Goal: Task Accomplishment & Management: Complete application form

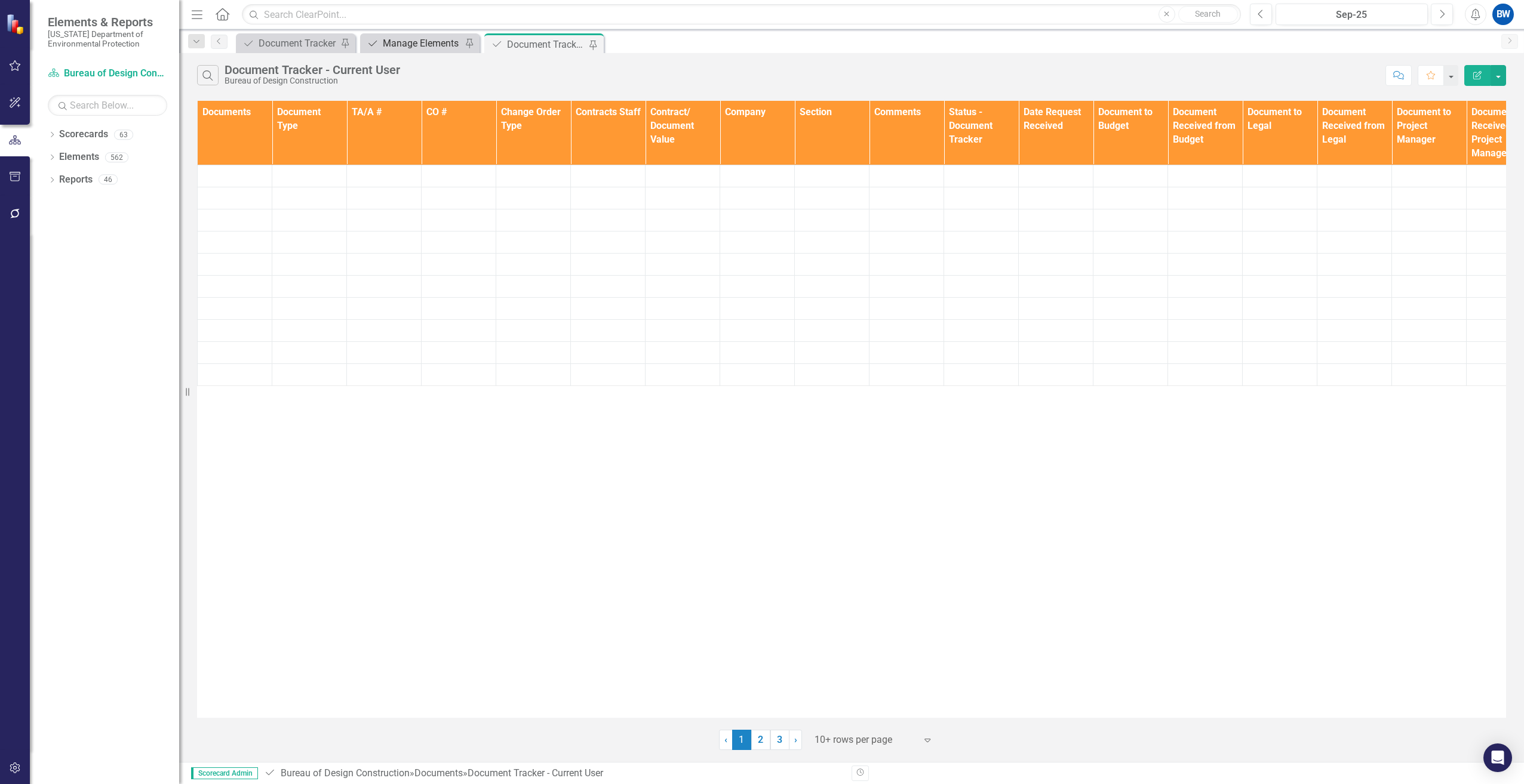
click at [428, 41] on div "Manage Elements" at bounding box center [422, 43] width 79 height 15
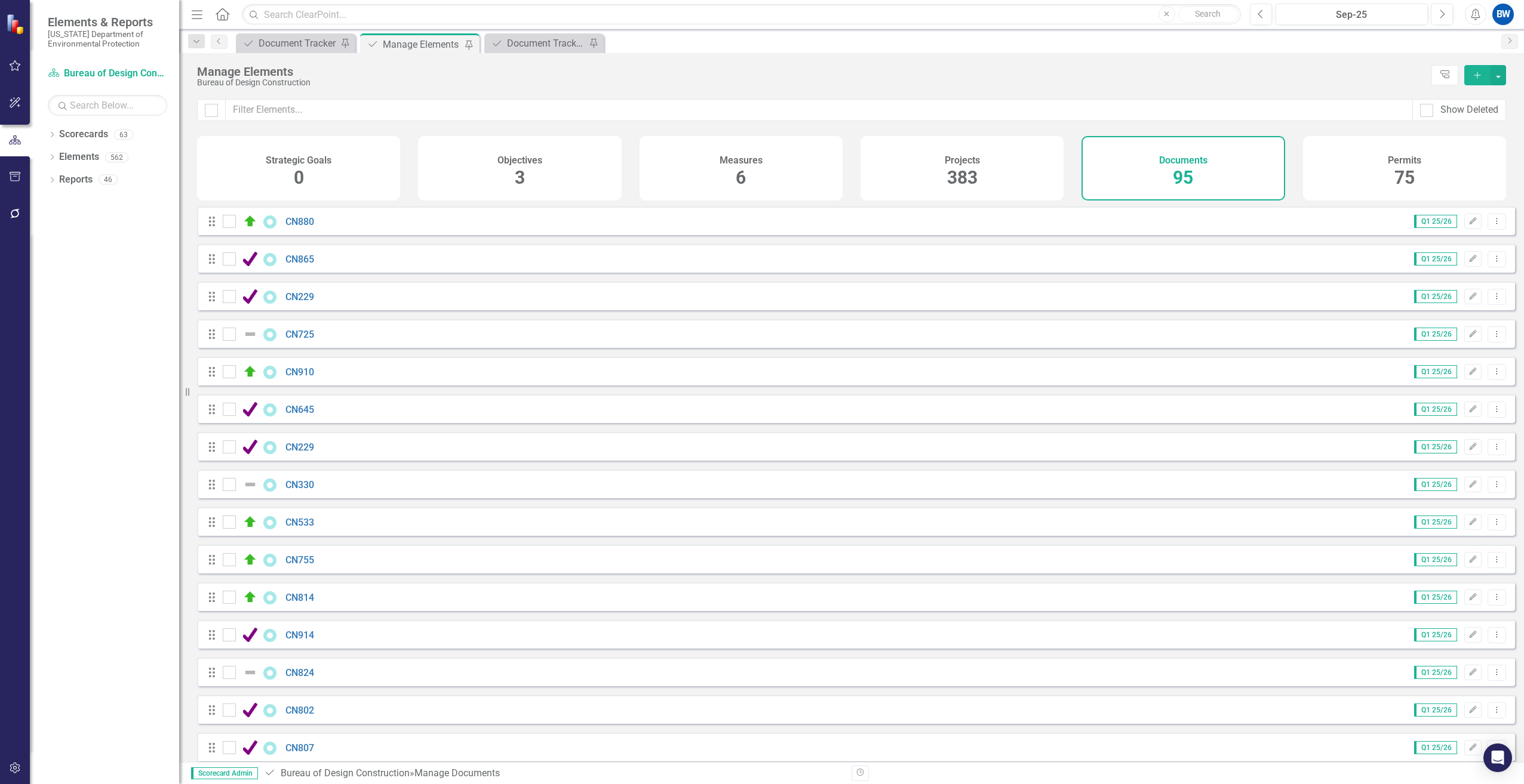
click at [1482, 74] on icon "Add" at bounding box center [1477, 75] width 11 height 8
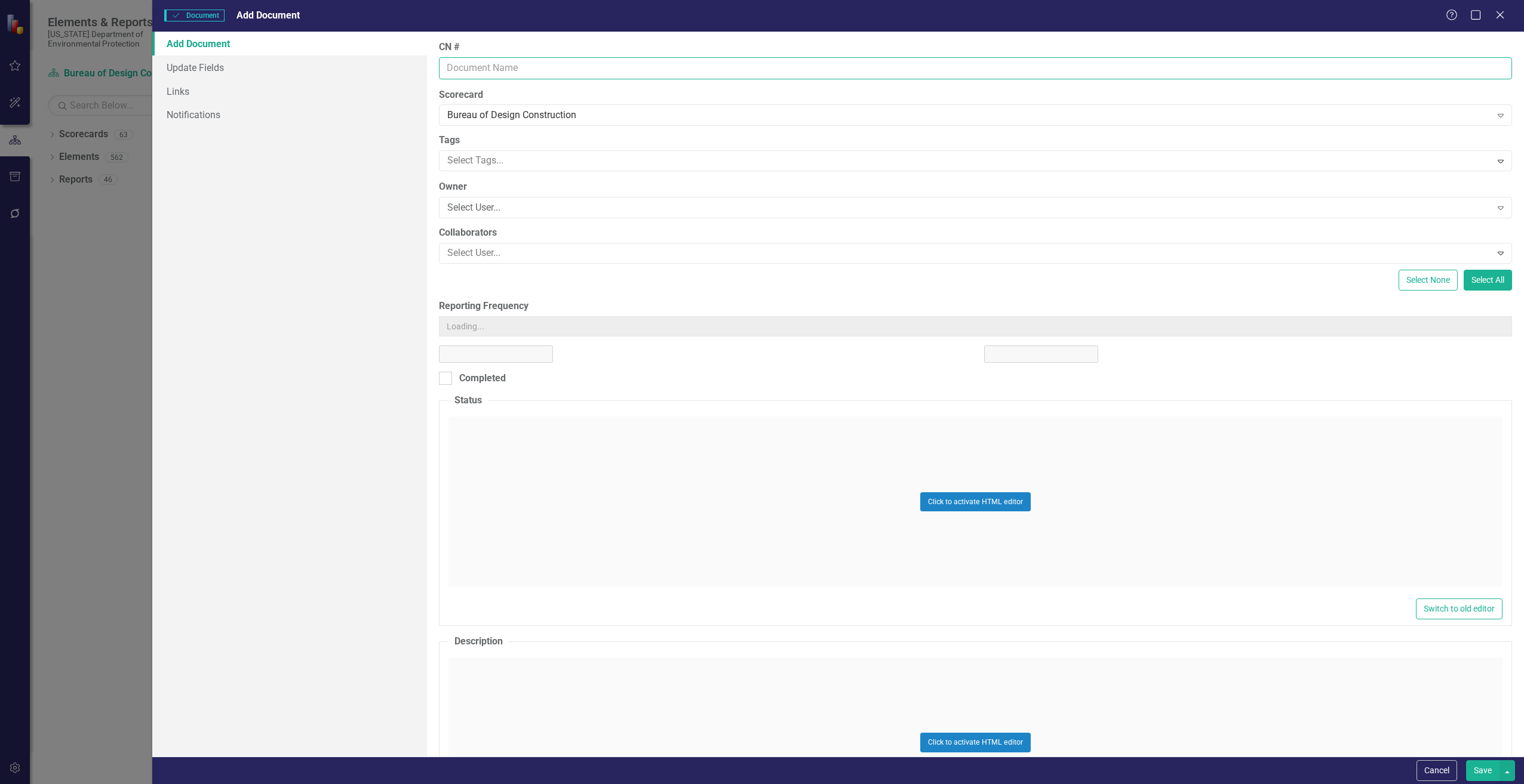
click at [489, 60] on input "CN #" at bounding box center [975, 68] width 1073 height 22
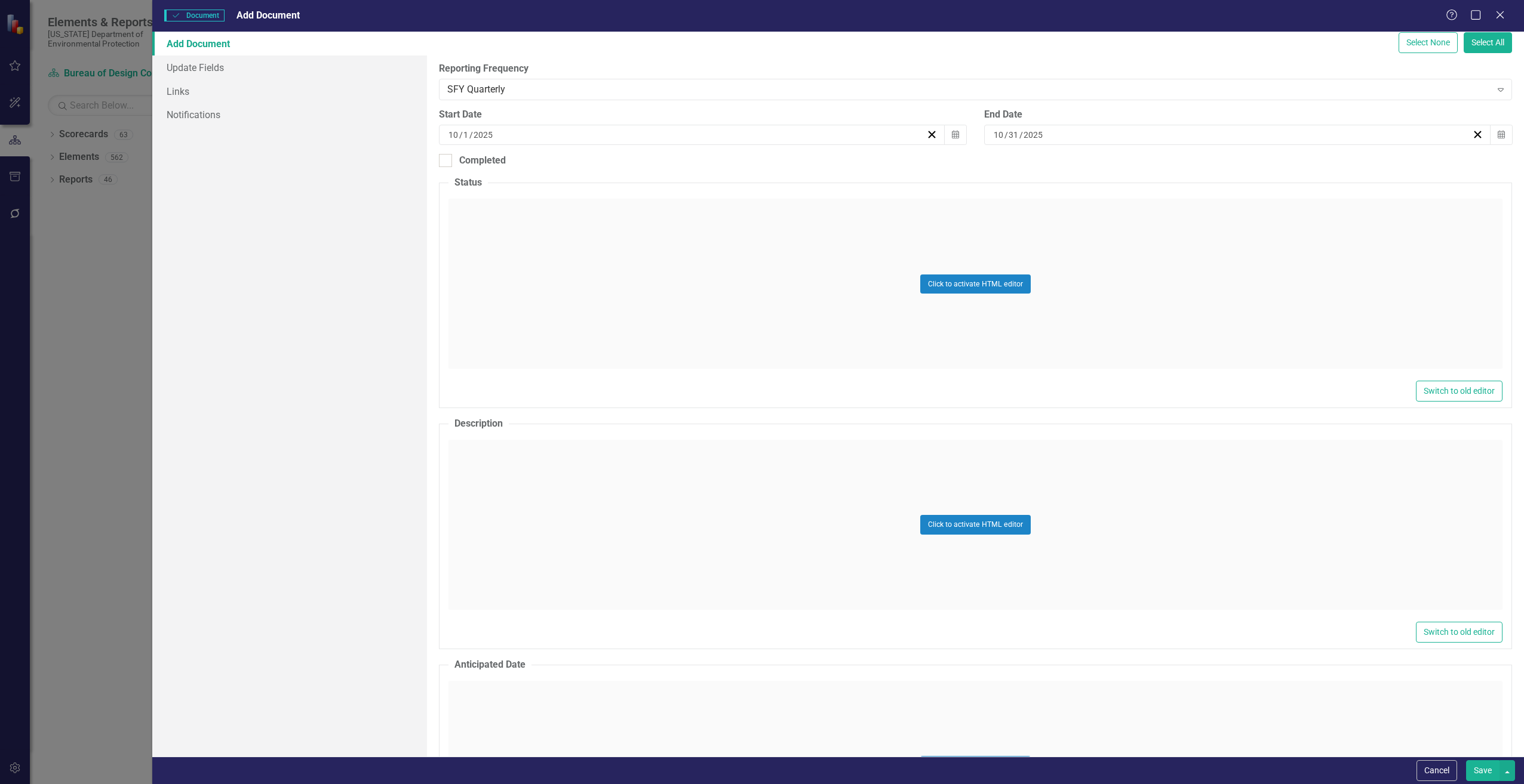
scroll to position [239, 0]
type input "CN306"
click at [532, 474] on div "Click to activate HTML editor" at bounding box center [975, 523] width 1054 height 170
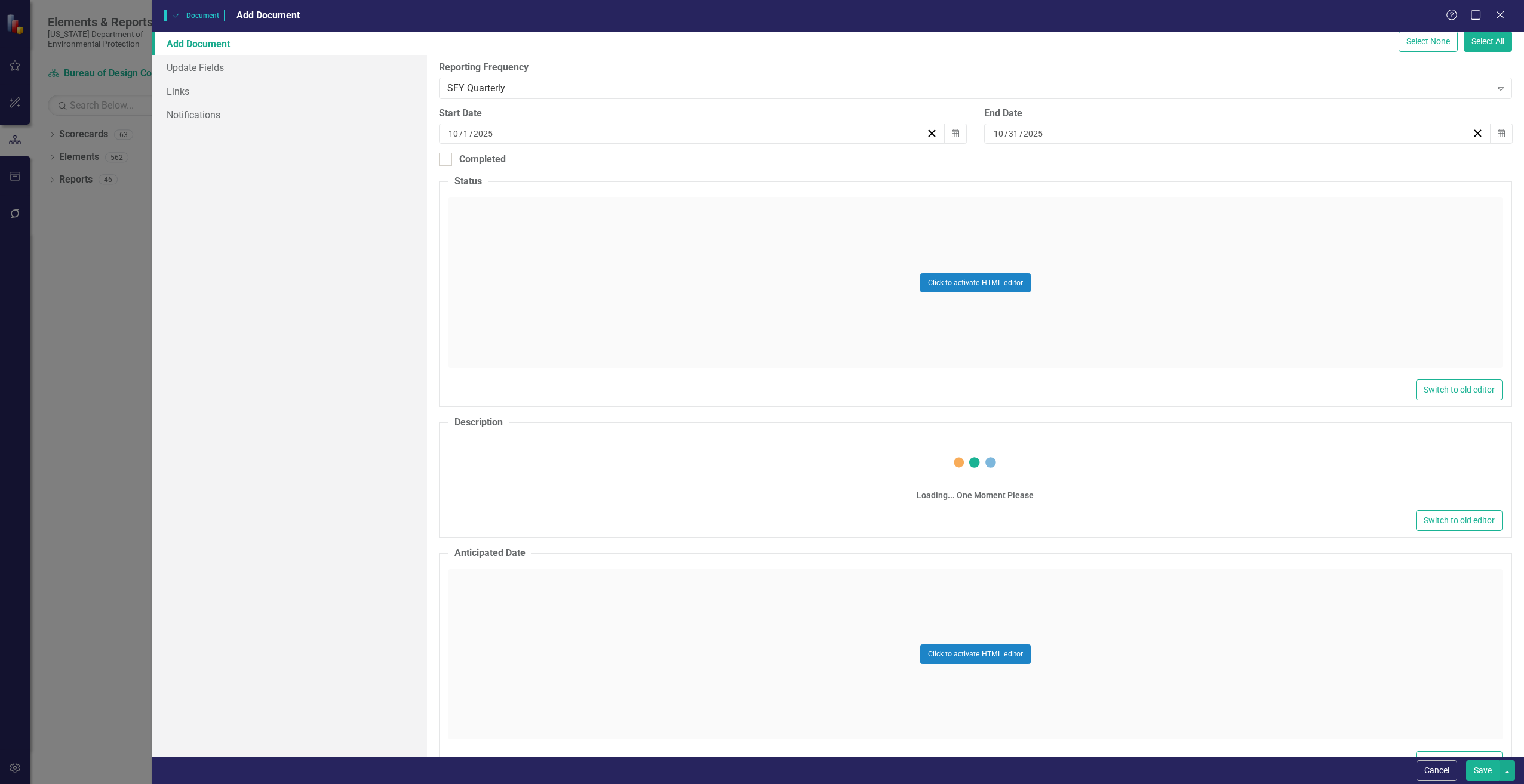
click at [514, 510] on div "Switch to old editor" at bounding box center [975, 521] width 1054 height 21
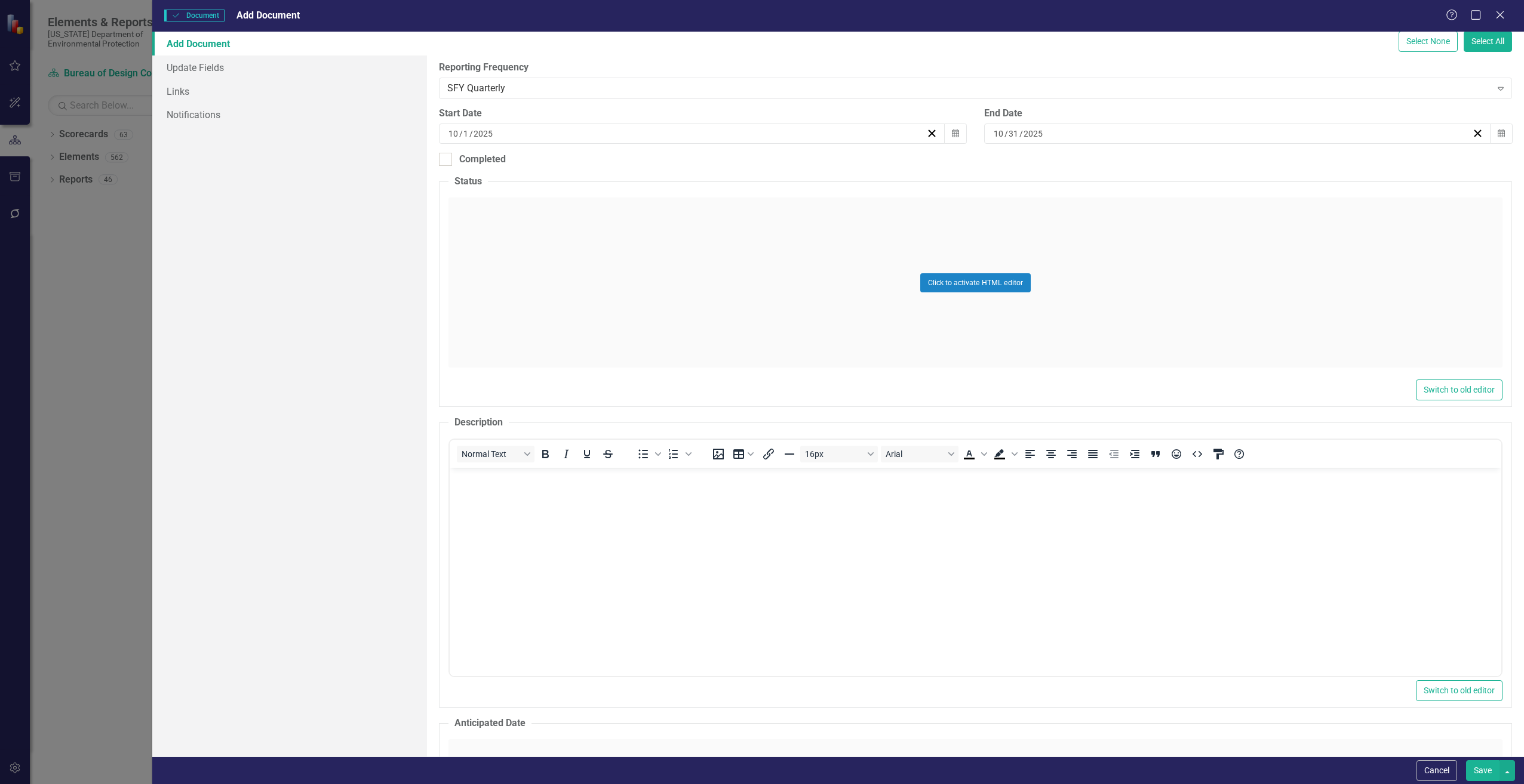
scroll to position [0, 0]
click at [507, 503] on body "Rich Text Area. Press ALT-0 for help." at bounding box center [975, 557] width 1051 height 179
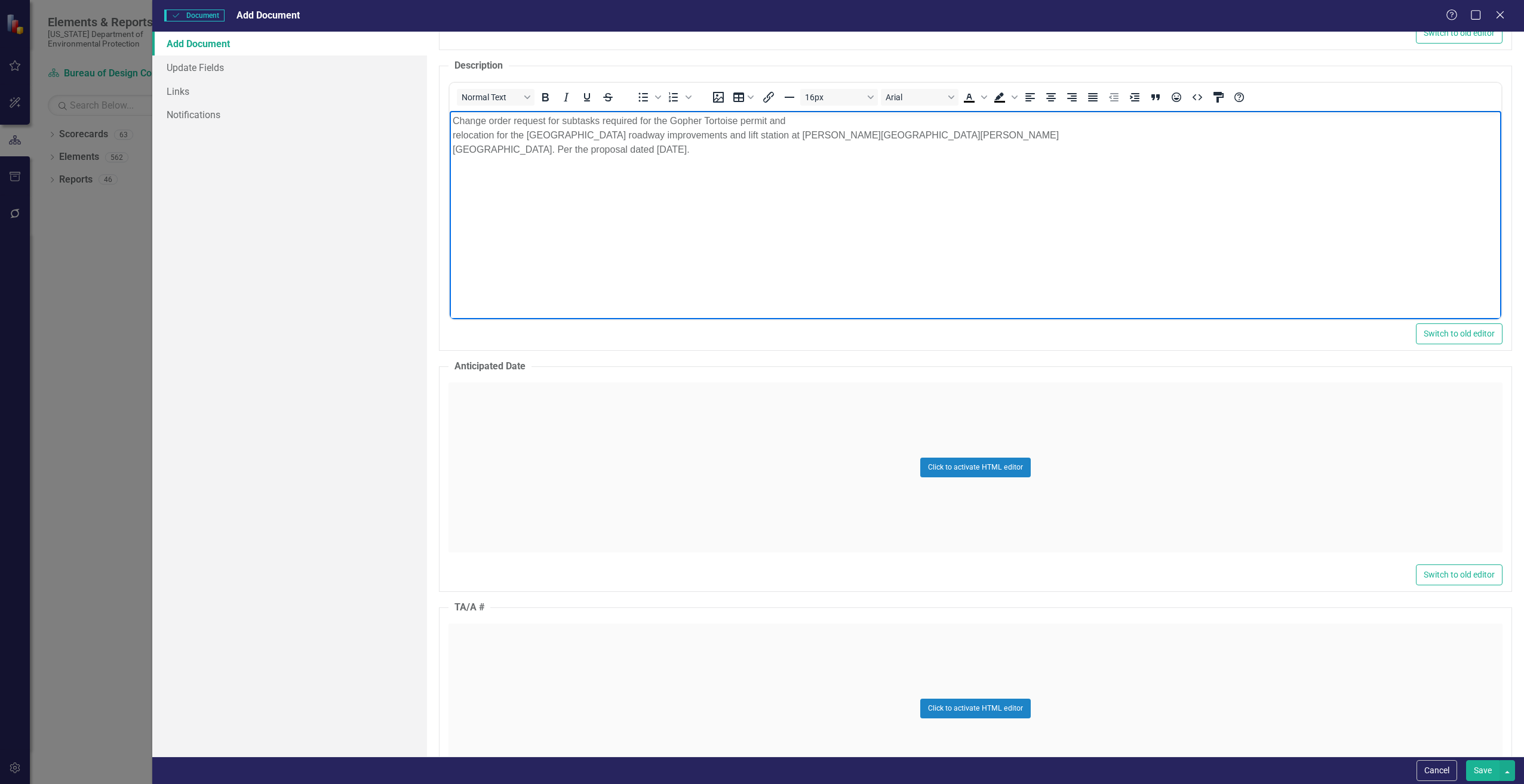
scroll to position [597, 0]
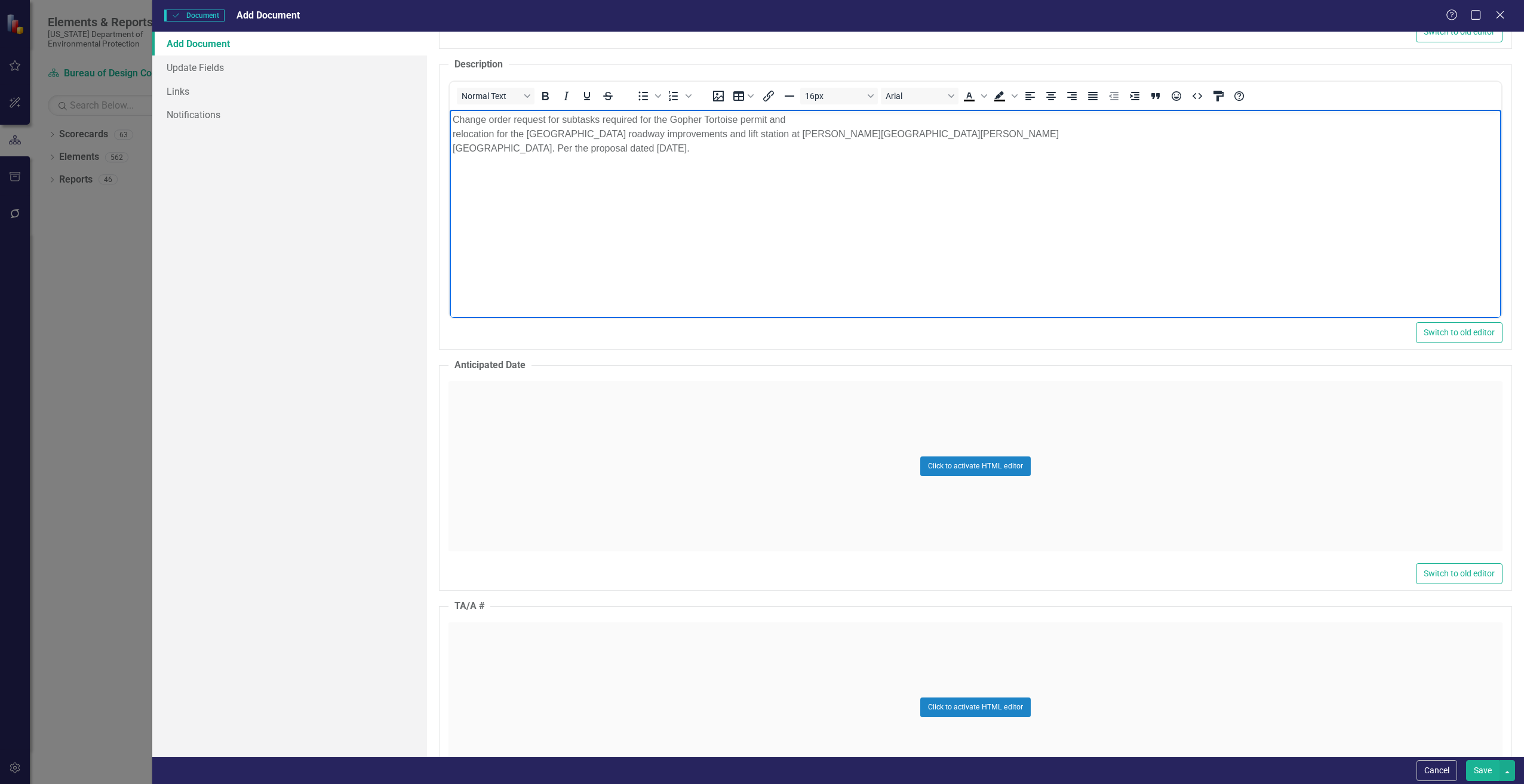
click at [503, 465] on div "Click to activate HTML editor" at bounding box center [975, 466] width 1054 height 170
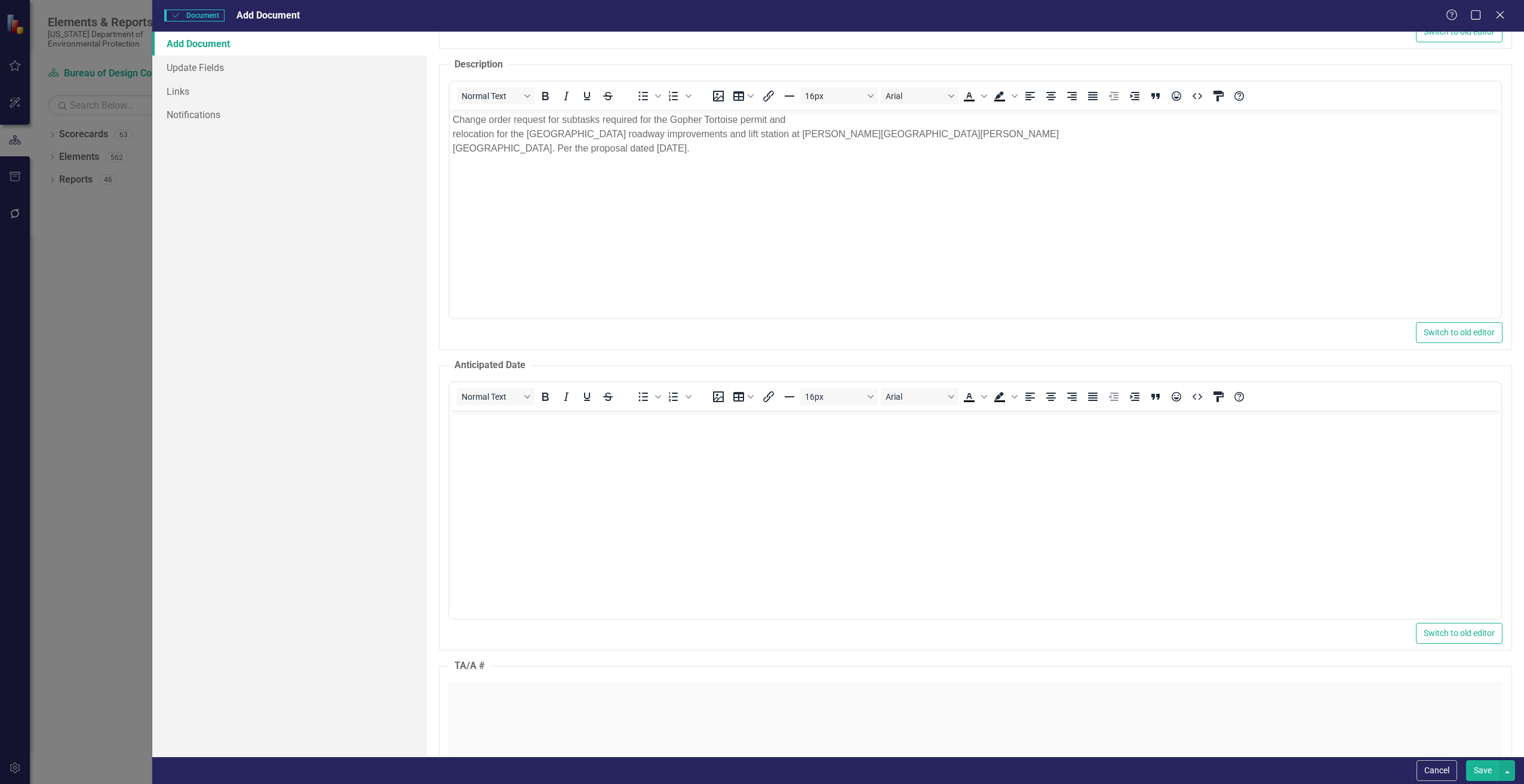
scroll to position [0, 0]
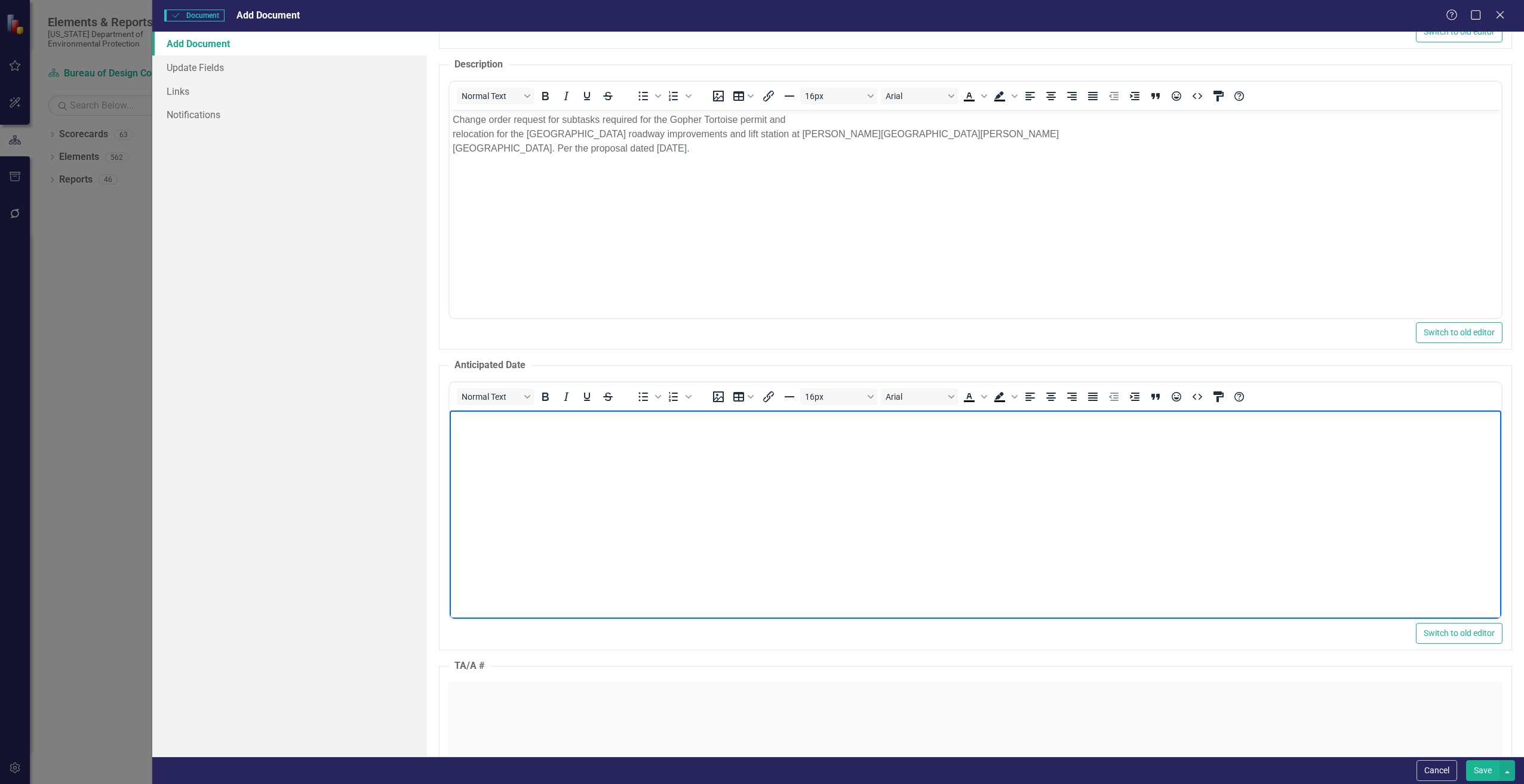
click at [504, 423] on p "Rich Text Area. Press ALT-0 for help." at bounding box center [975, 419] width 1046 height 14
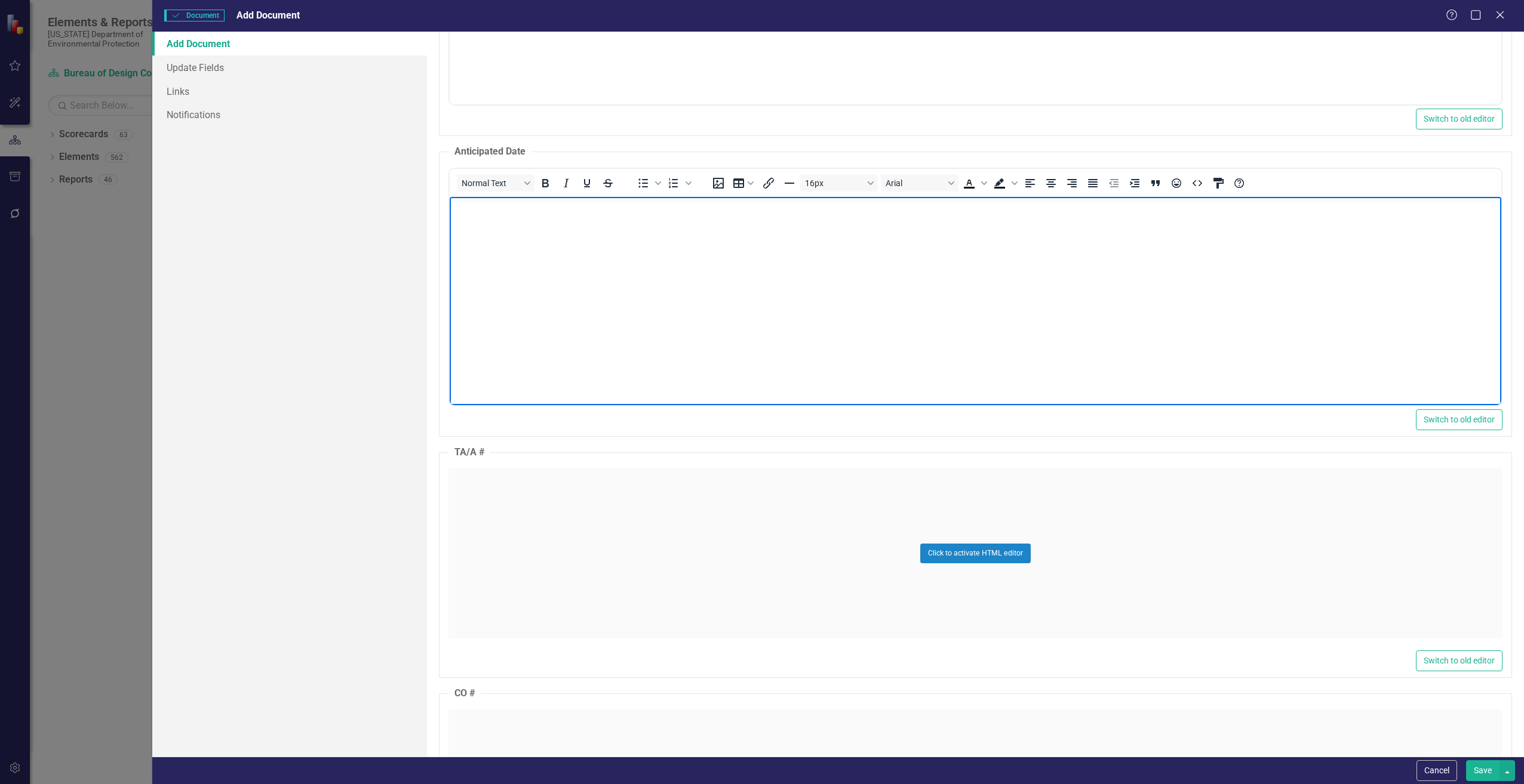
scroll to position [895, 0]
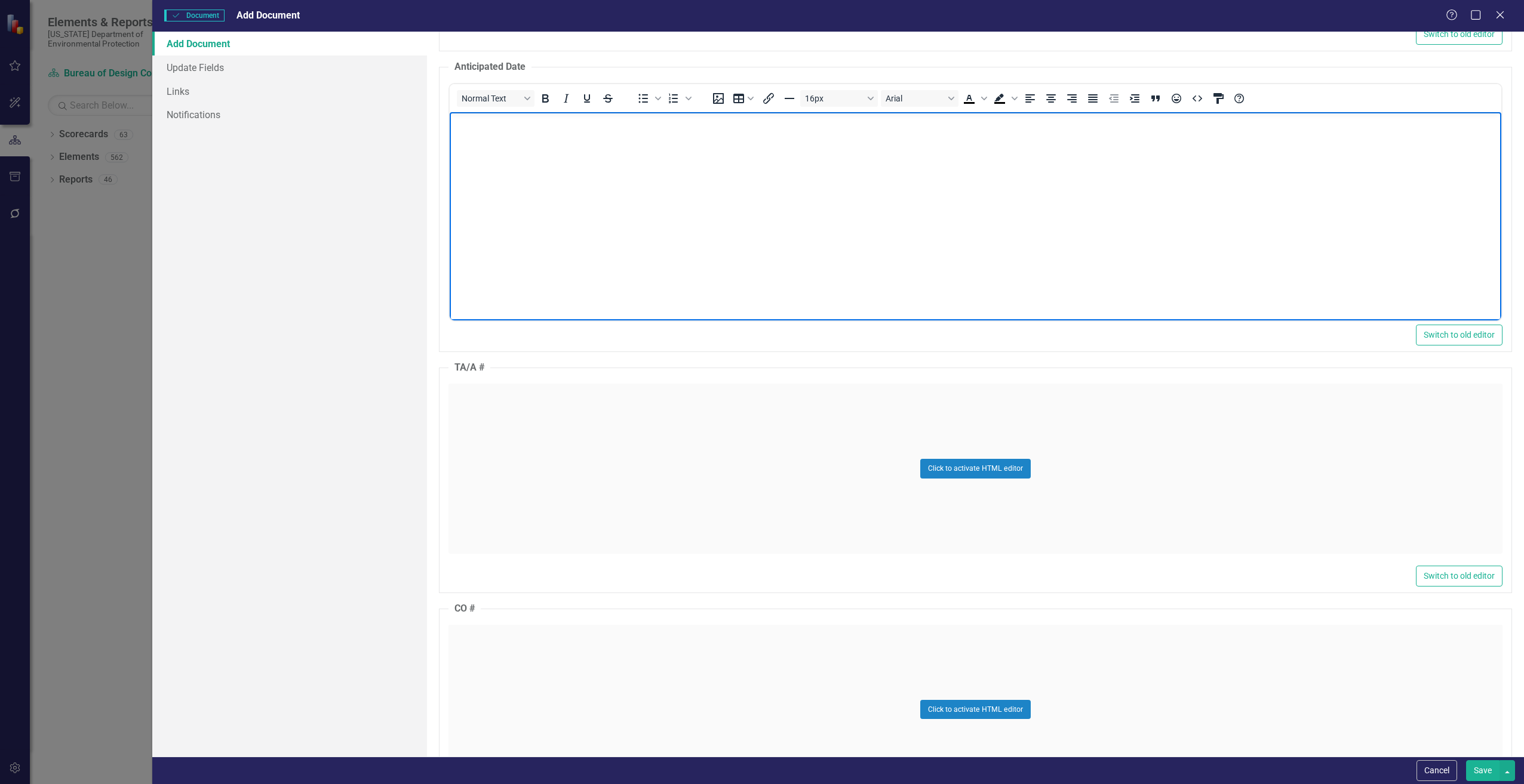
click at [505, 424] on div "Click to activate HTML editor" at bounding box center [975, 468] width 1054 height 170
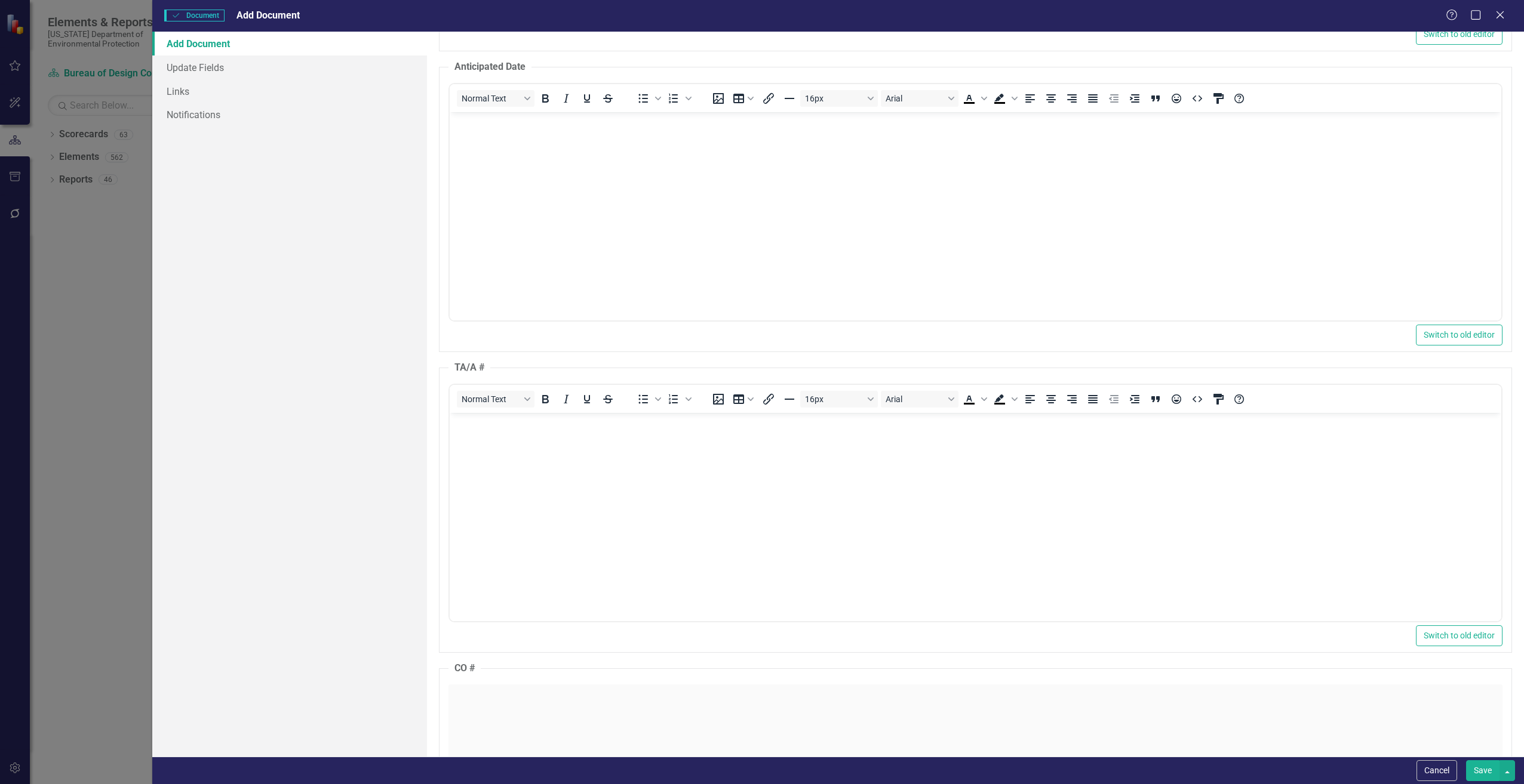
scroll to position [0, 0]
click at [498, 442] on body "Rich Text Area. Press ALT-0 for help." at bounding box center [975, 502] width 1051 height 179
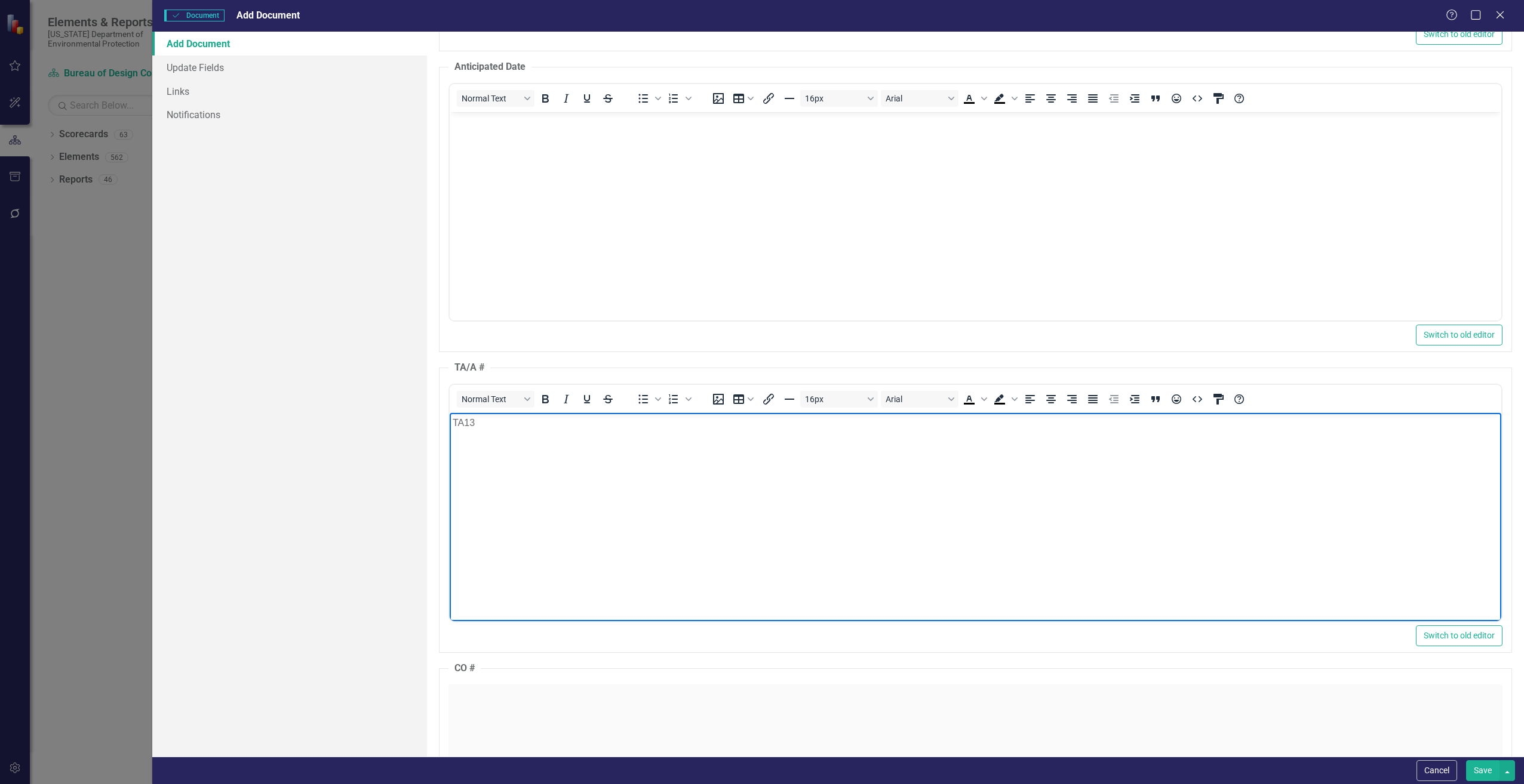
scroll to position [1134, 0]
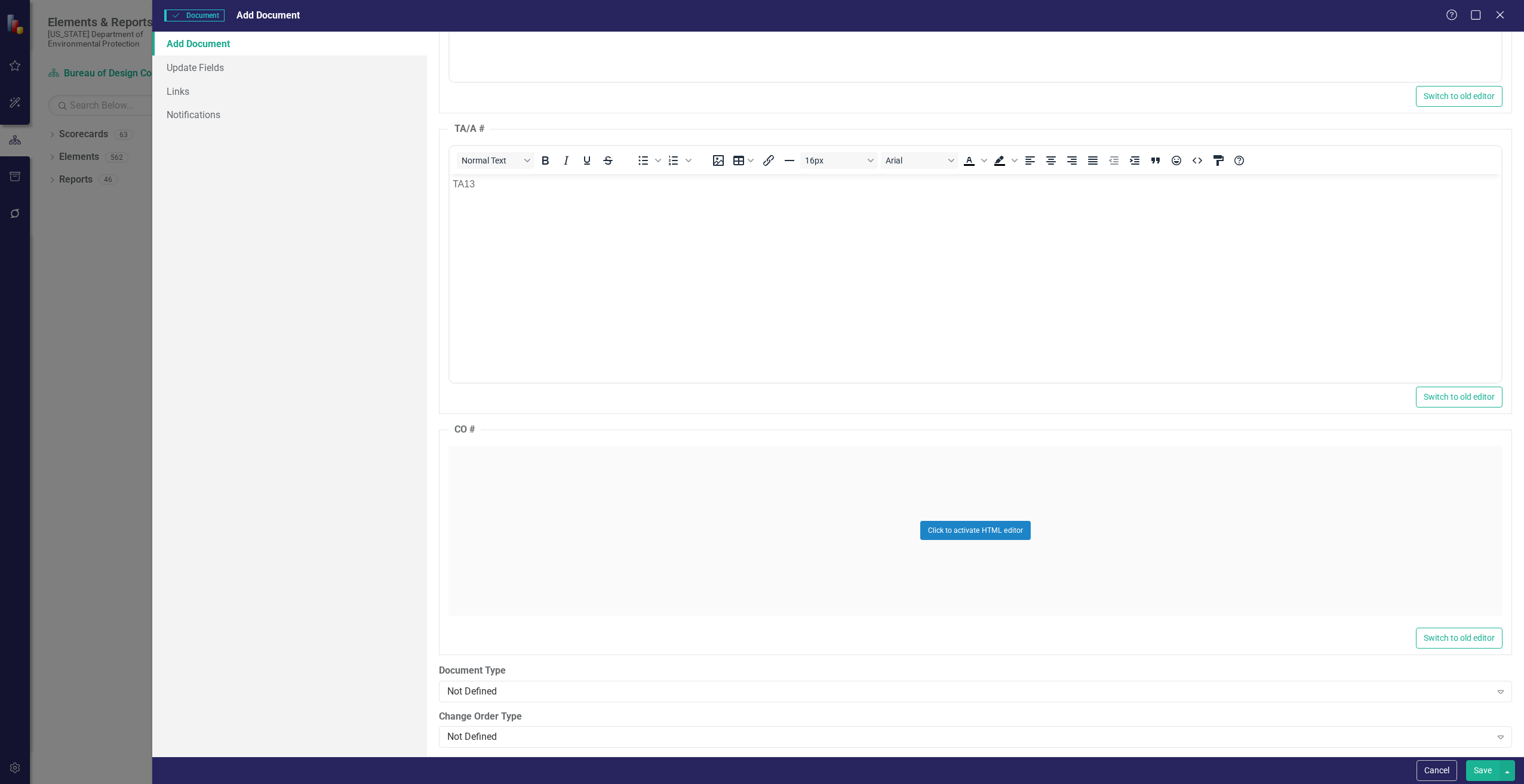
click at [465, 495] on div "Click to activate HTML editor" at bounding box center [975, 531] width 1054 height 170
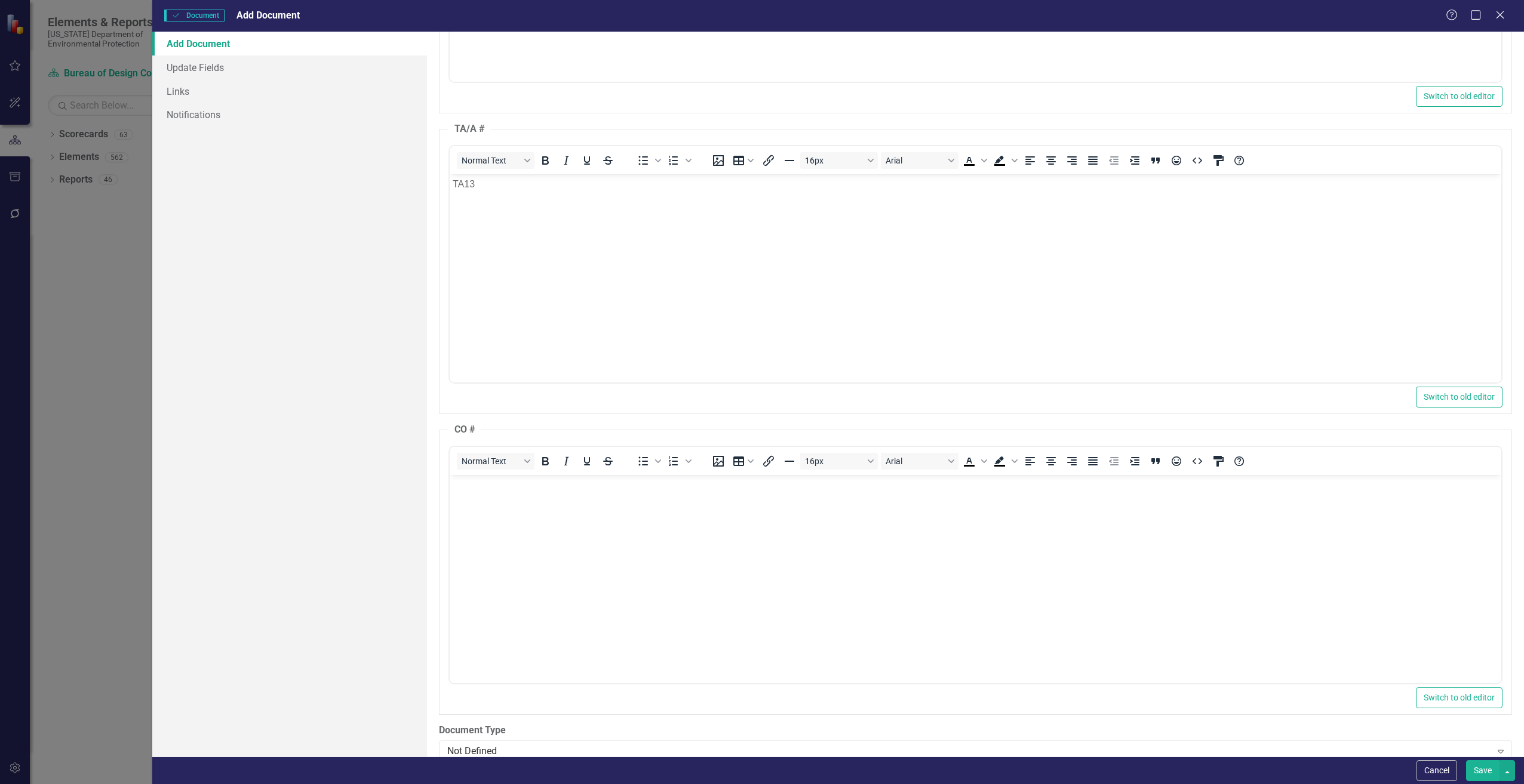
scroll to position [0, 0]
click at [473, 500] on body "Rich Text Area. Press ALT-0 for help." at bounding box center [975, 564] width 1051 height 179
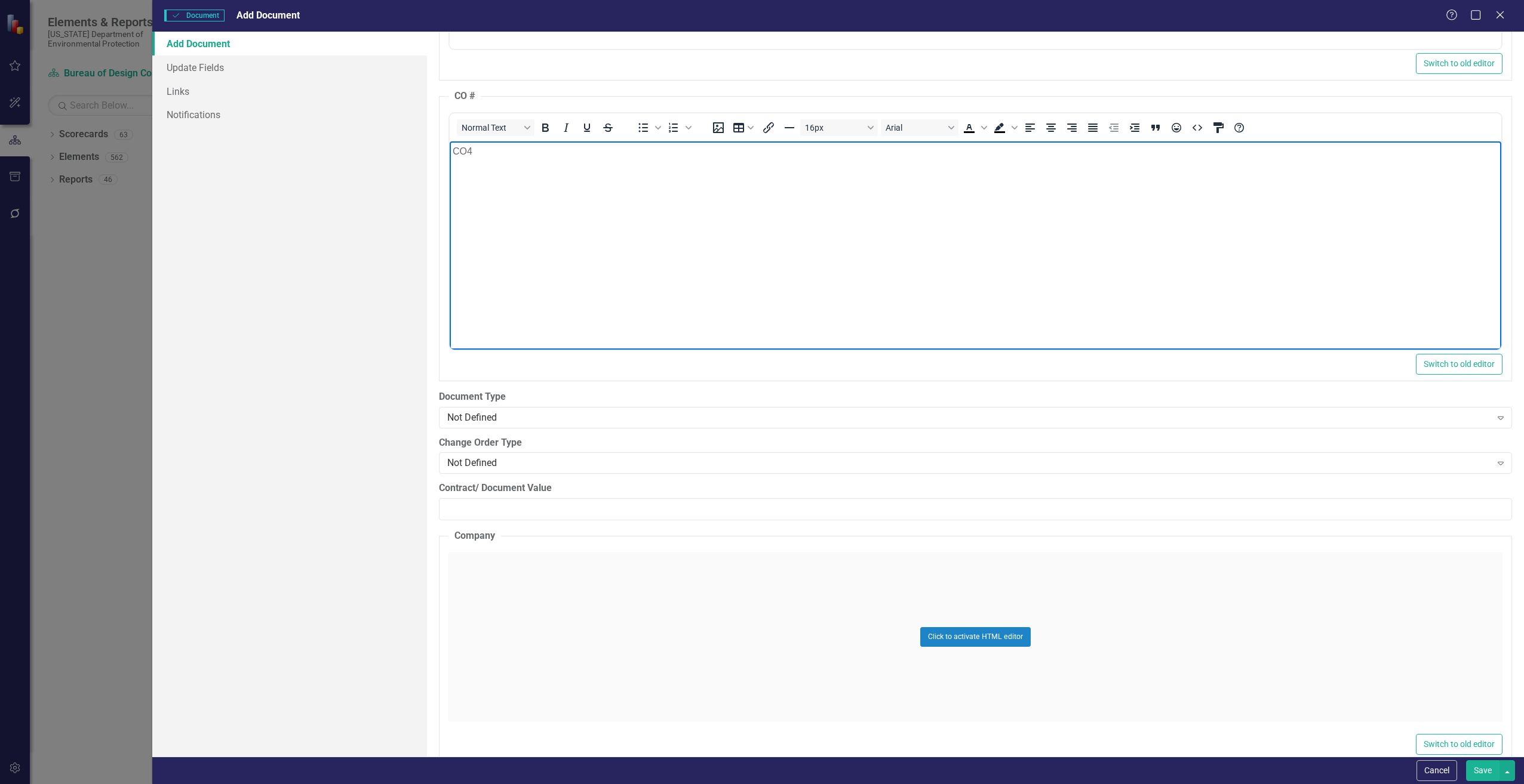
scroll to position [1492, 0]
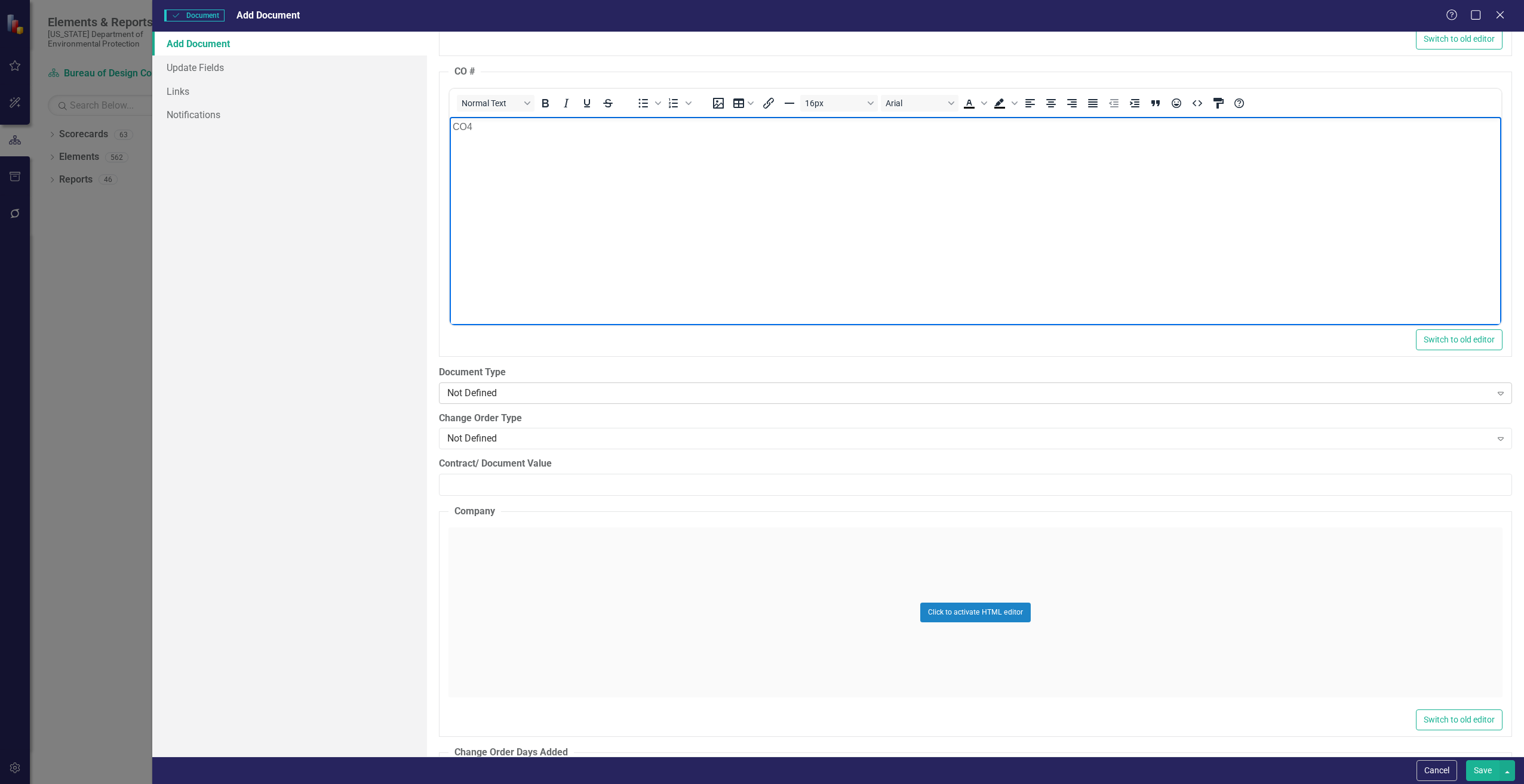
click at [473, 390] on div "Not Defined" at bounding box center [969, 393] width 1044 height 14
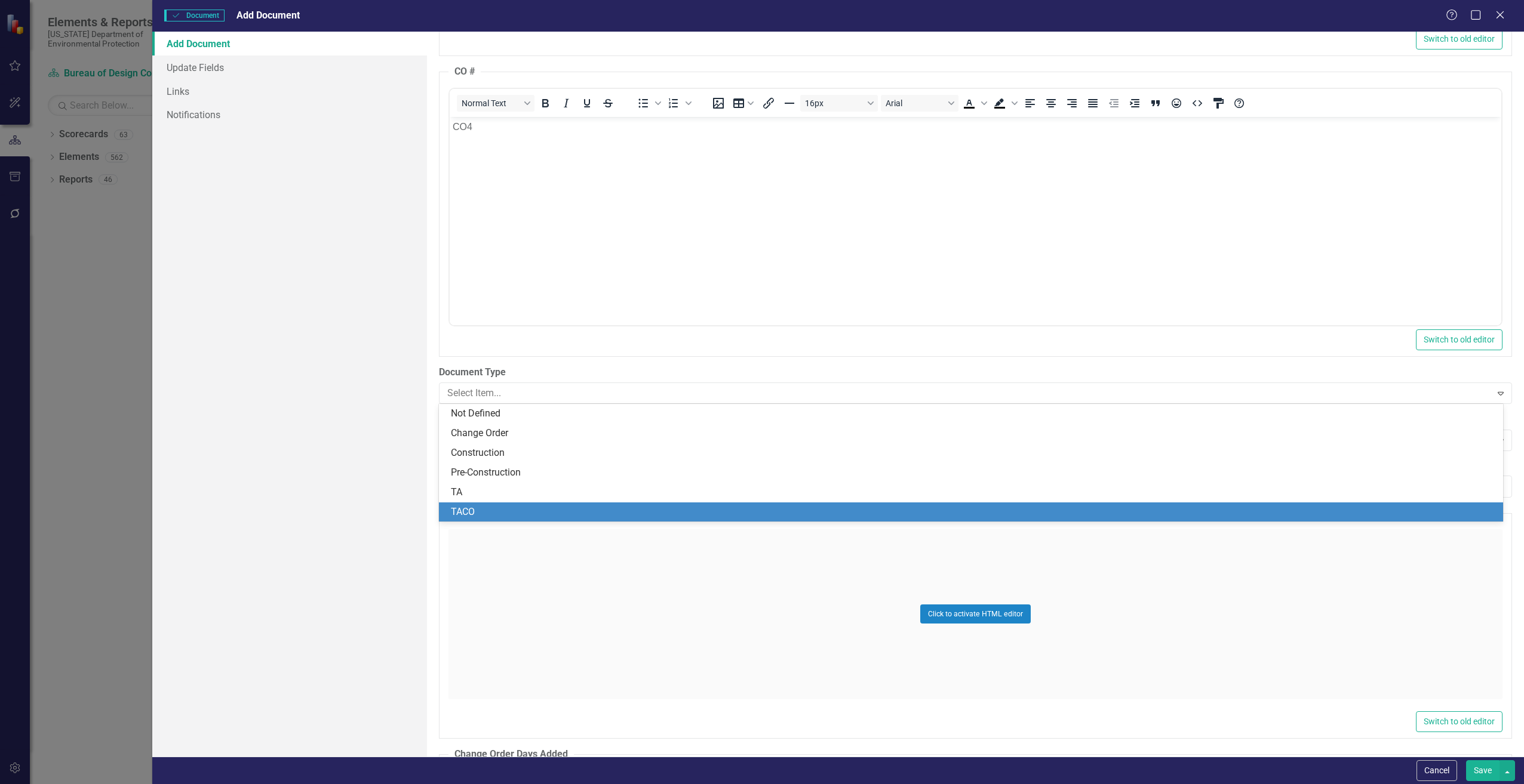
click at [488, 506] on div "TACO" at bounding box center [973, 512] width 1045 height 14
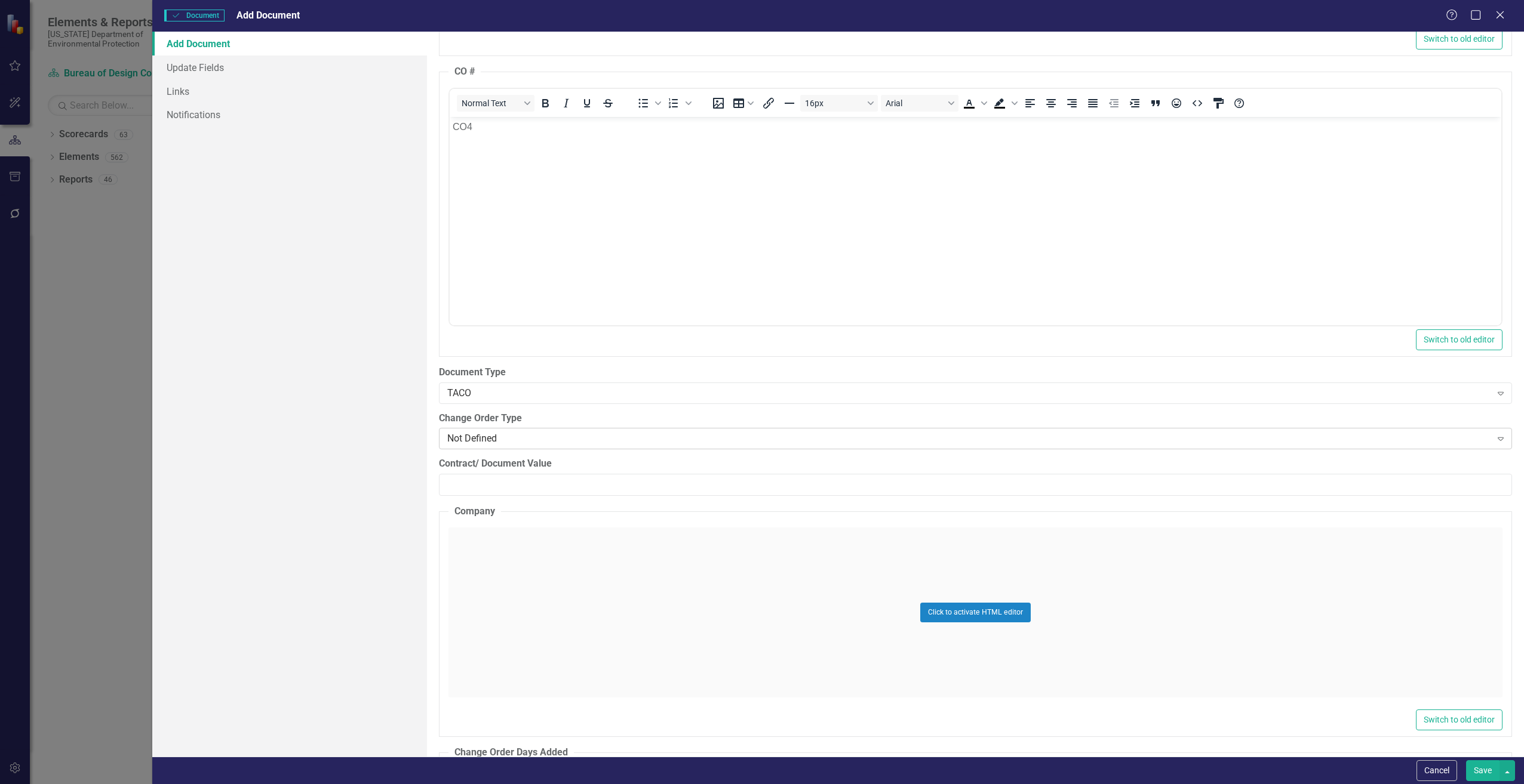
click at [477, 438] on div "Not Defined" at bounding box center [969, 439] width 1044 height 14
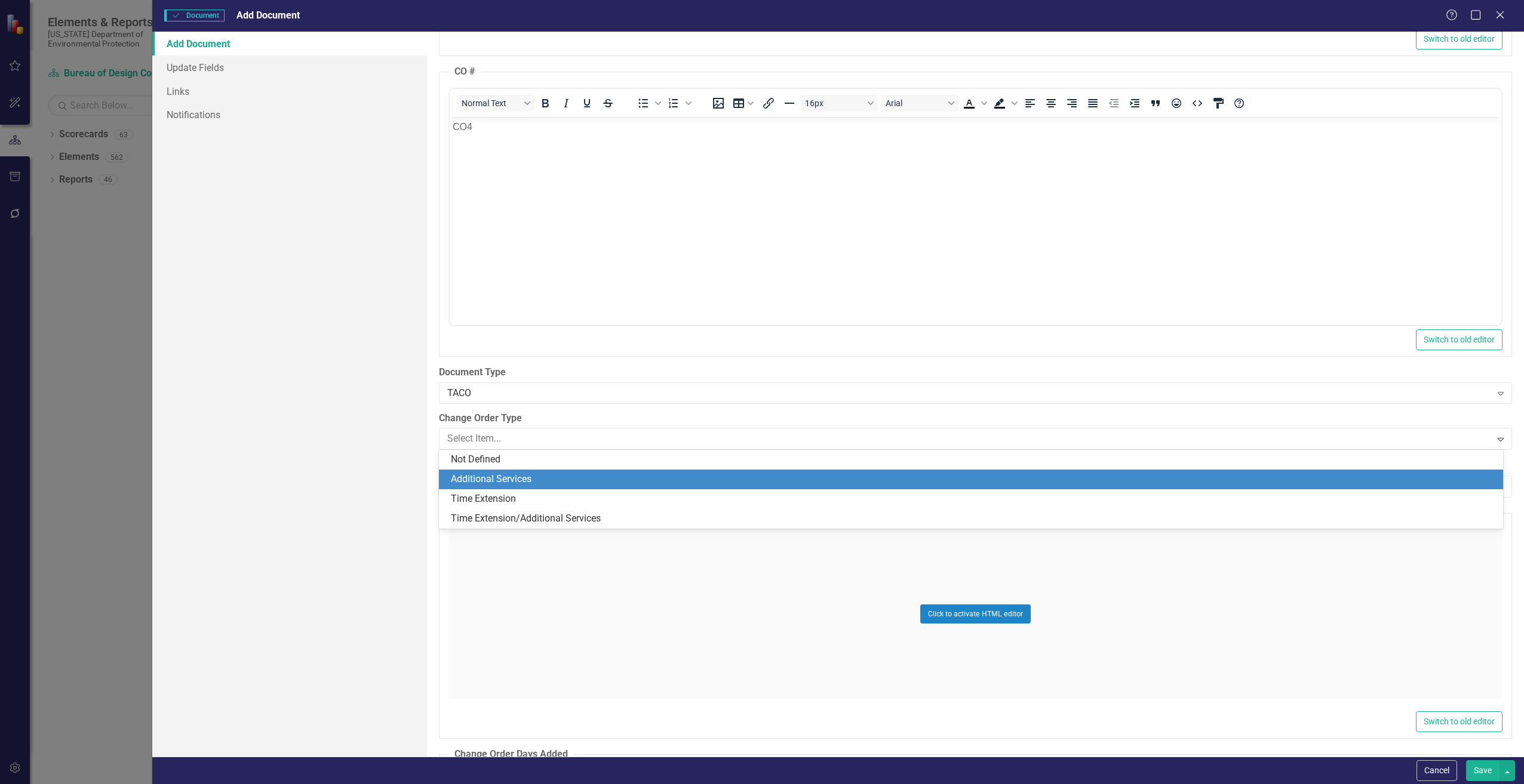
click at [486, 475] on div "Additional Services" at bounding box center [973, 479] width 1045 height 14
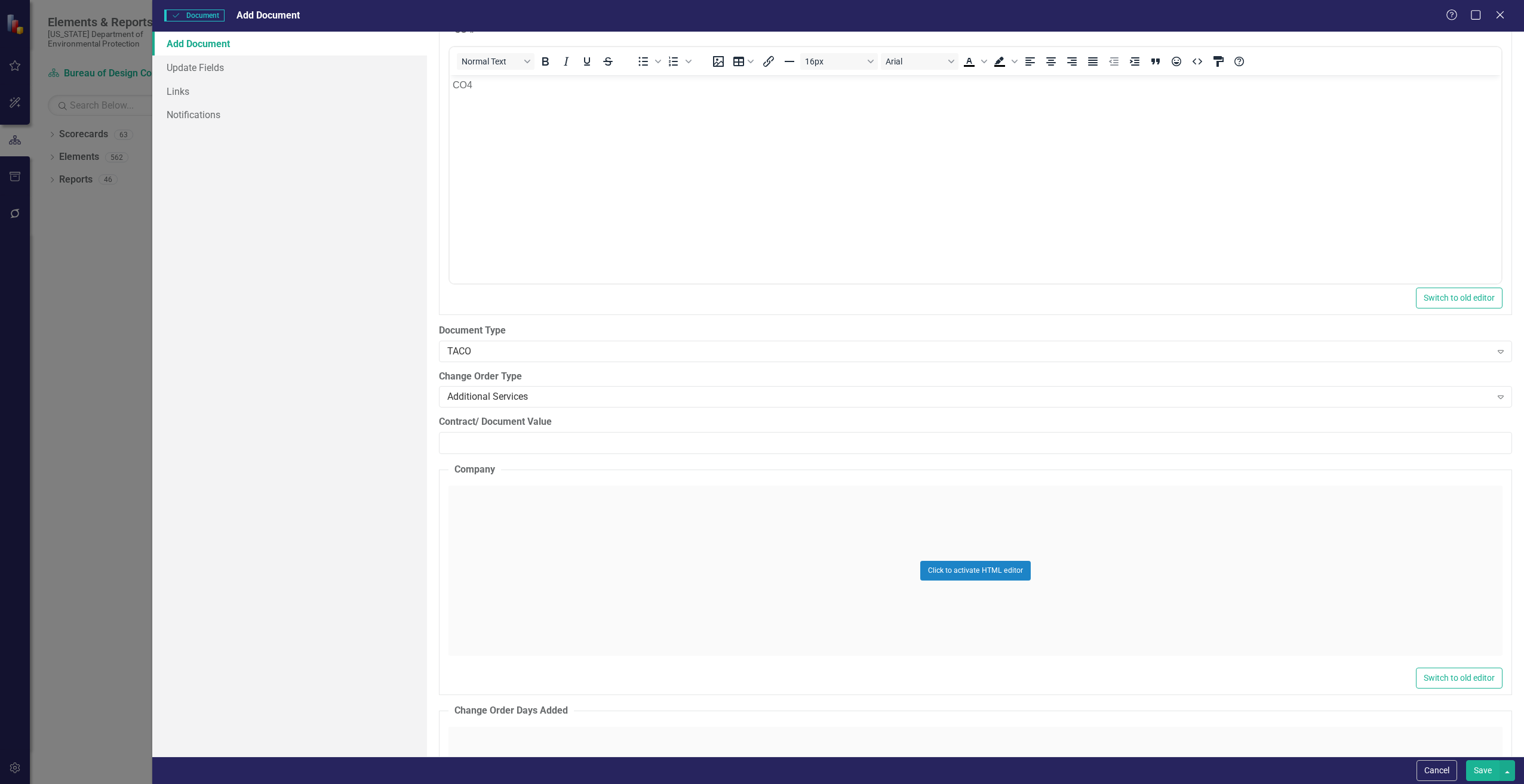
scroll to position [1552, 0]
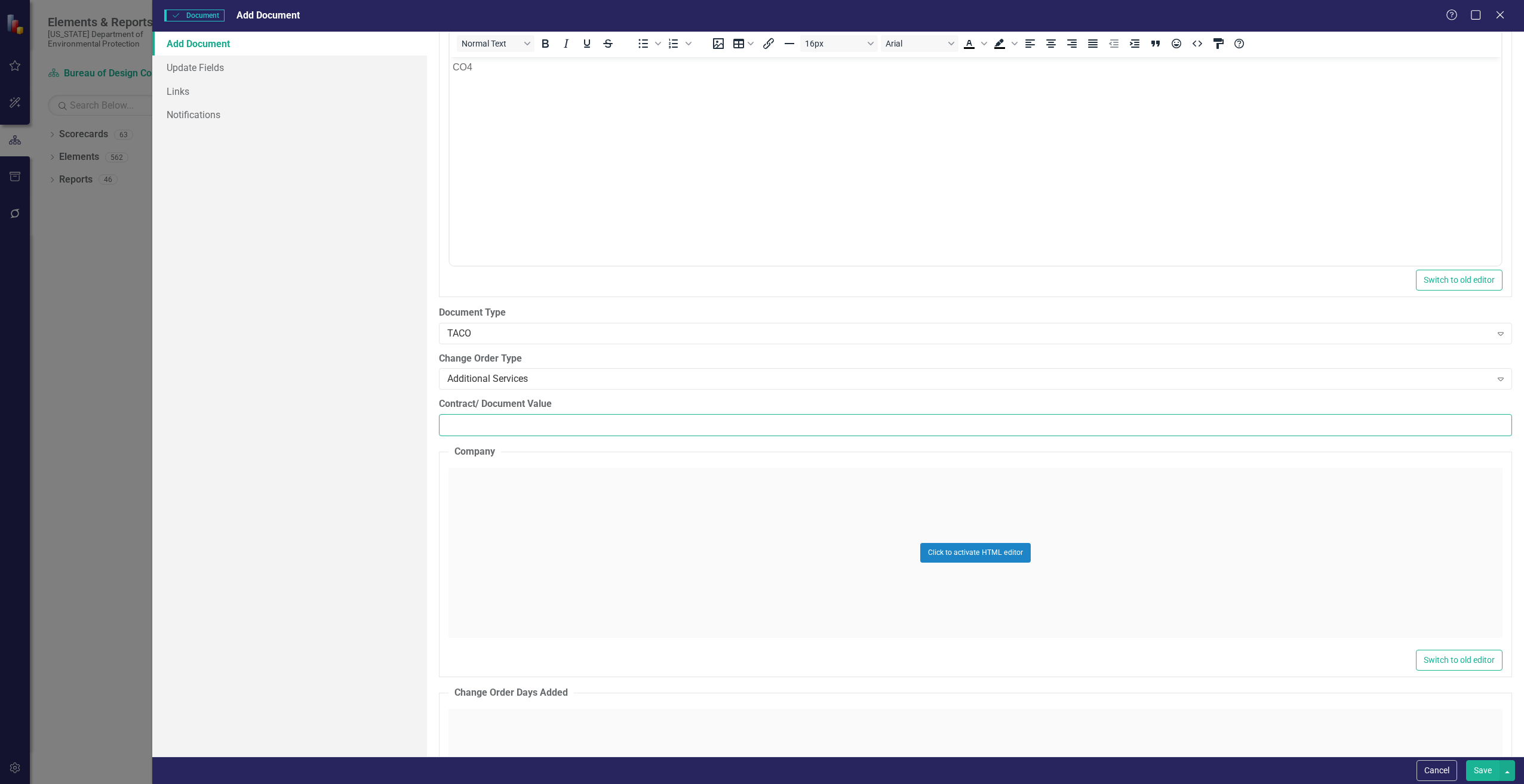
click at [475, 428] on input "Contract/ Document Value" at bounding box center [975, 425] width 1073 height 22
paste input "90328.7"
type input "90328.7"
click at [512, 503] on div "Click to activate HTML editor" at bounding box center [975, 553] width 1054 height 170
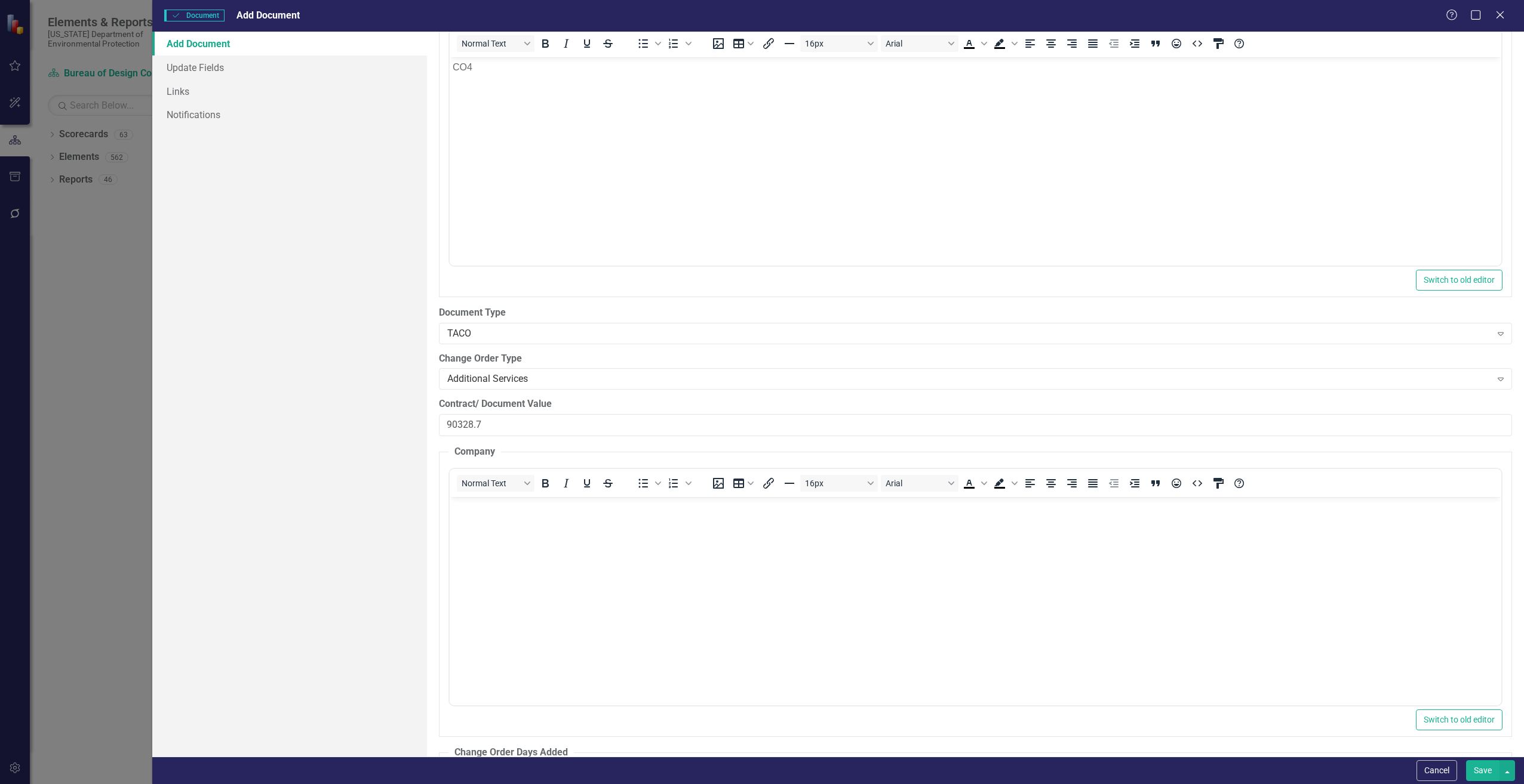
scroll to position [0, 0]
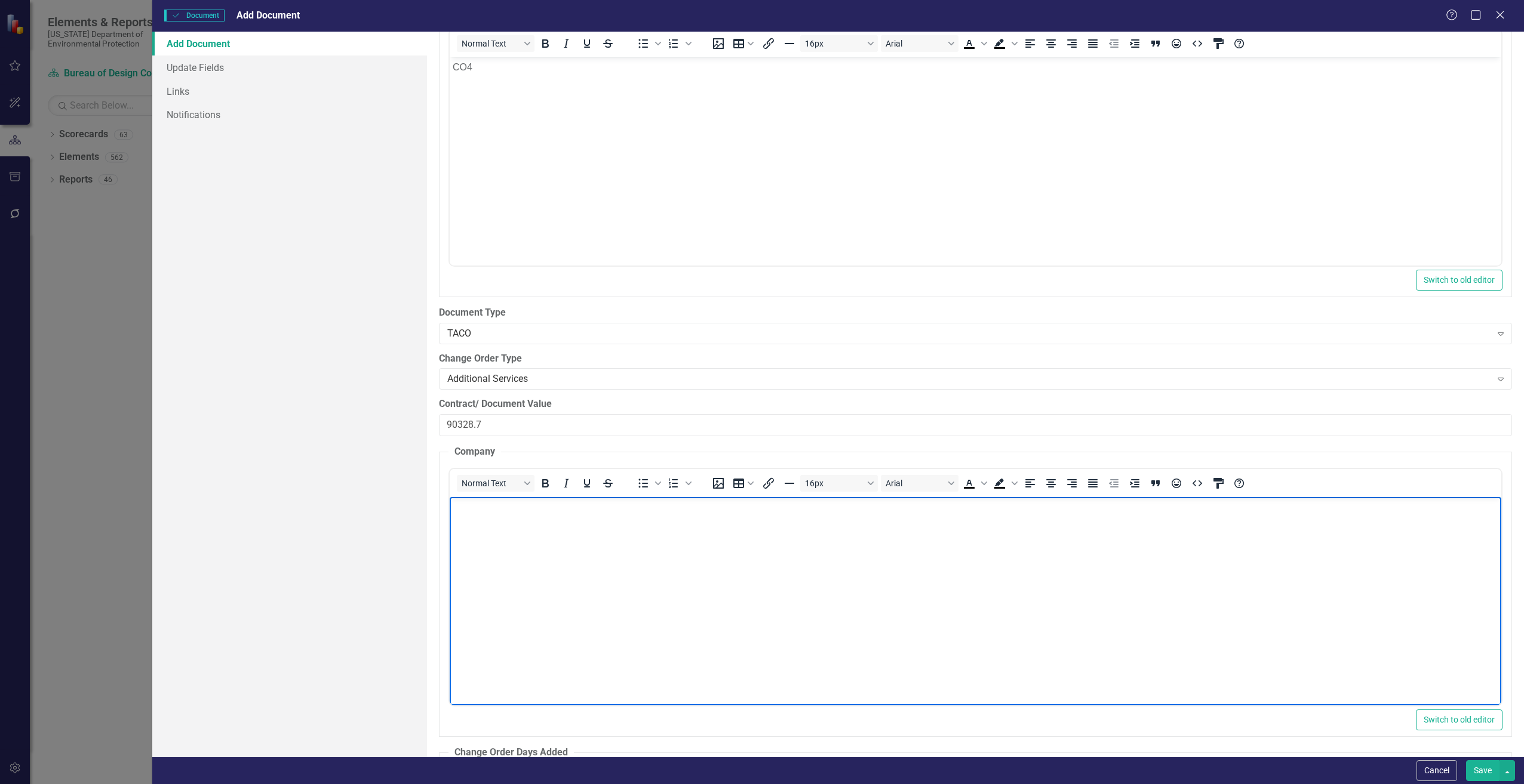
click at [490, 521] on body "Rich Text Area. Press ALT-0 for help." at bounding box center [975, 586] width 1051 height 179
paste body "Rich Text Area. Press ALT-0 for help."
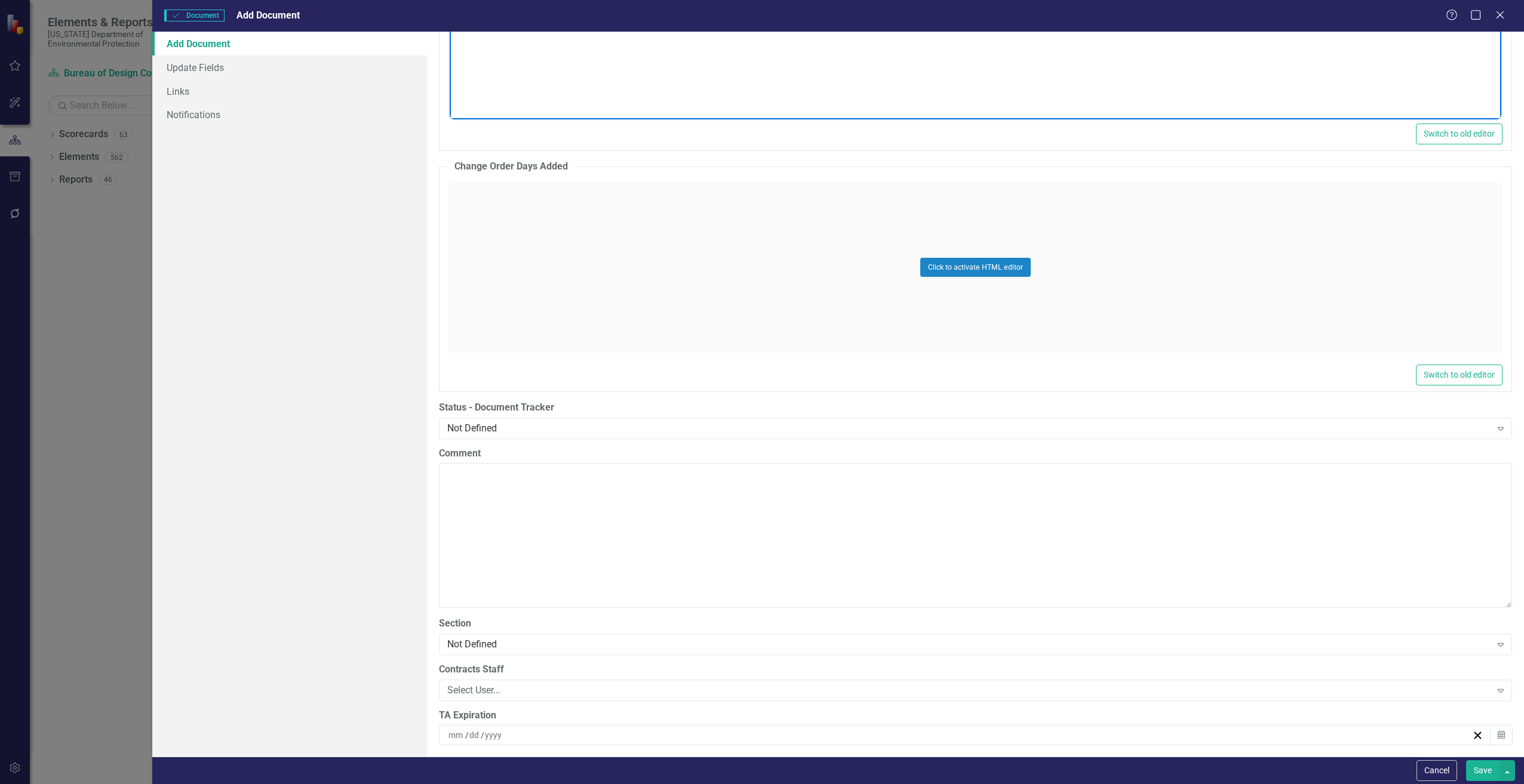
scroll to position [2208, 0]
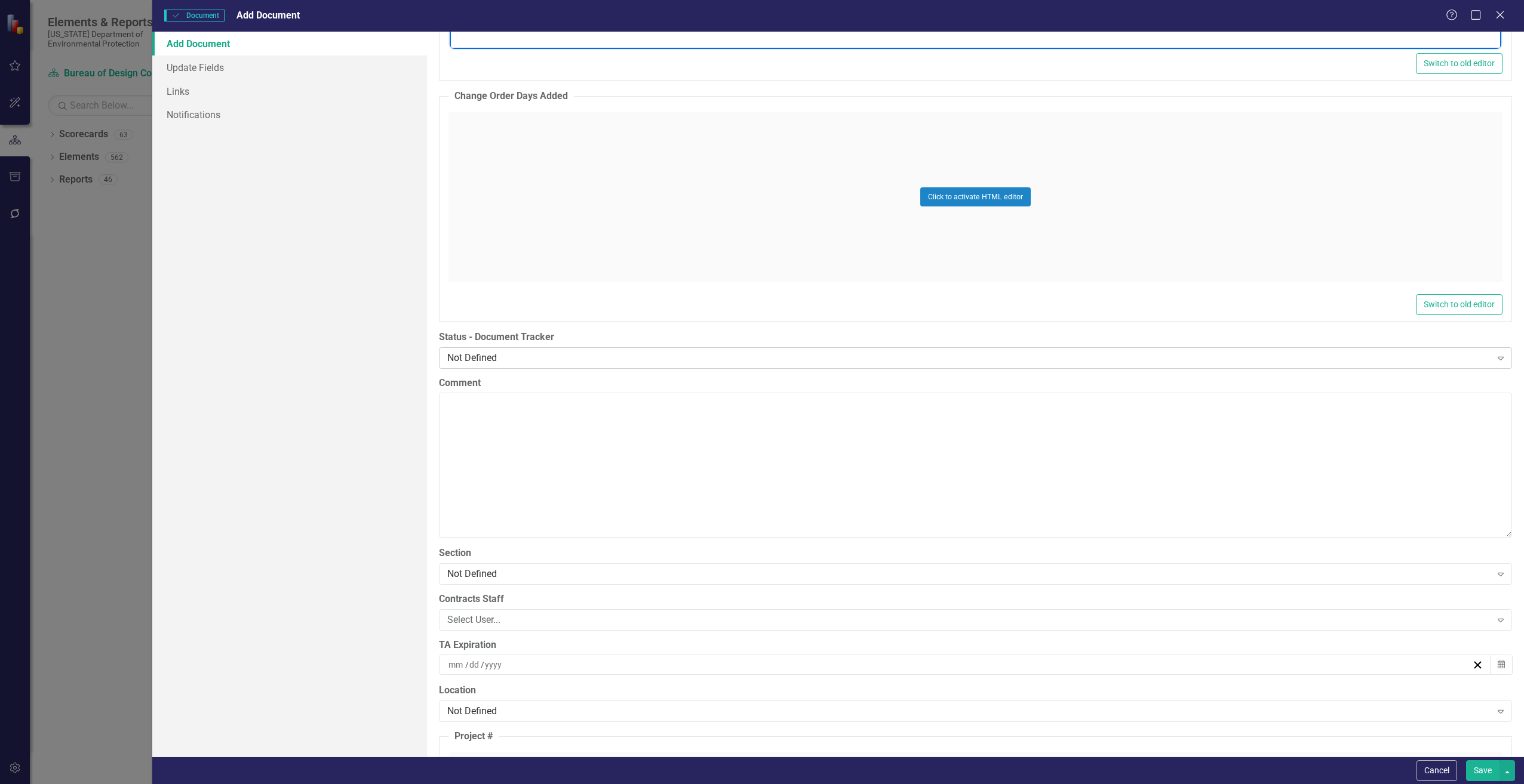
click at [473, 351] on div "Not Defined" at bounding box center [969, 358] width 1044 height 14
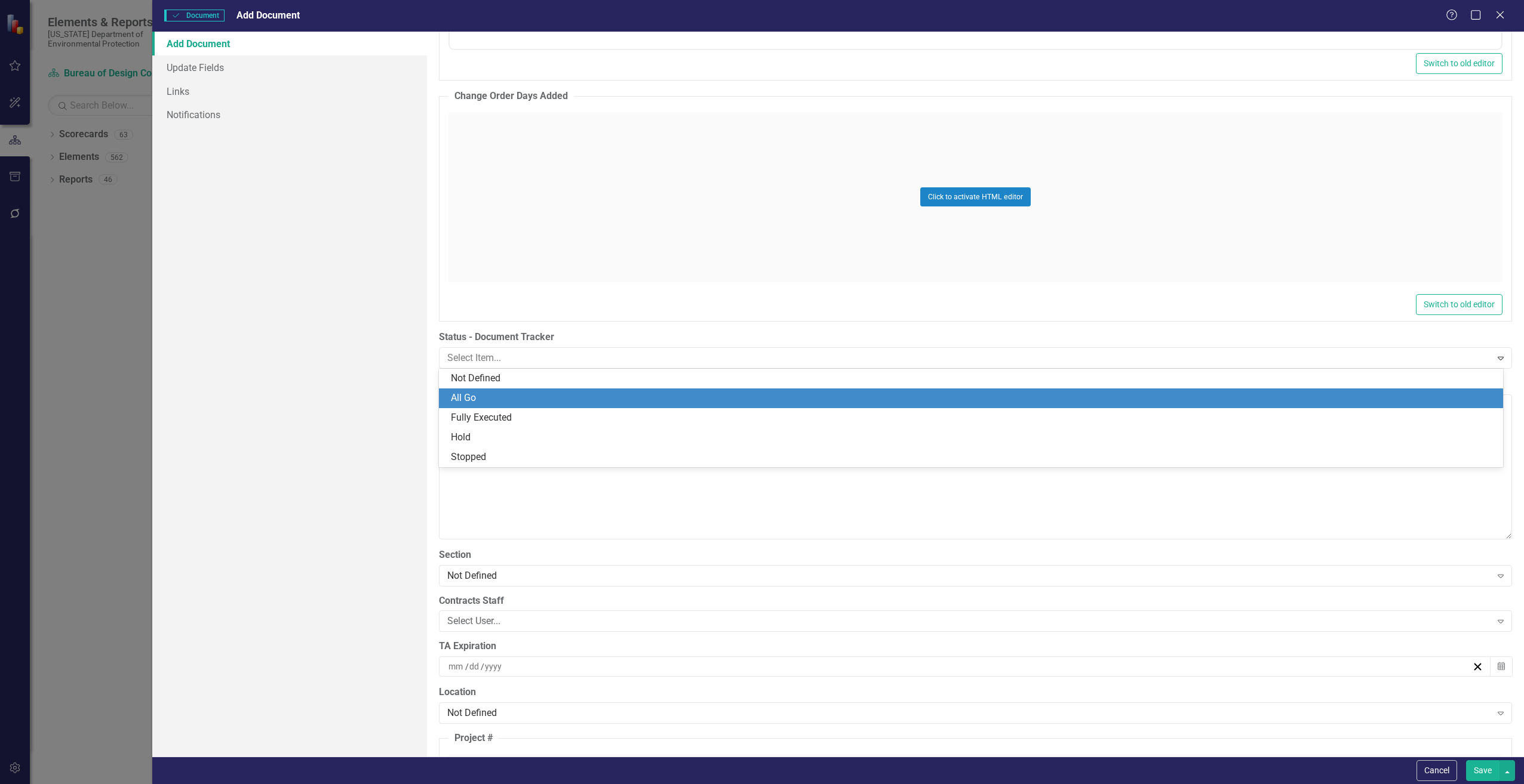
click at [482, 400] on div "All Go" at bounding box center [973, 398] width 1045 height 14
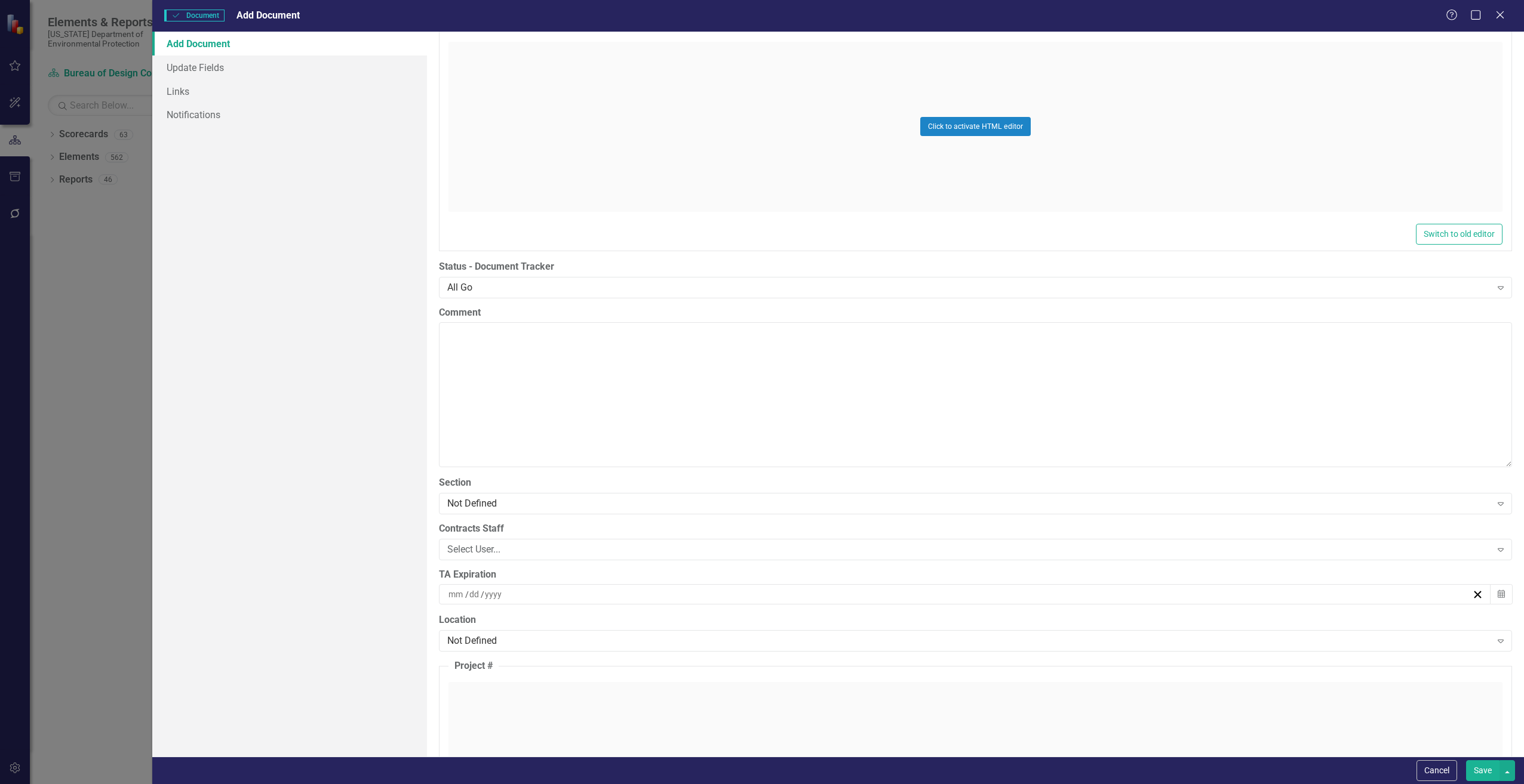
scroll to position [2387, 0]
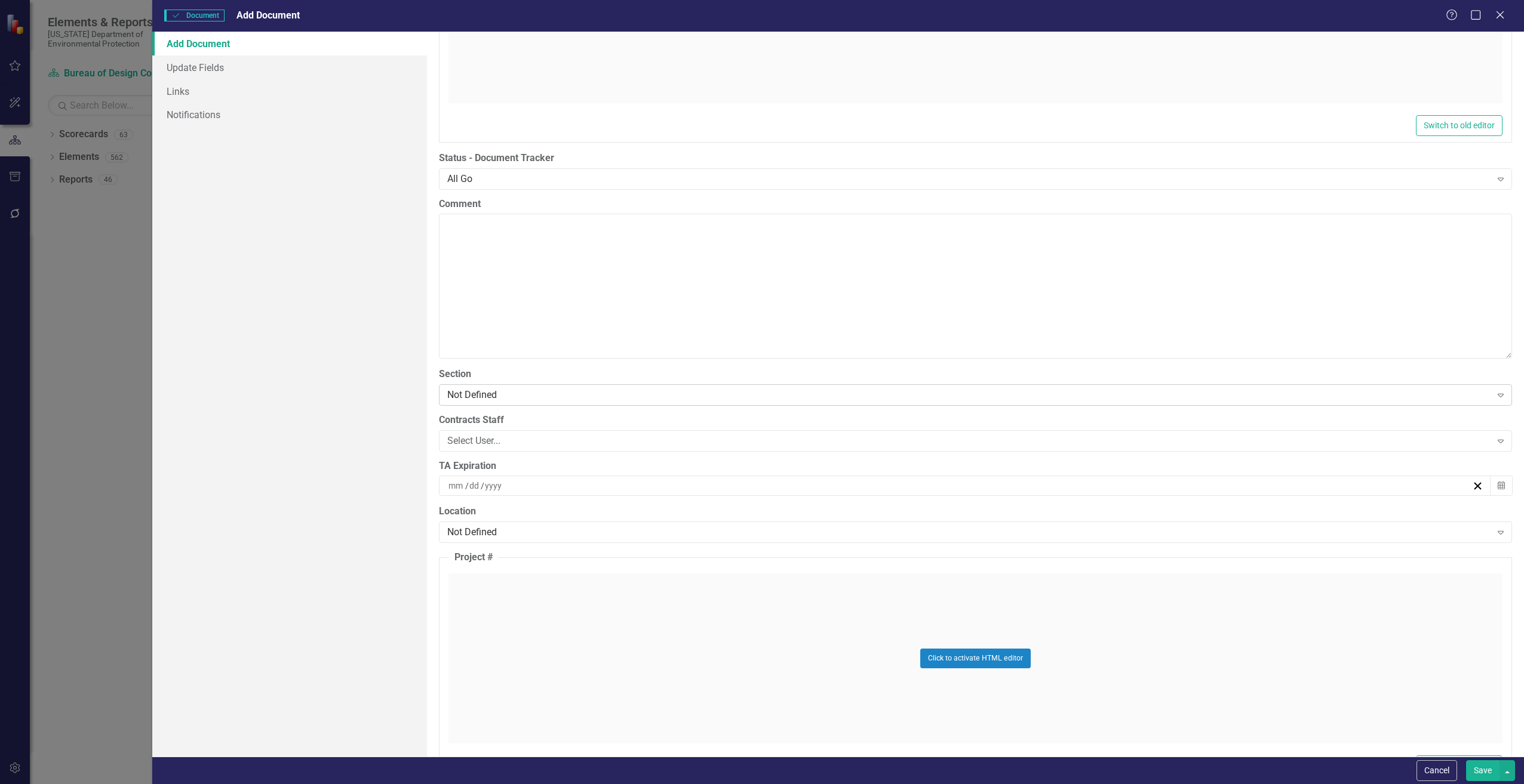
click at [456, 394] on div "Not Defined" at bounding box center [969, 395] width 1044 height 14
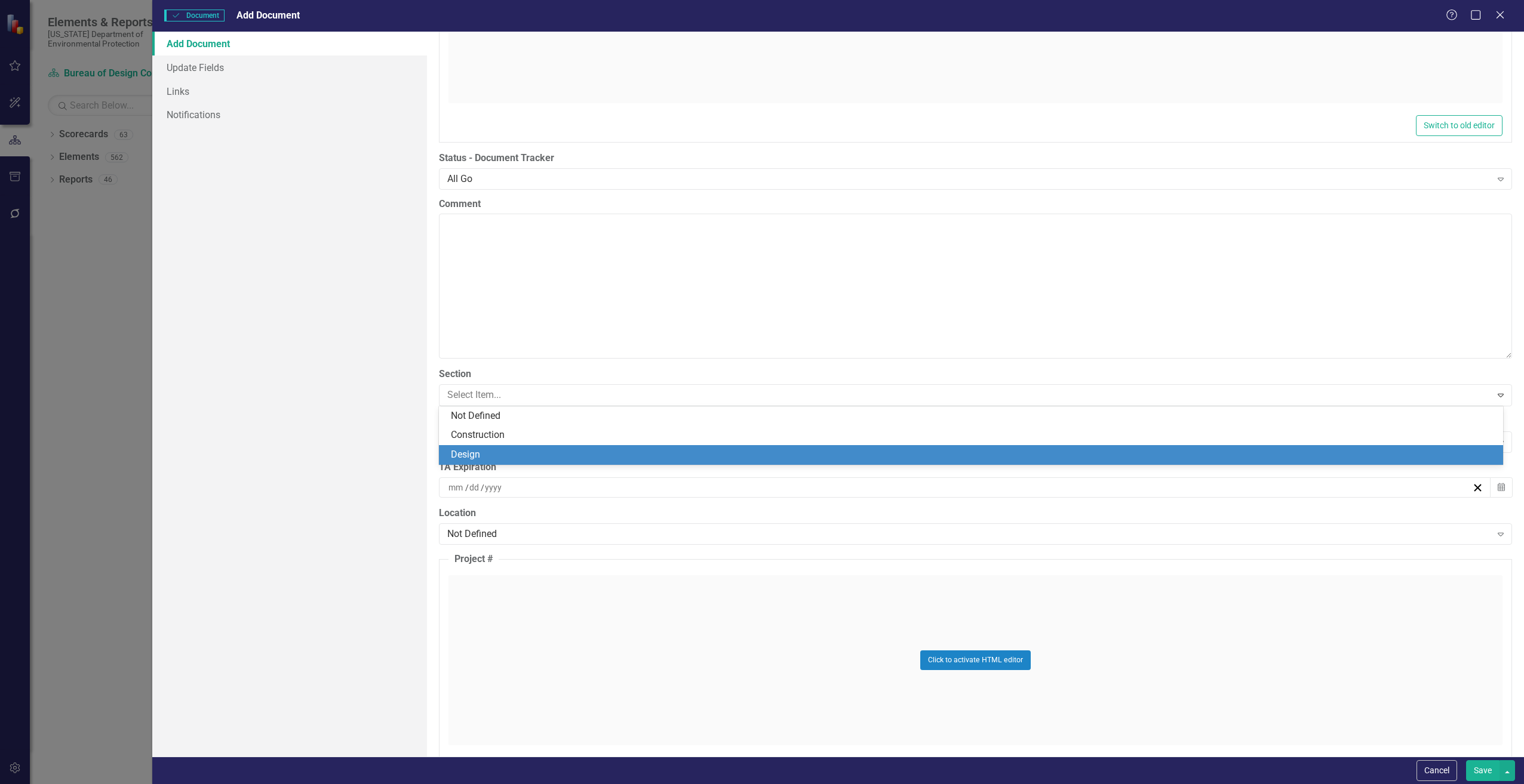
click at [472, 452] on div "Design" at bounding box center [973, 455] width 1045 height 14
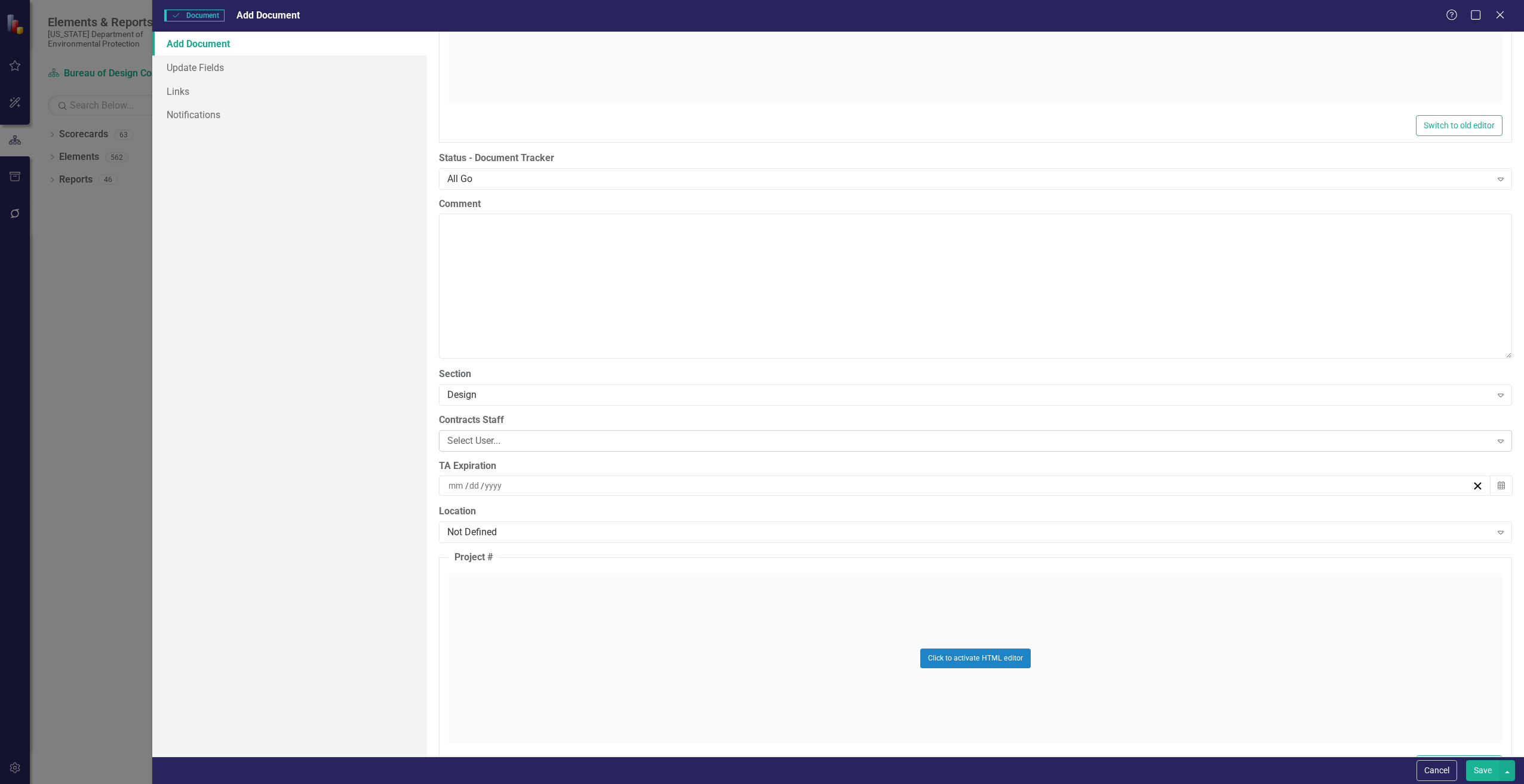
click at [467, 439] on div "Select User..." at bounding box center [969, 441] width 1044 height 14
type input "[PERSON_NAME]"
click at [460, 489] on input at bounding box center [456, 486] width 17 height 12
click at [456, 487] on input "number" at bounding box center [456, 486] width 16 height 12
type input "02"
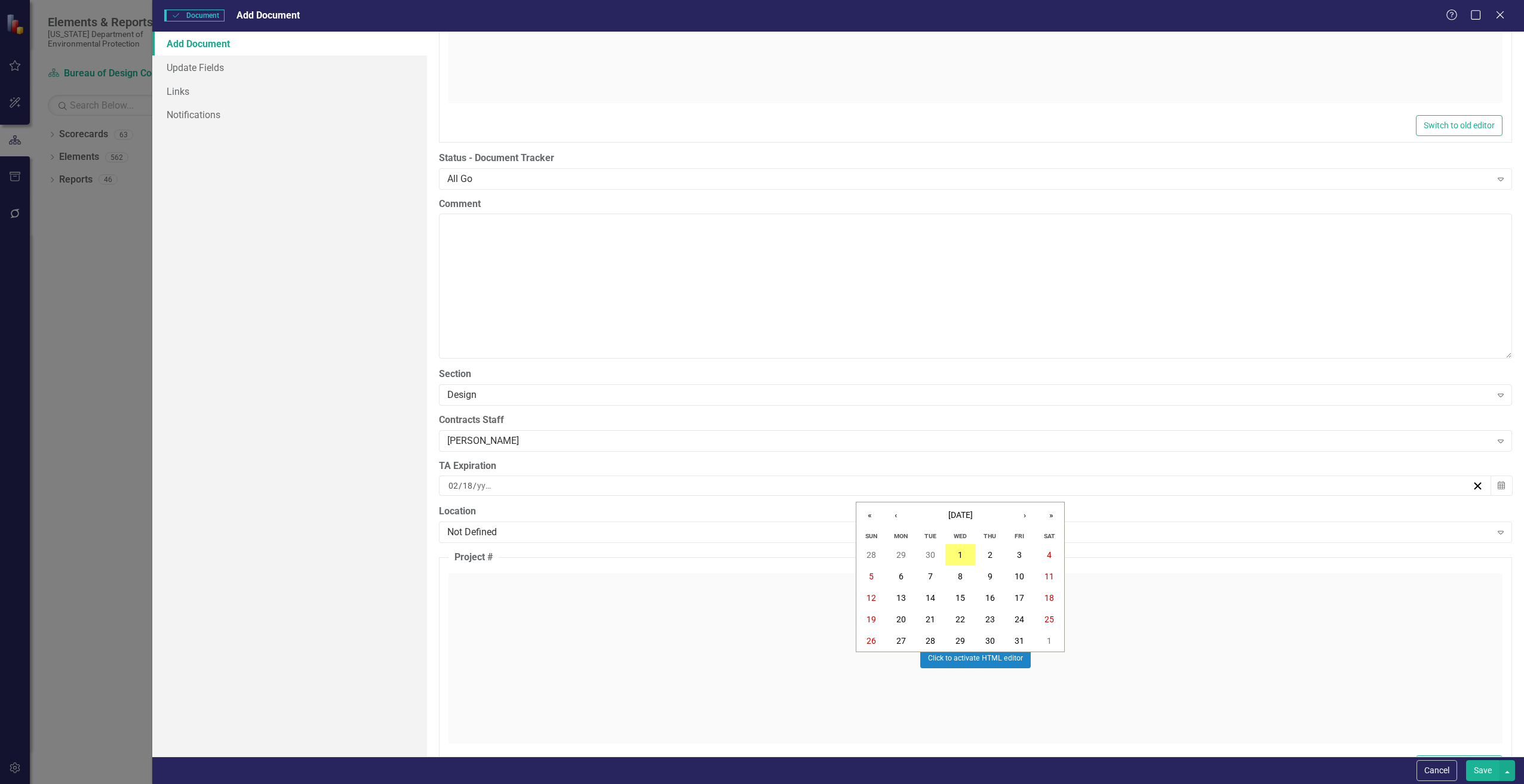
type input "18"
type input "2026"
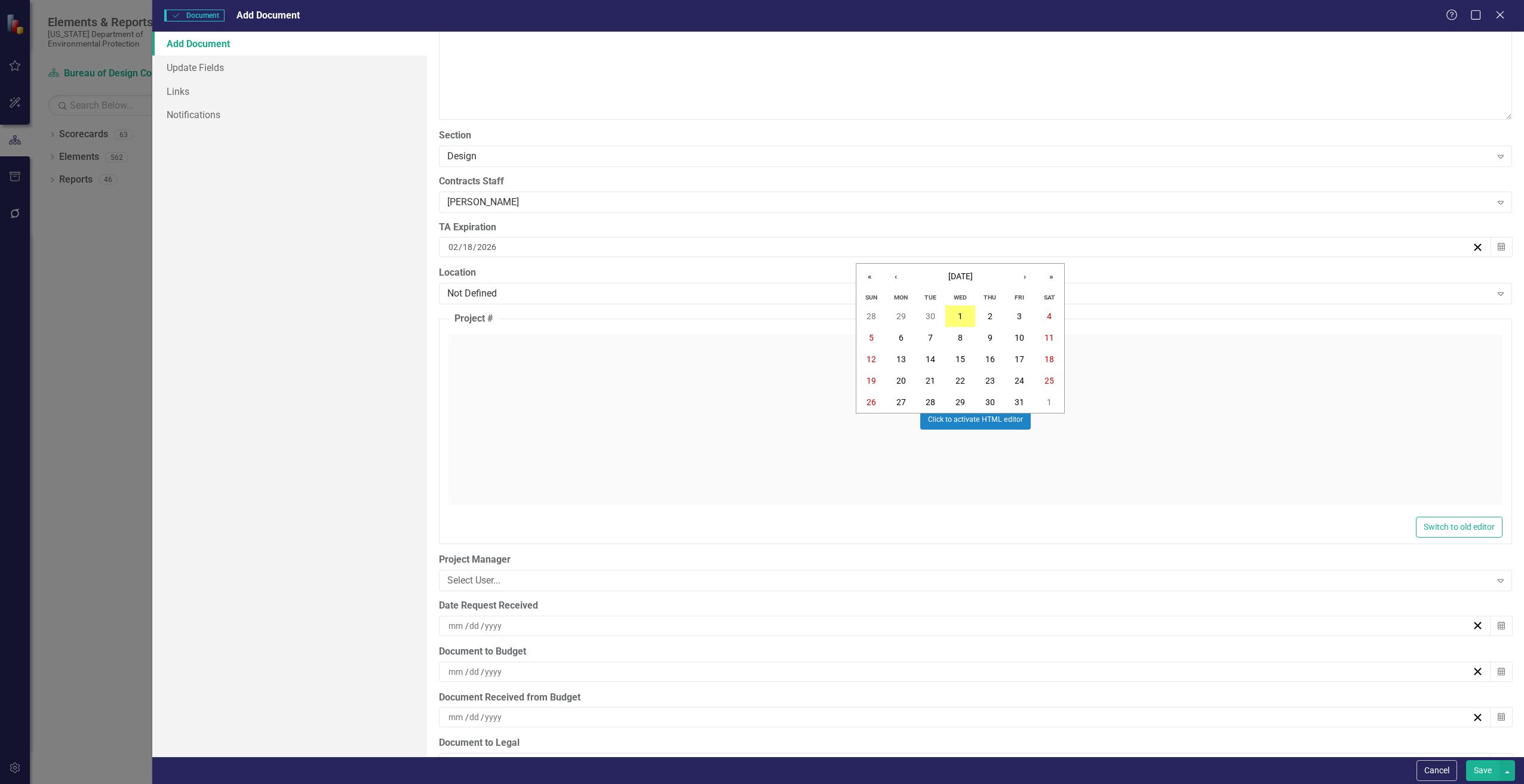
scroll to position [2746, 0]
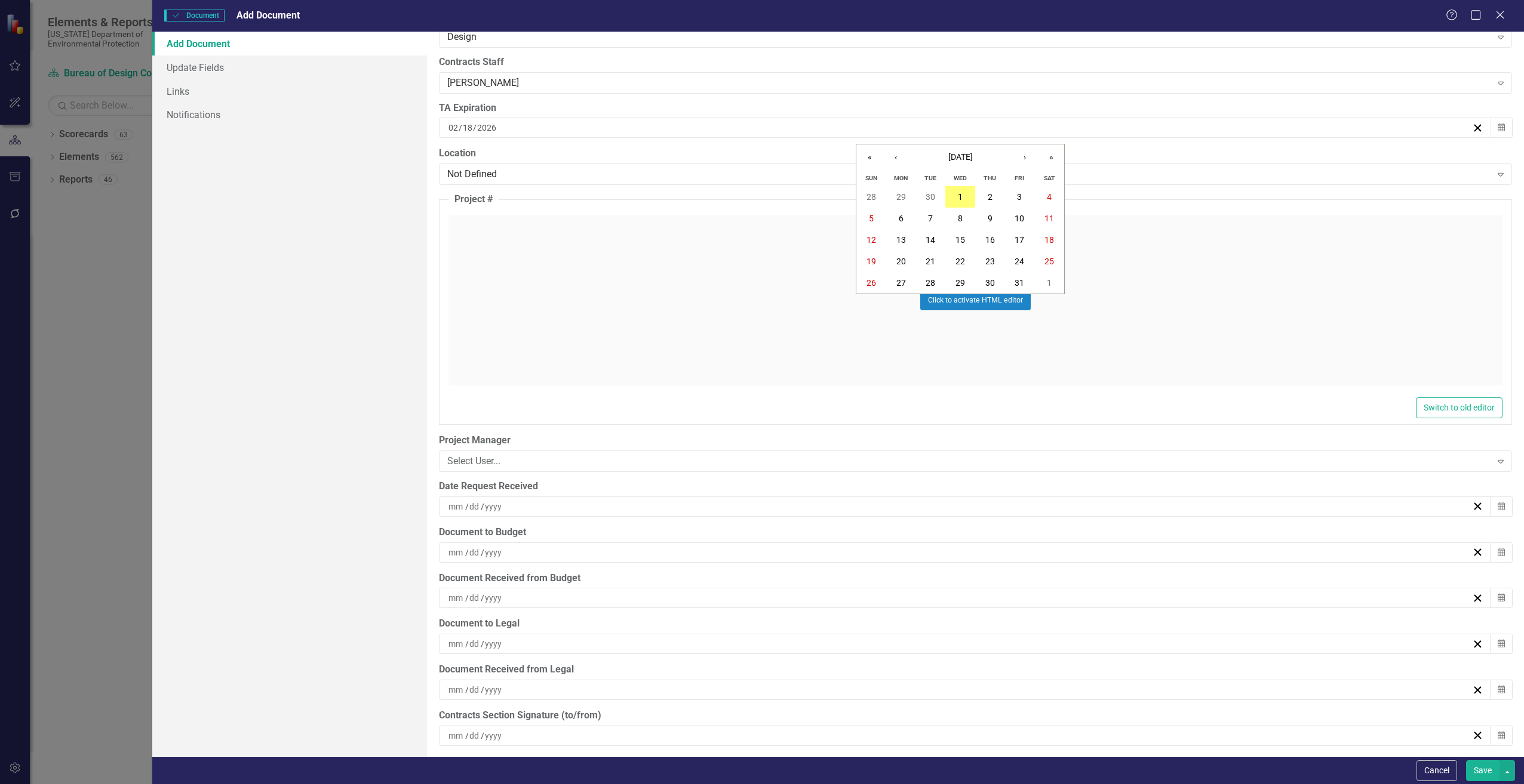
click at [452, 508] on input at bounding box center [456, 507] width 17 height 12
click at [453, 508] on input "number" at bounding box center [456, 507] width 16 height 12
click at [925, 573] on button "30" at bounding box center [930, 576] width 30 height 22
click at [459, 548] on input at bounding box center [456, 553] width 17 height 12
click at [459, 548] on input "number" at bounding box center [456, 553] width 16 height 12
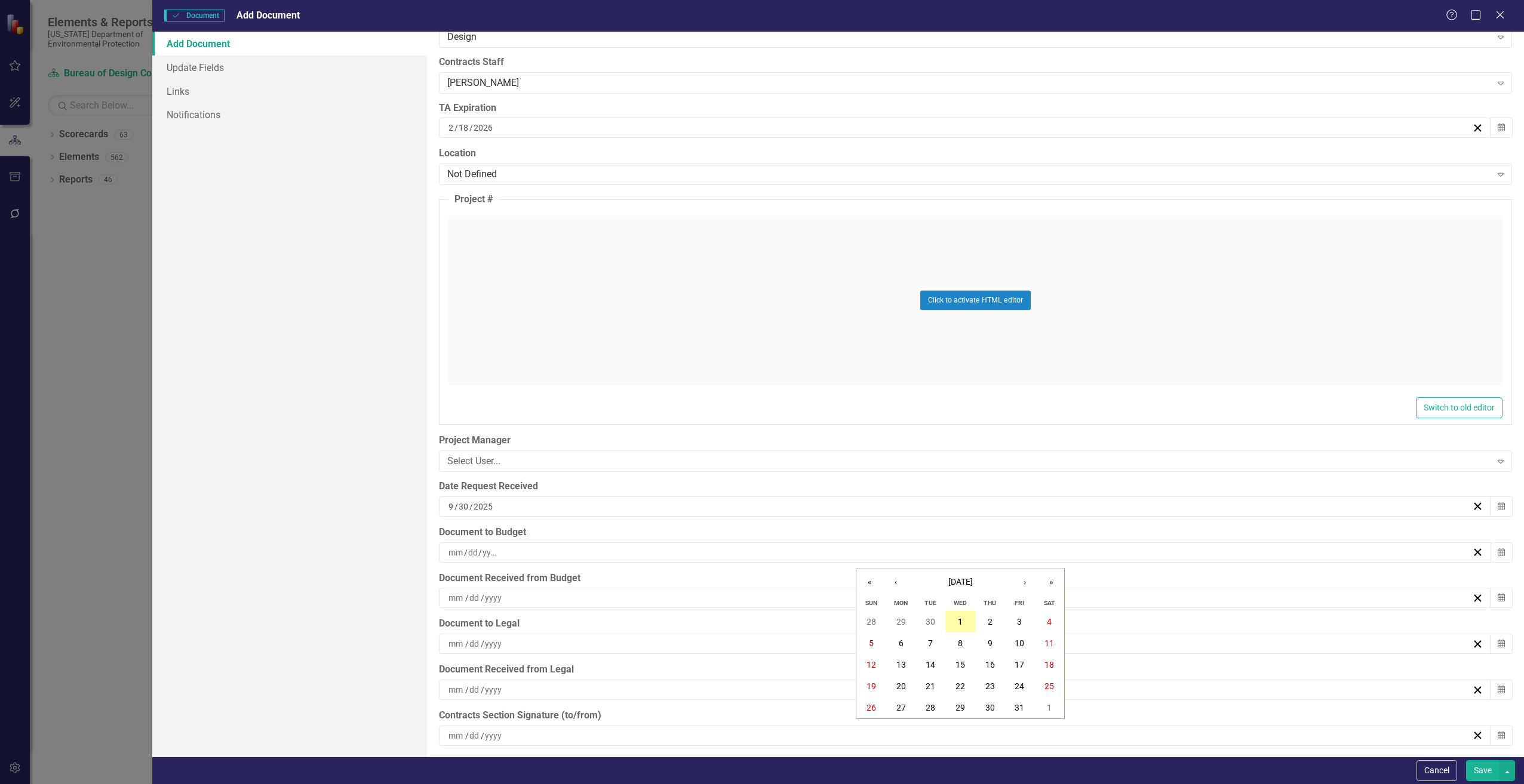
click at [956, 613] on button "1" at bounding box center [960, 622] width 30 height 22
click at [1477, 773] on button "Save" at bounding box center [1483, 770] width 33 height 21
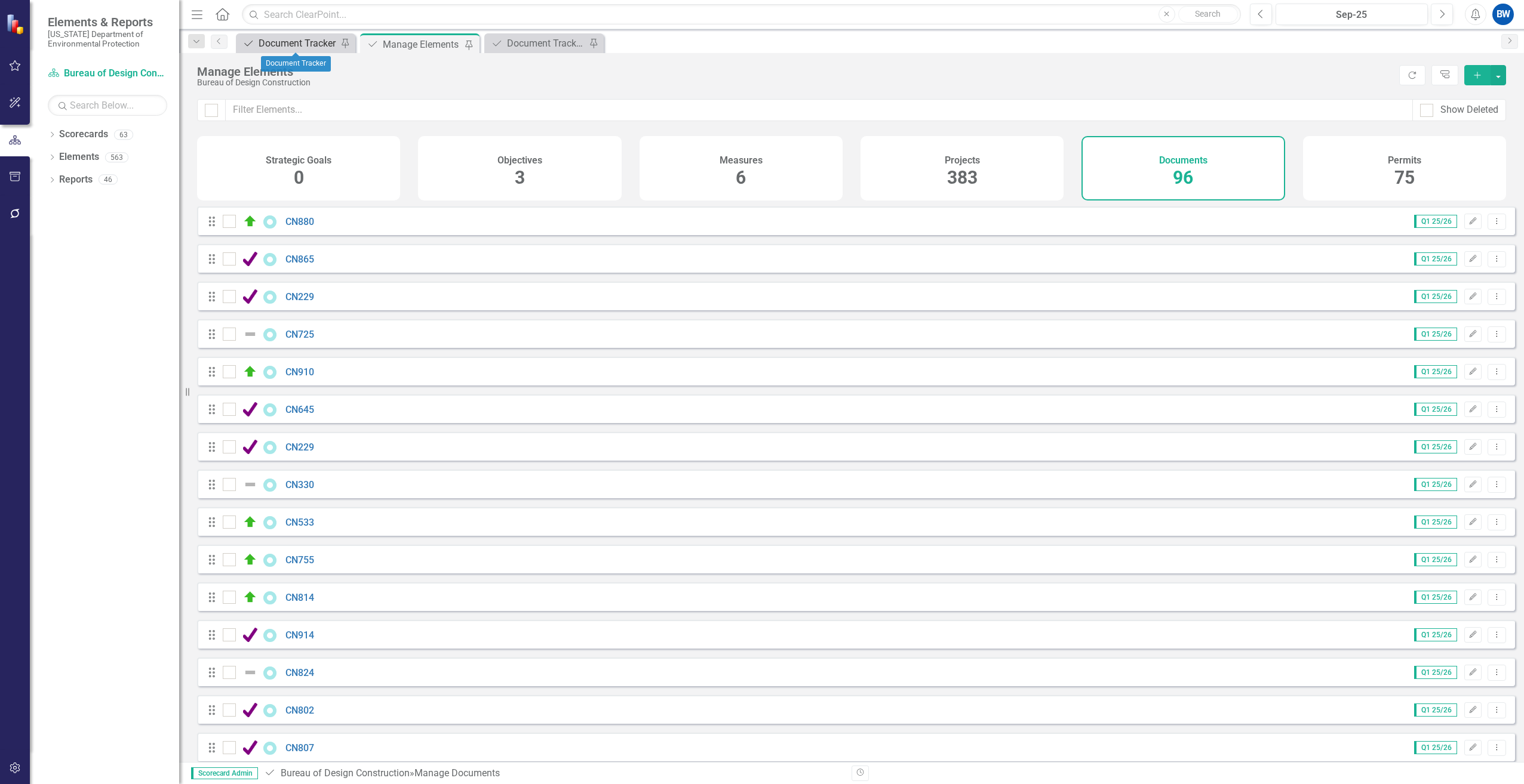
click at [297, 45] on div "Document Tracker" at bounding box center [298, 43] width 79 height 15
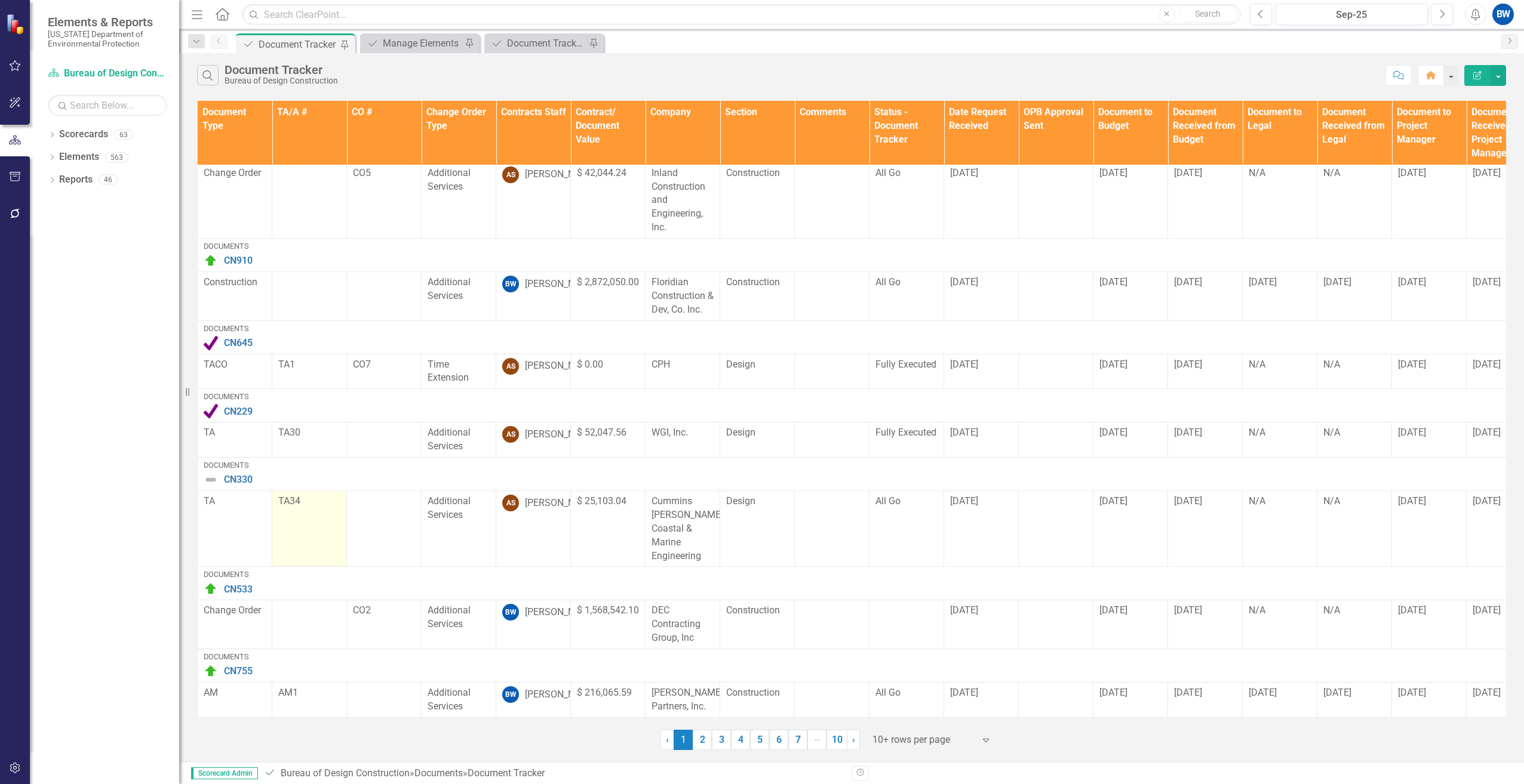
scroll to position [333, 0]
click at [555, 43] on div "Document Tracker - Current User" at bounding box center [547, 43] width 79 height 15
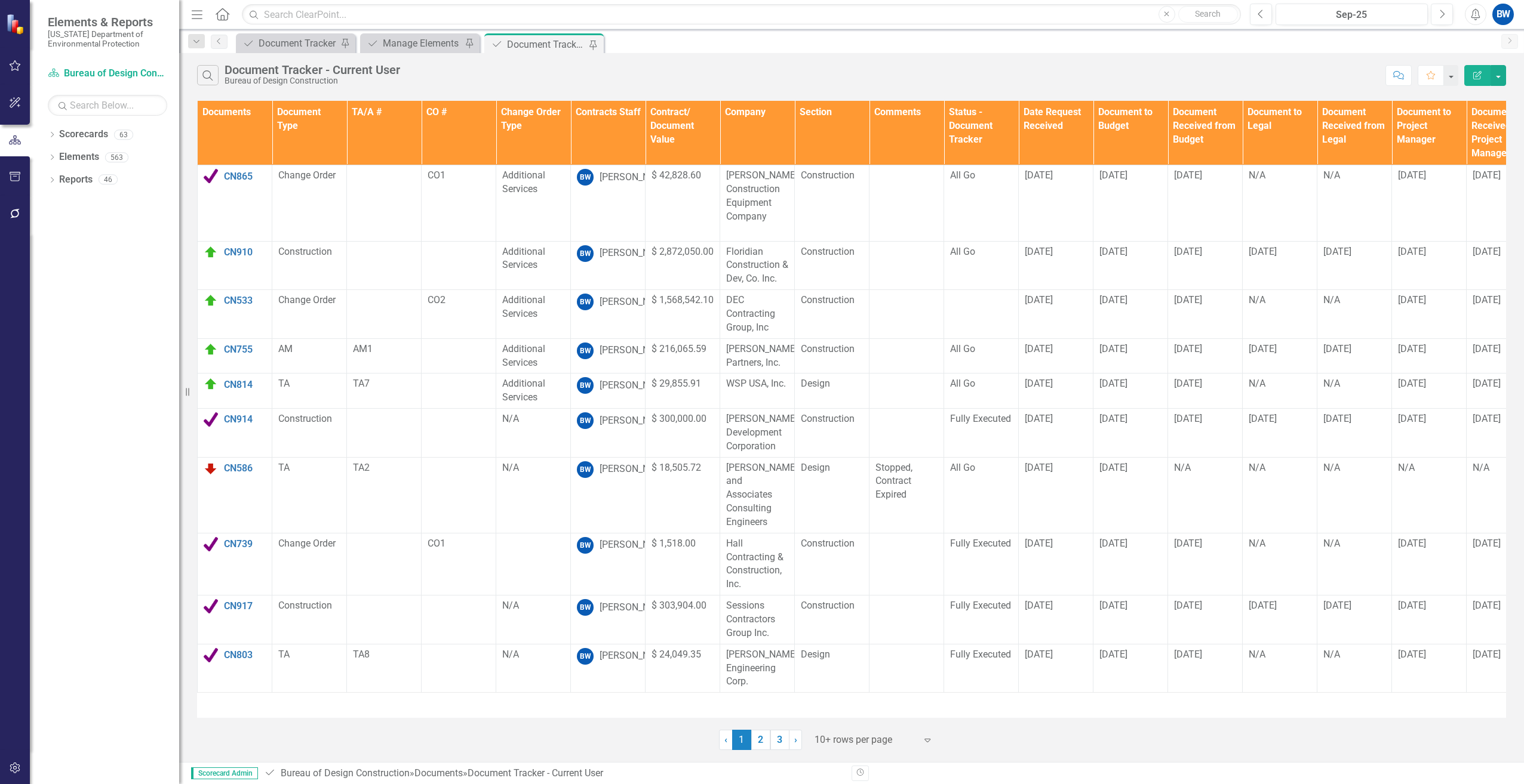
click at [852, 738] on div at bounding box center [865, 741] width 101 height 16
click at [860, 698] on div "100+ rows per page" at bounding box center [875, 700] width 112 height 14
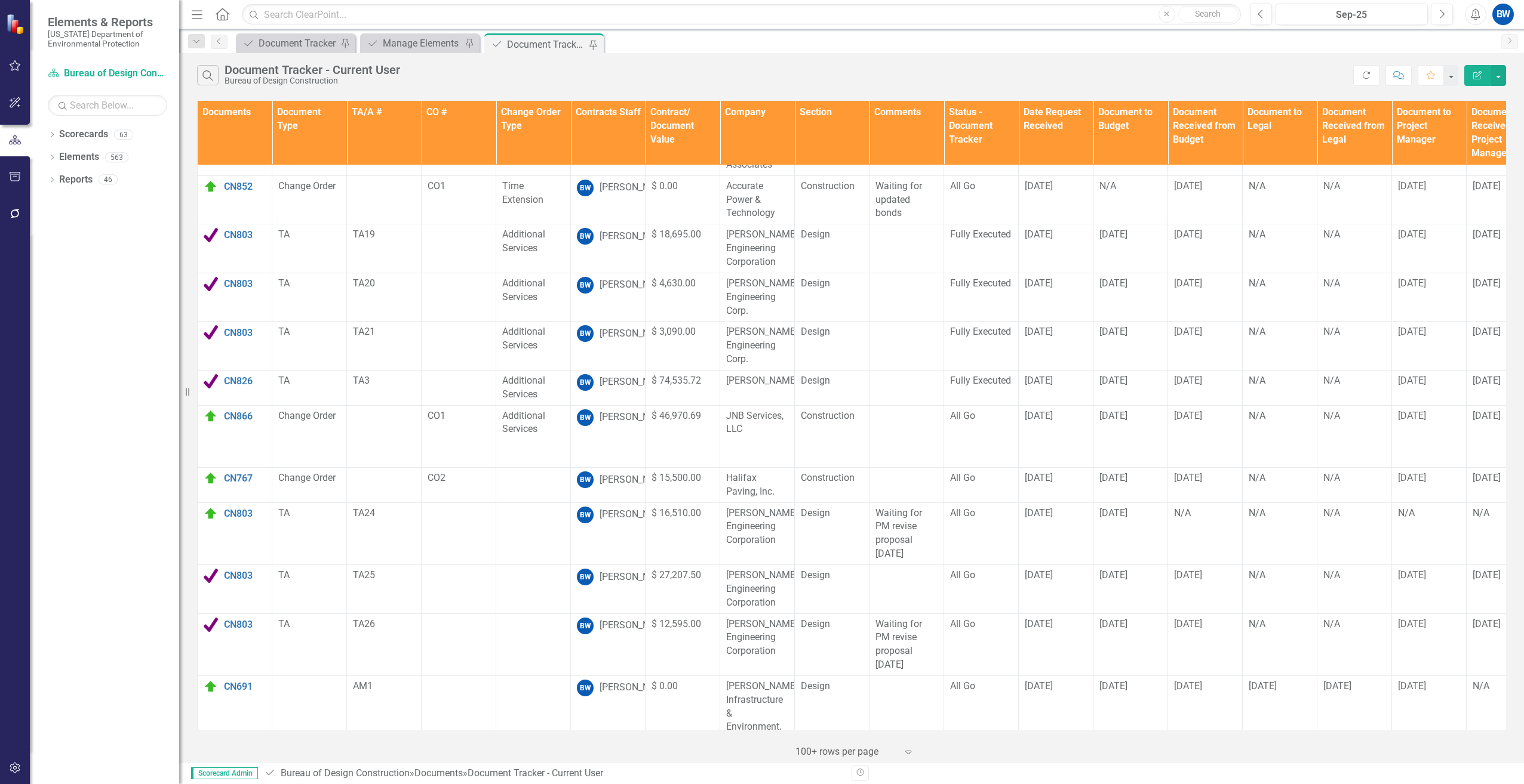
scroll to position [632, 0]
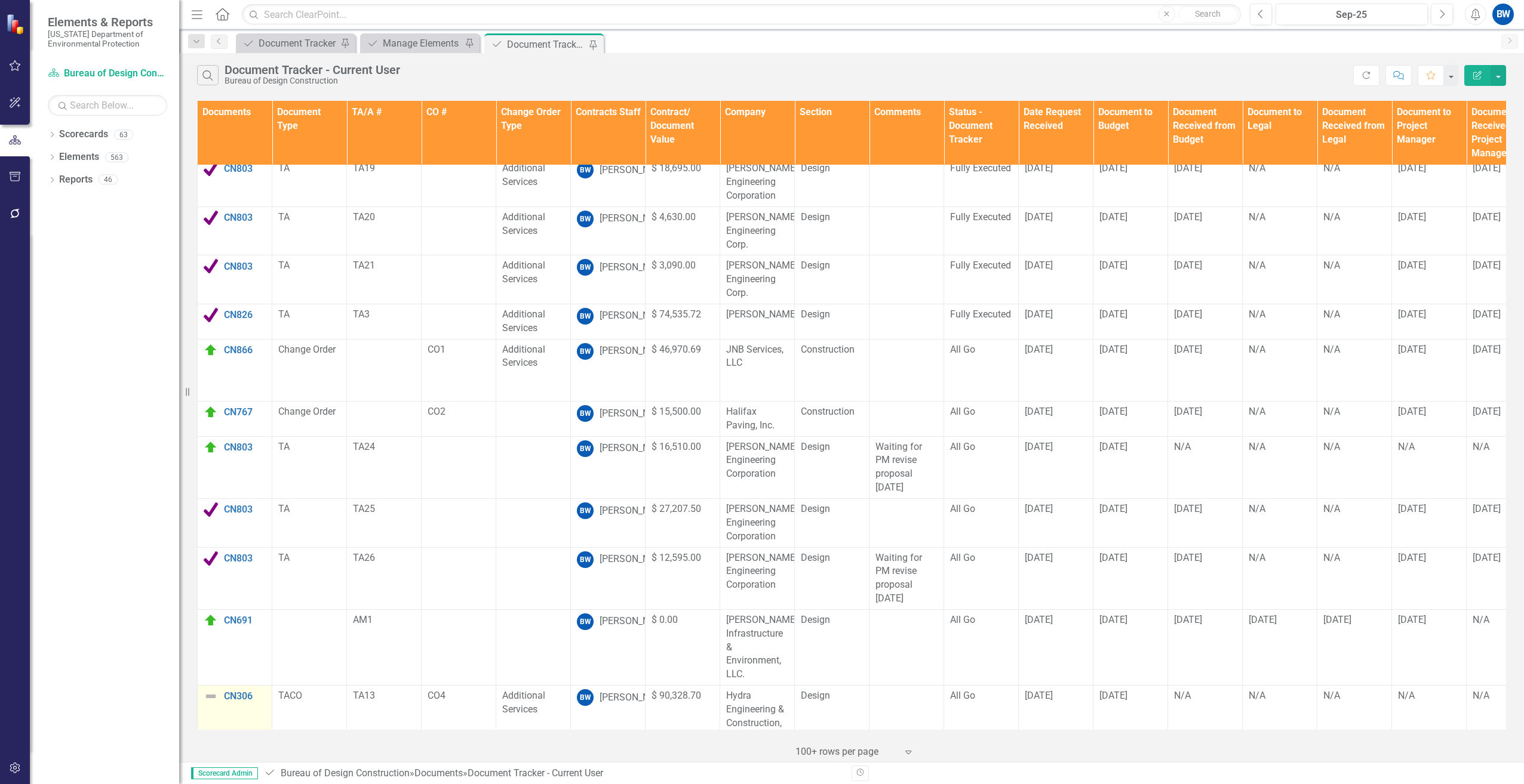
click at [211, 690] on img at bounding box center [211, 696] width 14 height 14
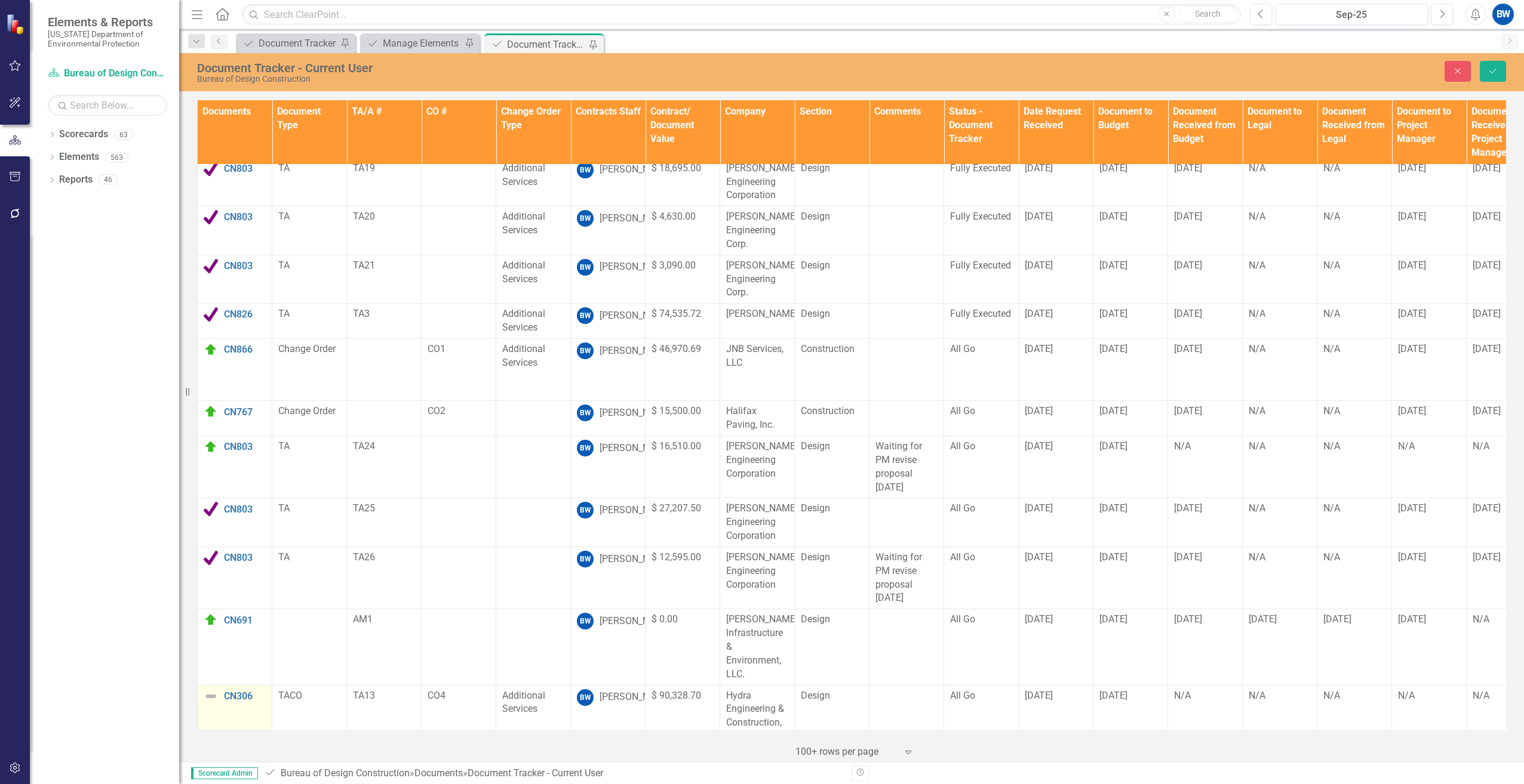
scroll to position [631, 0]
click at [211, 694] on img at bounding box center [214, 701] width 14 height 14
click at [235, 610] on div "Routing" at bounding box center [266, 612] width 101 height 14
click at [1495, 70] on icon "Save" at bounding box center [1493, 71] width 11 height 8
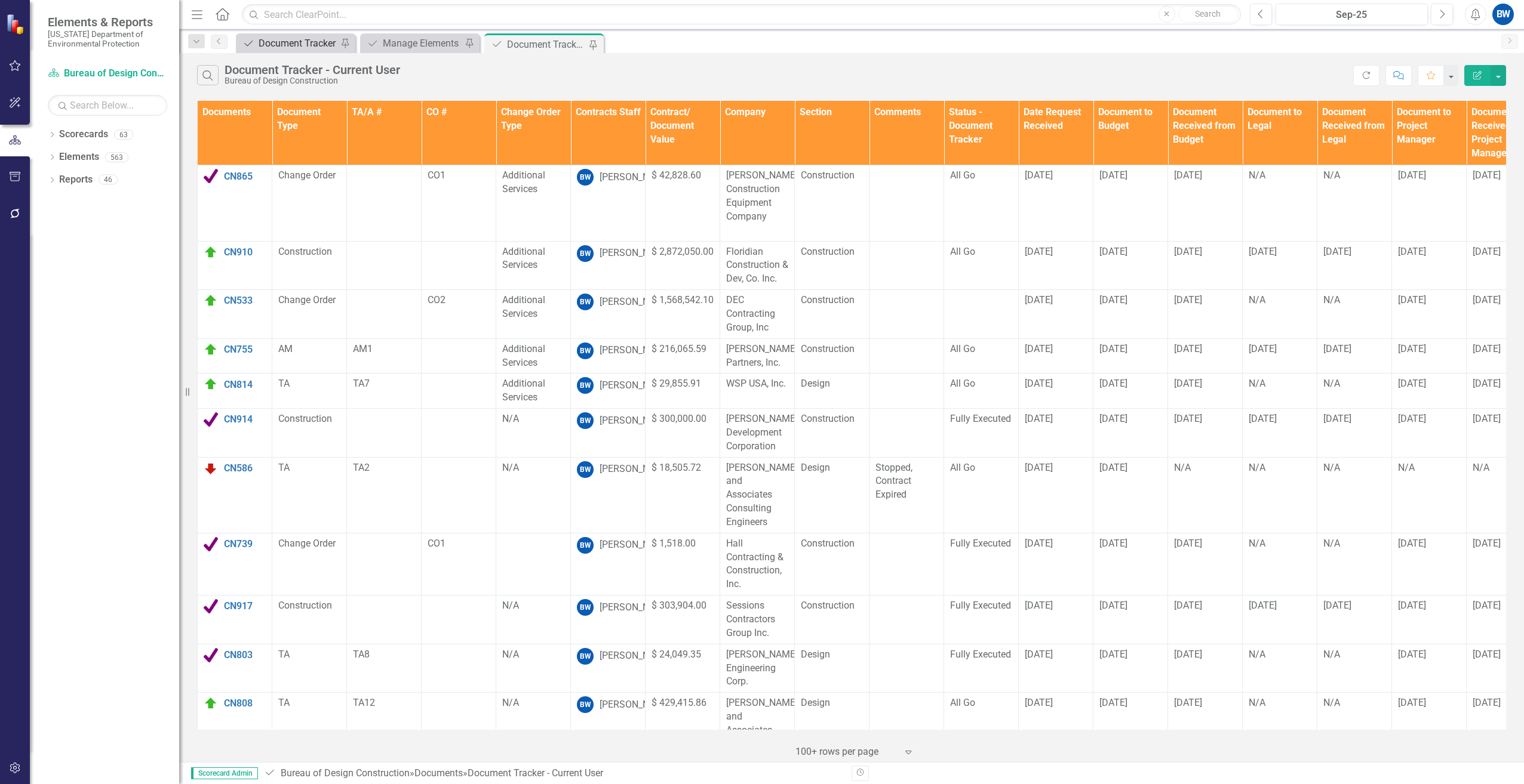
drag, startPoint x: 272, startPoint y: 47, endPoint x: 274, endPoint y: 52, distance: 5.4
click at [272, 47] on div "Document Tracker" at bounding box center [298, 43] width 79 height 15
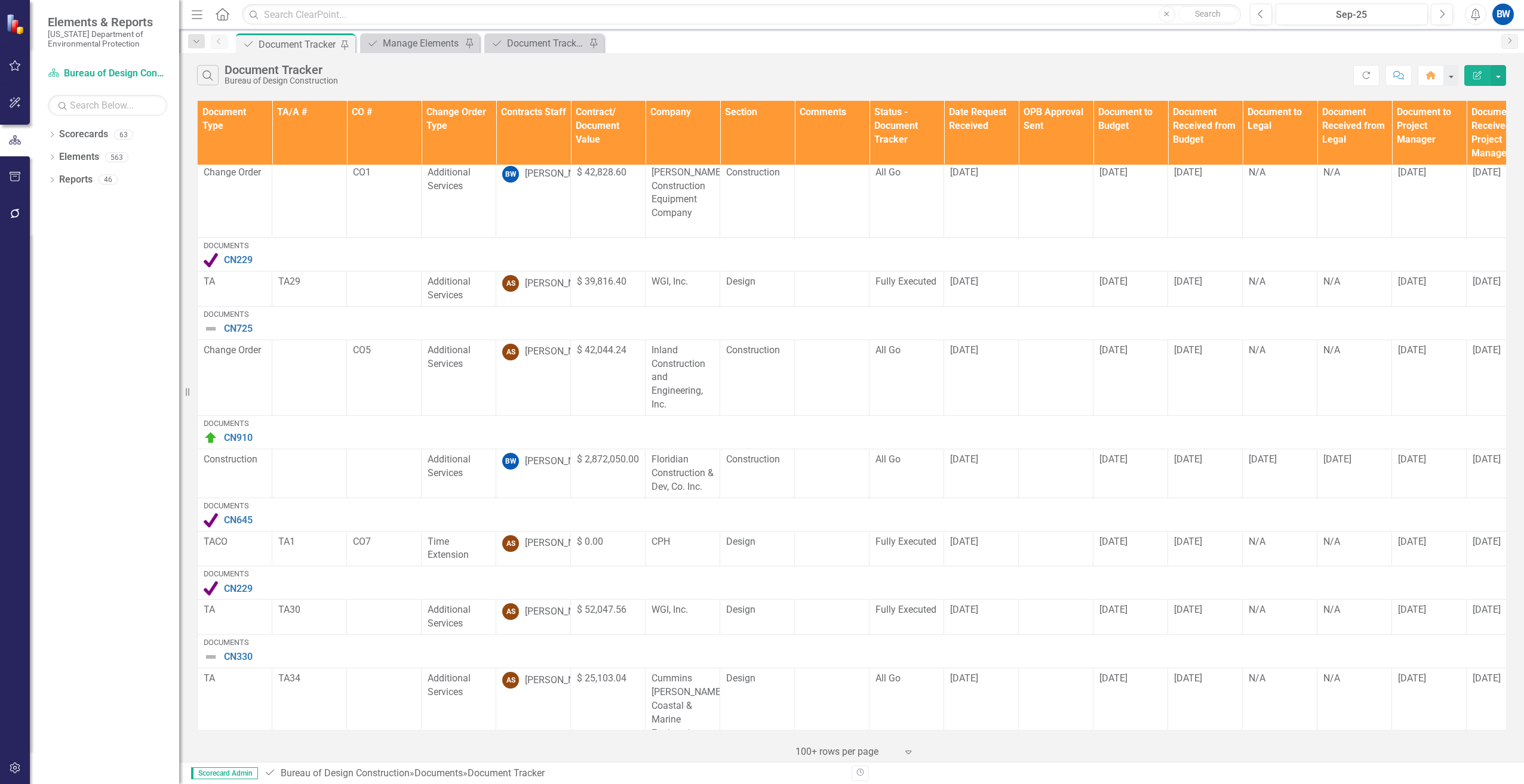
scroll to position [60, 0]
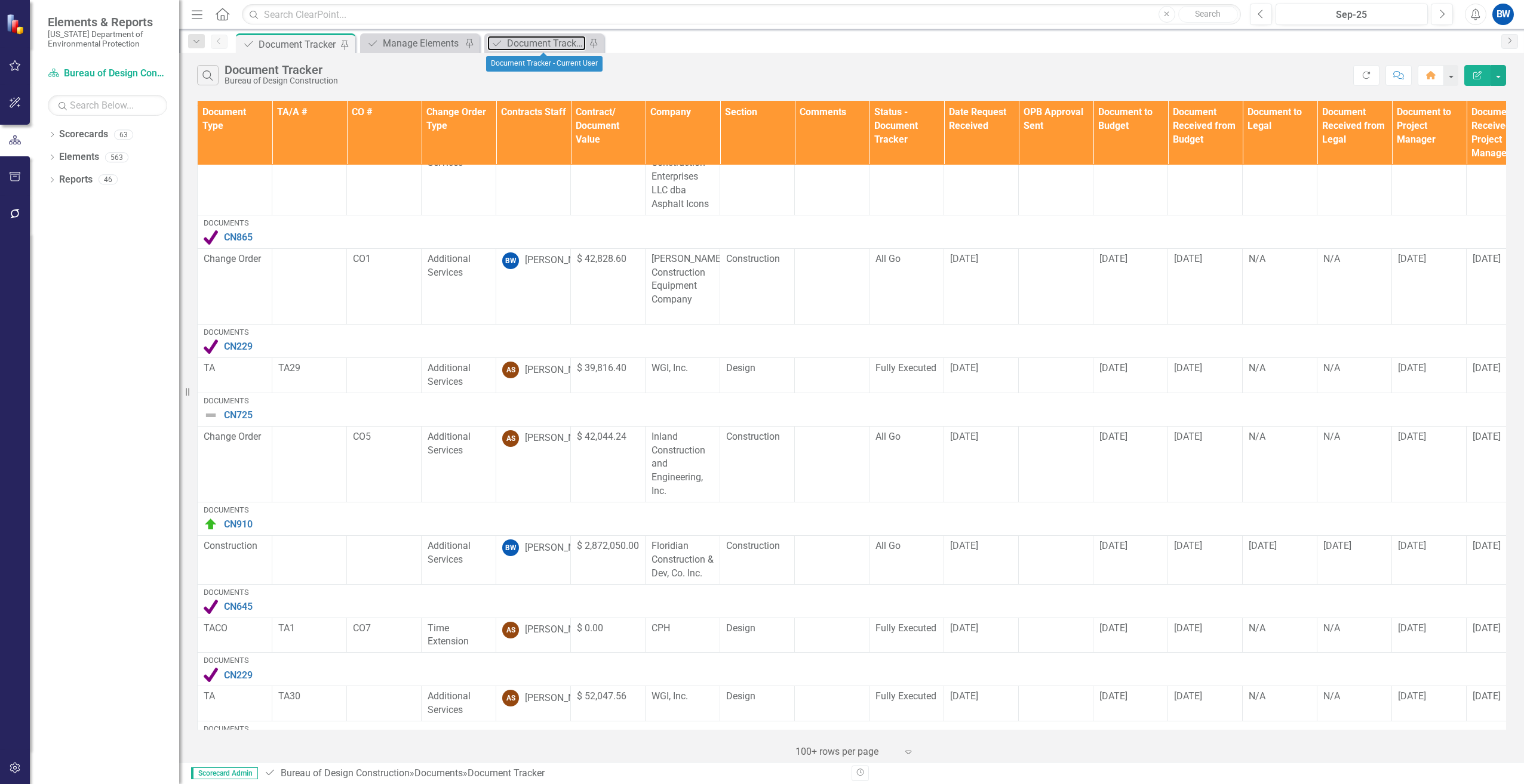
drag, startPoint x: 517, startPoint y: 42, endPoint x: 563, endPoint y: 0, distance: 62.3
click at [517, 42] on div "Document Tracker - Current User" at bounding box center [547, 43] width 79 height 15
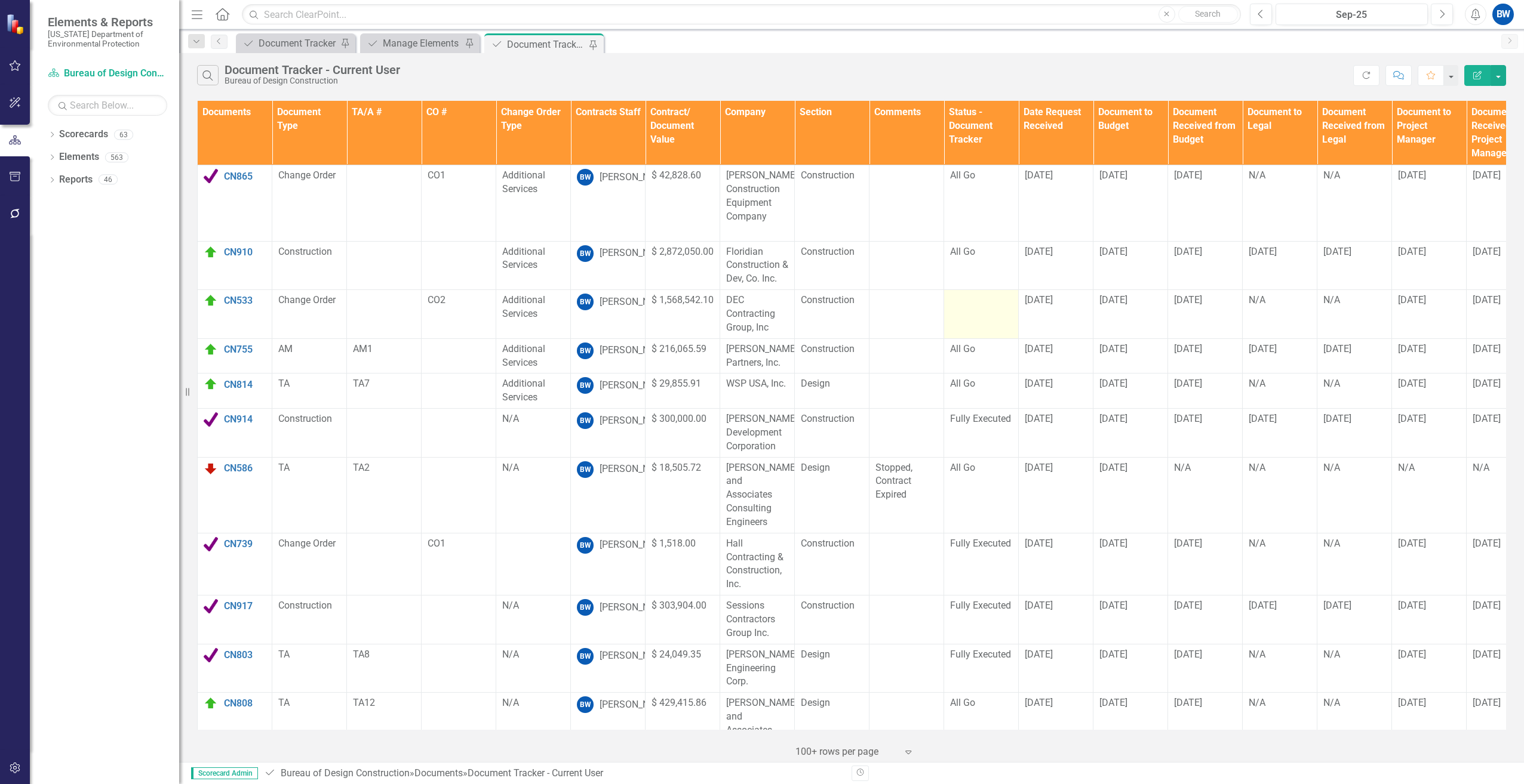
click at [975, 304] on div at bounding box center [981, 301] width 62 height 14
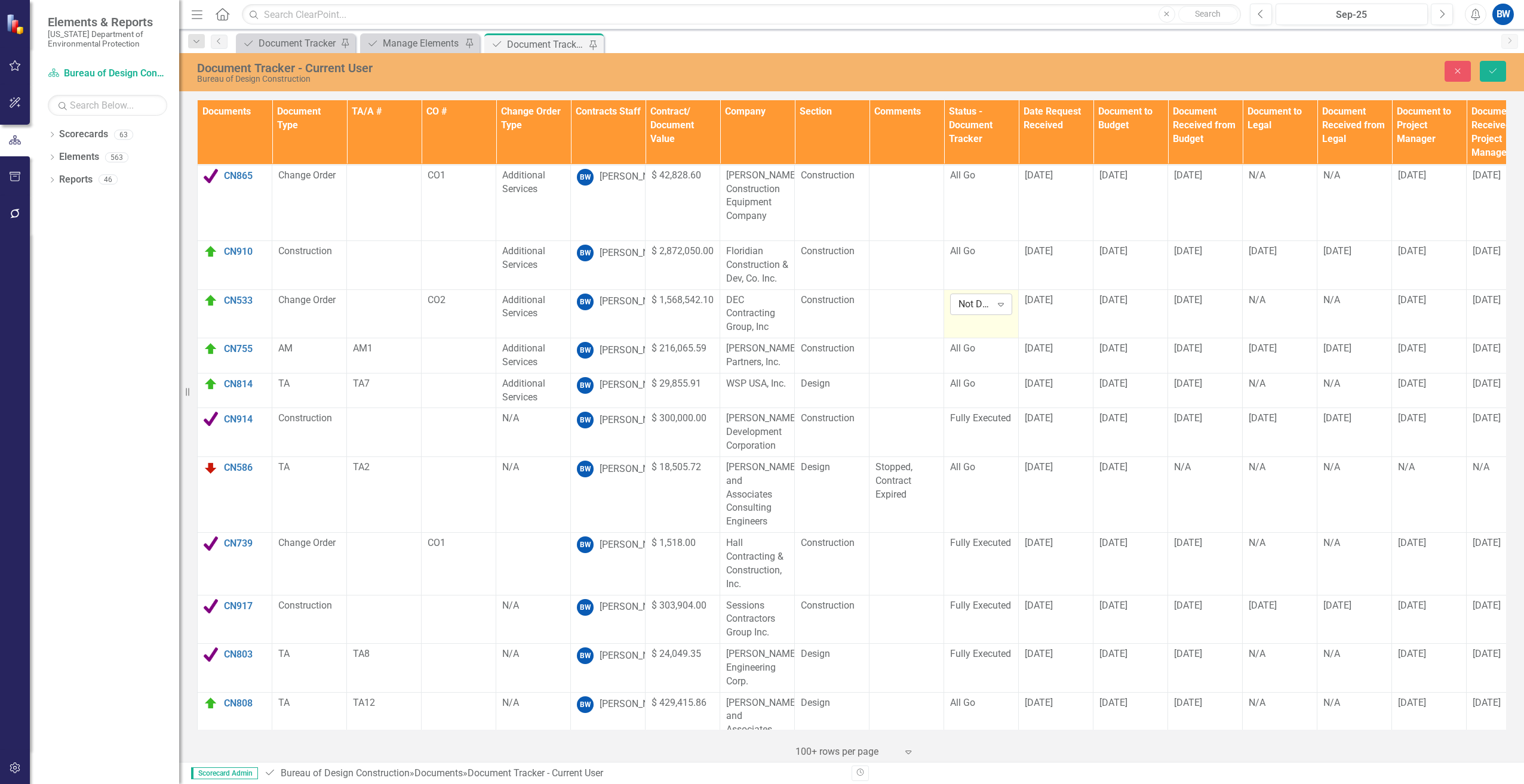
click at [979, 306] on div "Not Defined" at bounding box center [975, 304] width 33 height 14
click at [282, 39] on div "Document Tracker" at bounding box center [298, 43] width 79 height 15
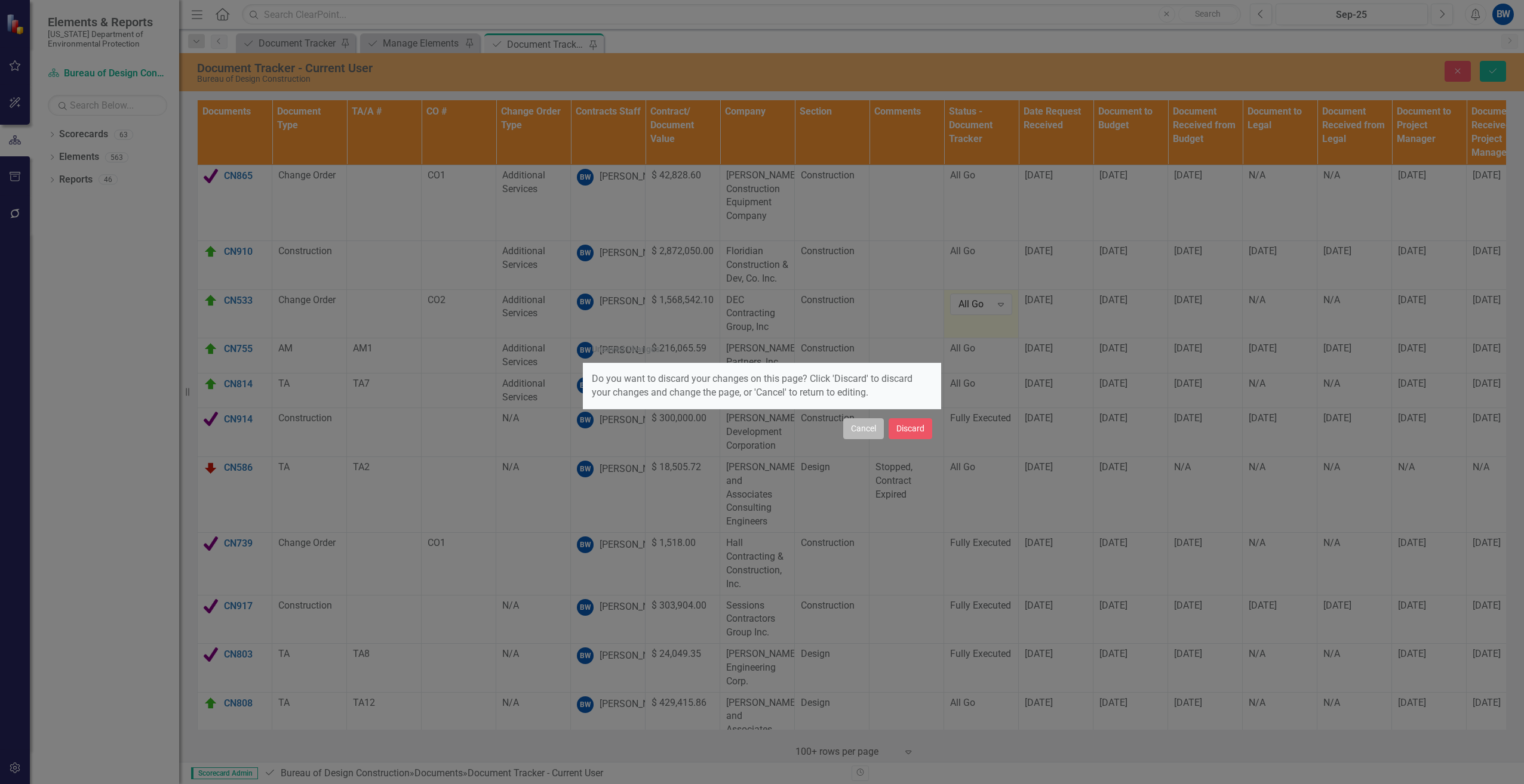
click at [862, 430] on button "Cancel" at bounding box center [864, 428] width 41 height 21
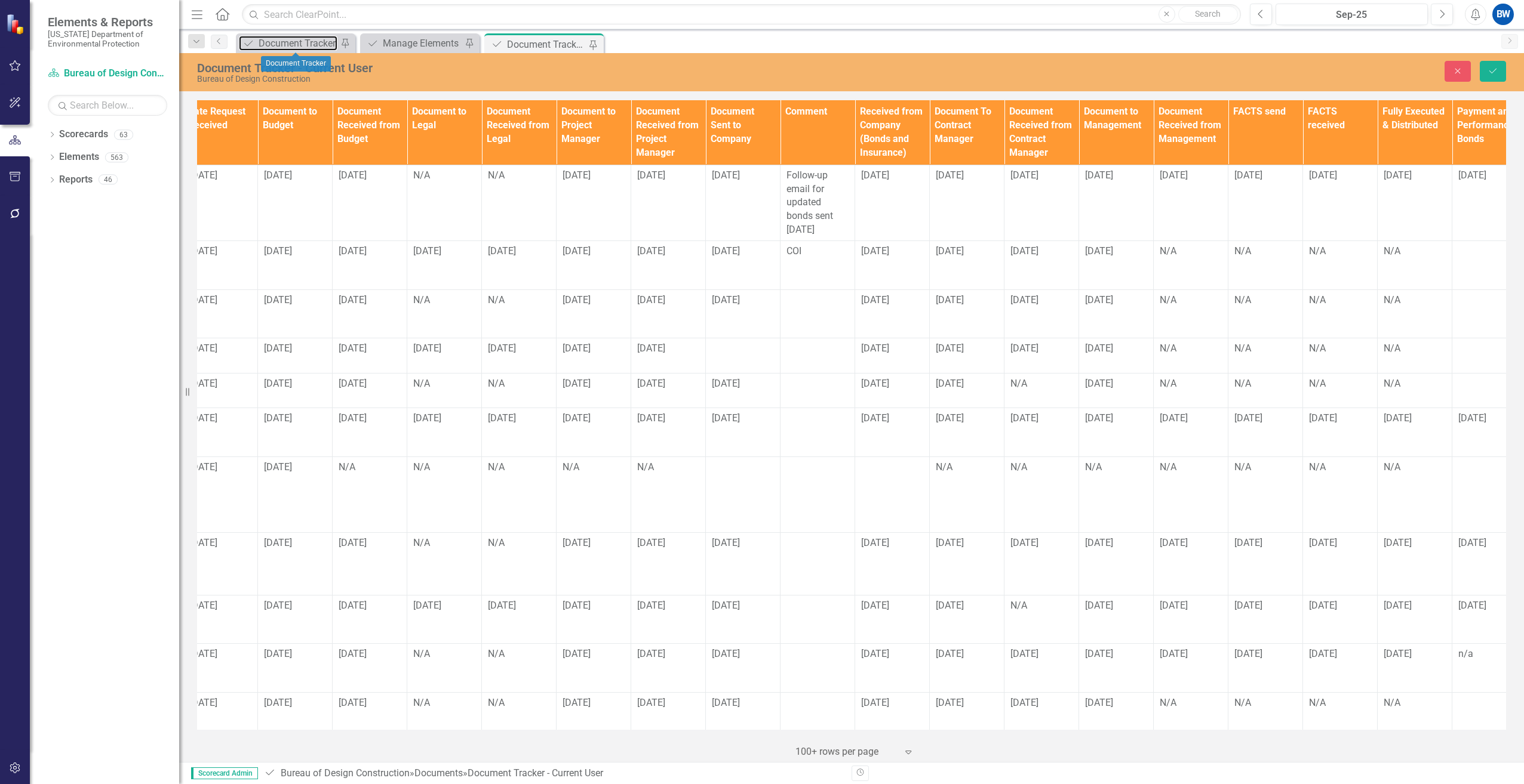
scroll to position [0, 865]
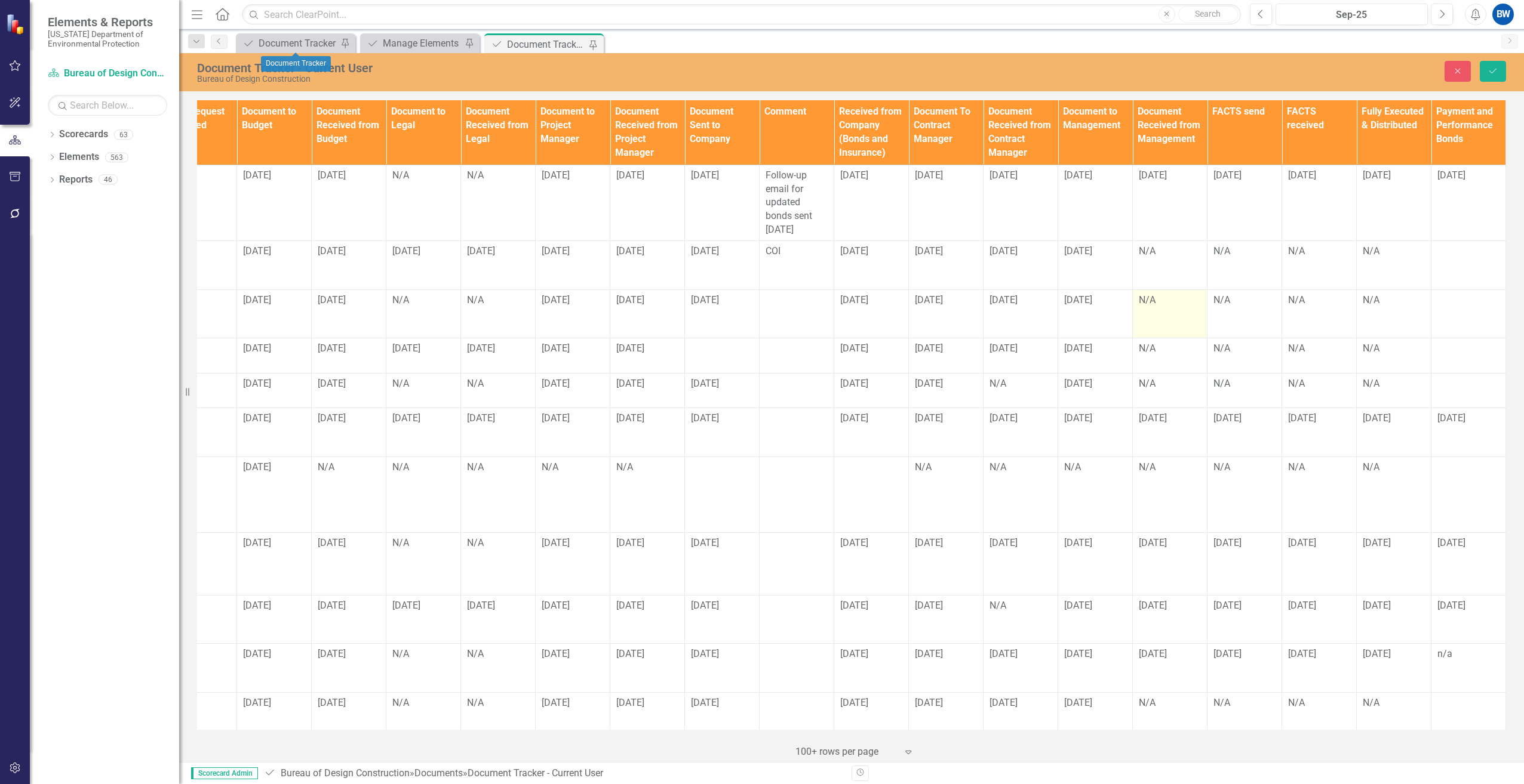
click at [1141, 307] on div "N/A" at bounding box center [1169, 301] width 62 height 14
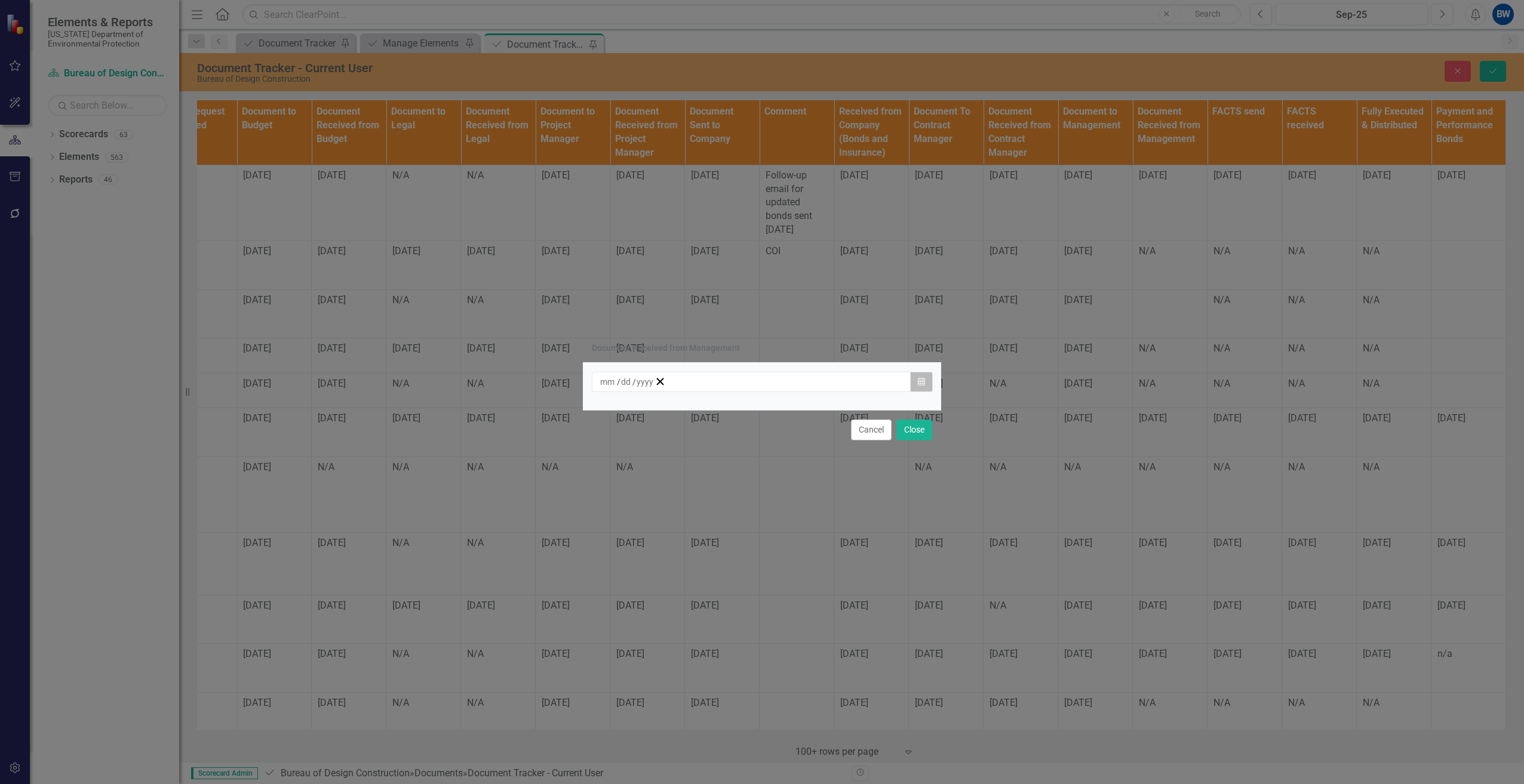
click at [916, 379] on button "Calendar" at bounding box center [921, 382] width 22 height 20
click at [712, 451] on button "1" at bounding box center [697, 445] width 30 height 22
click at [920, 429] on button "Close" at bounding box center [914, 430] width 36 height 21
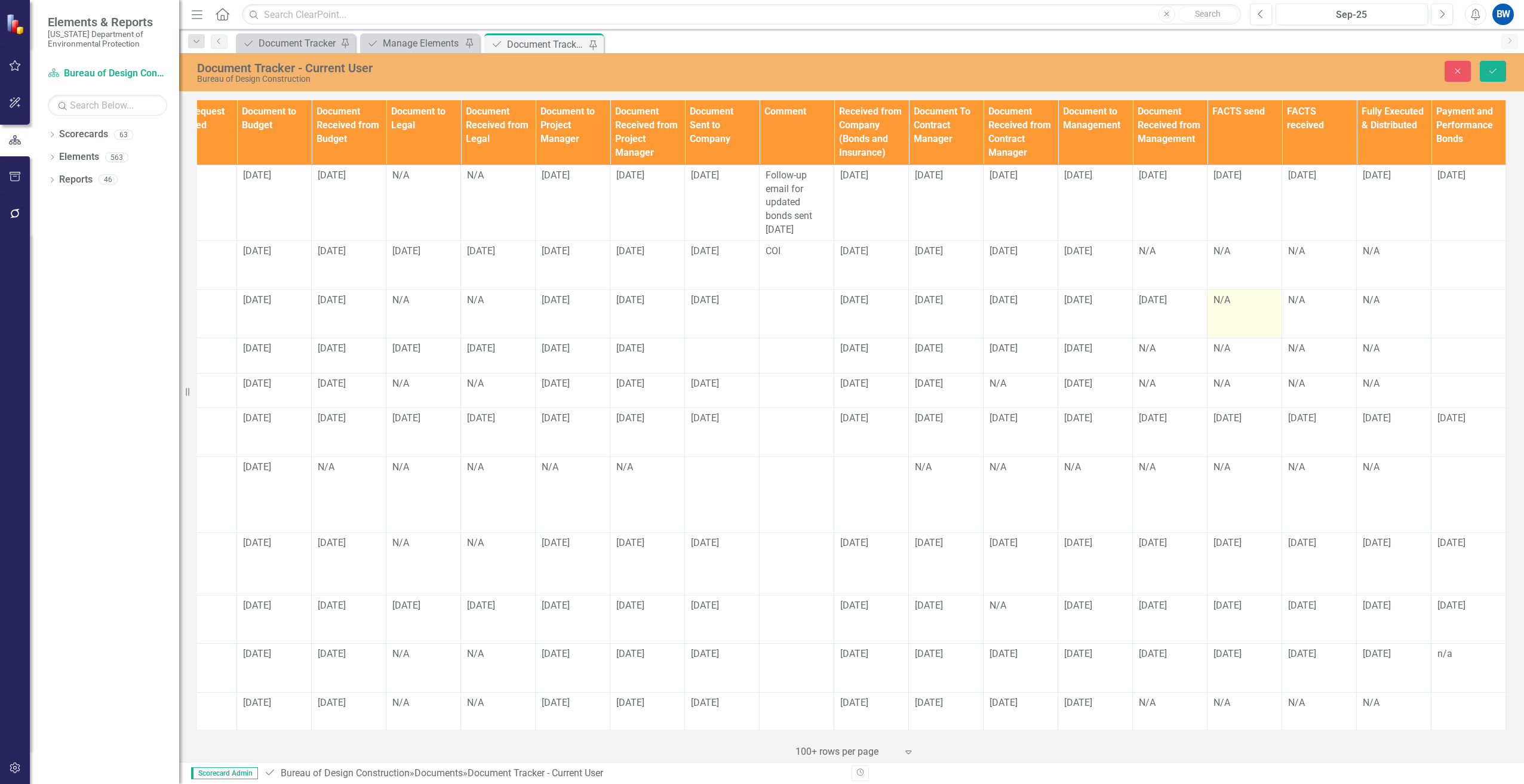
click at [1216, 302] on div "N/A" at bounding box center [1244, 301] width 62 height 14
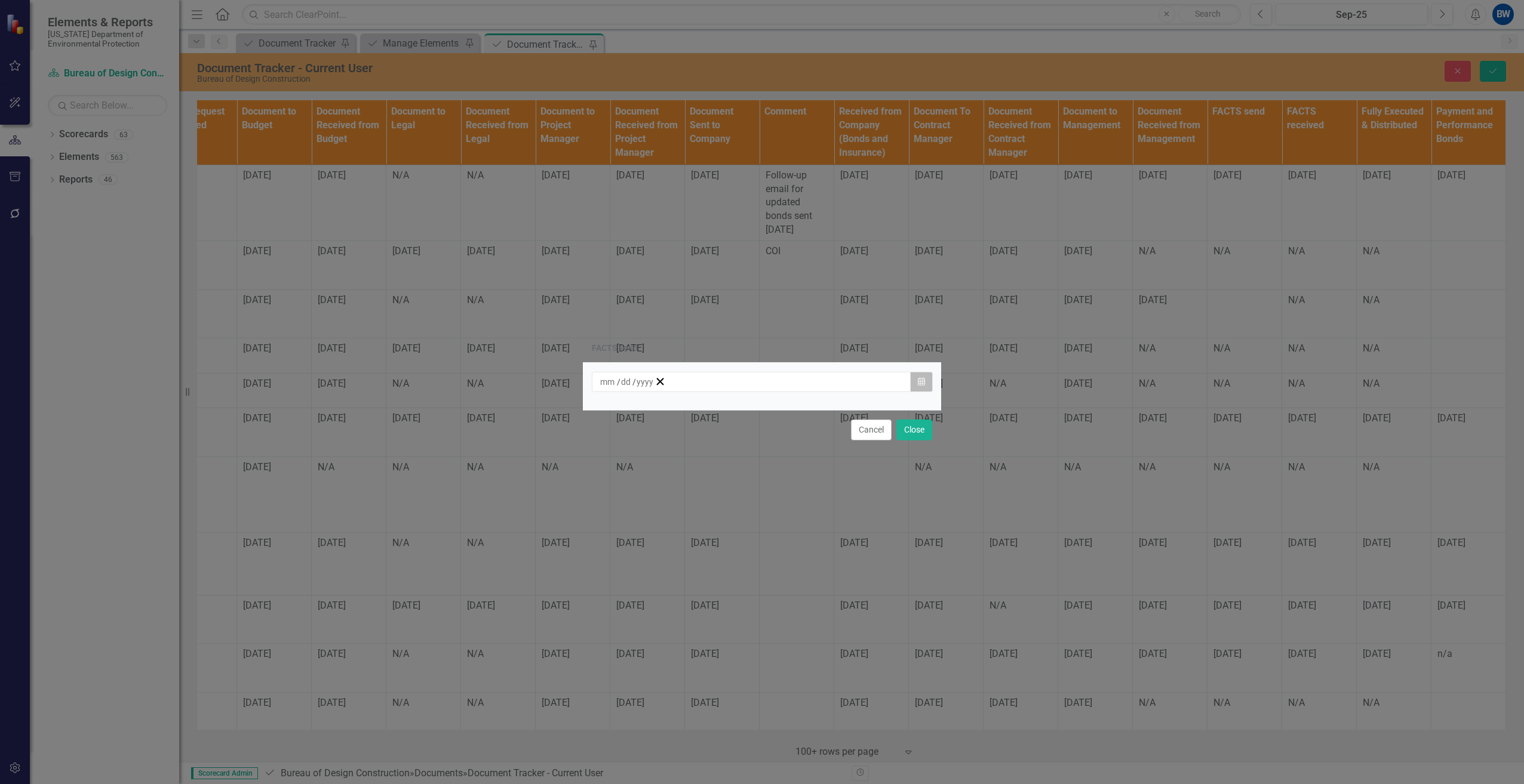
click at [921, 381] on icon "Calendar" at bounding box center [921, 382] width 7 height 8
click at [712, 455] on button "1" at bounding box center [697, 445] width 30 height 22
click at [920, 428] on button "Close" at bounding box center [914, 430] width 36 height 21
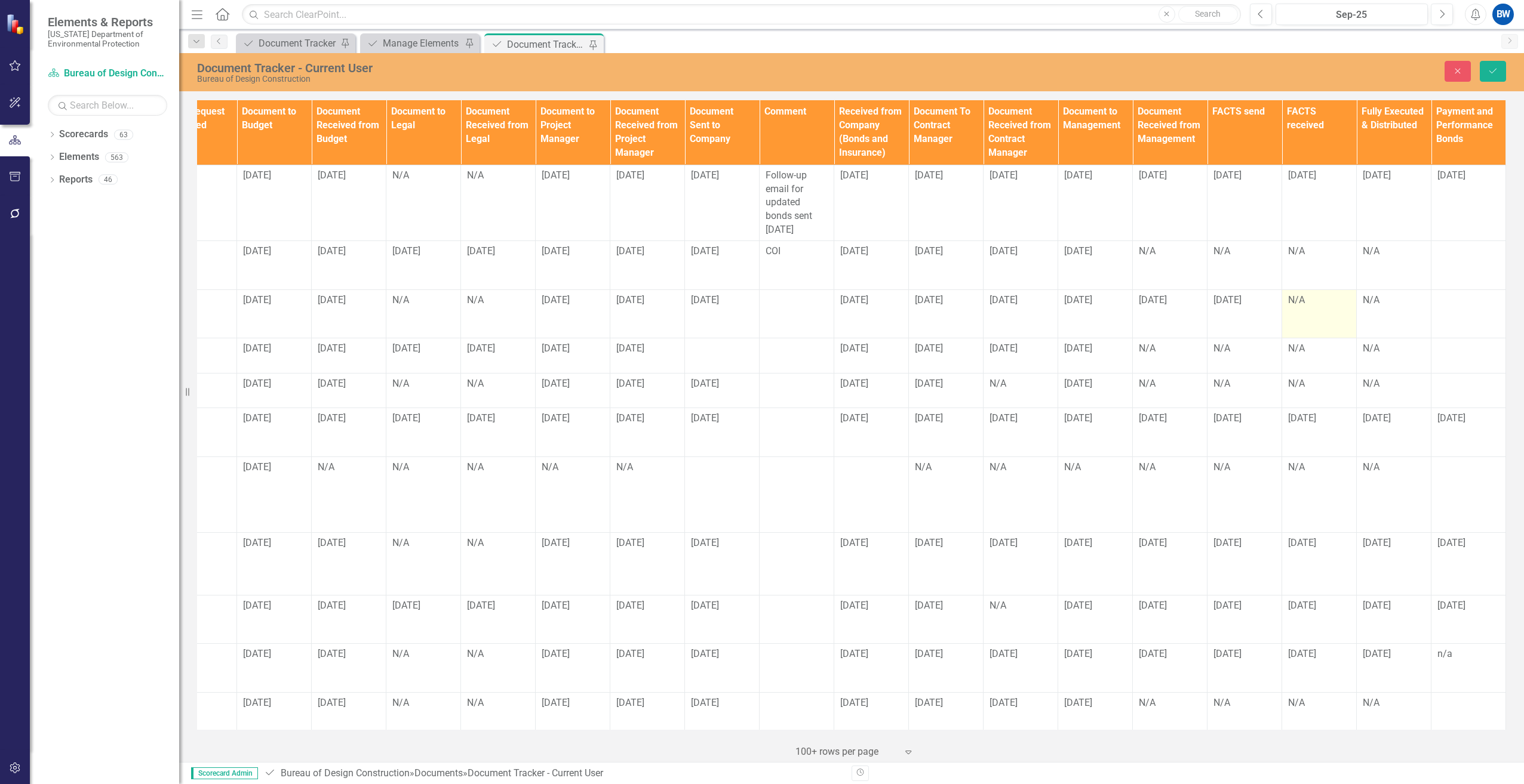
click at [1300, 299] on div "N/A" at bounding box center [1319, 301] width 62 height 14
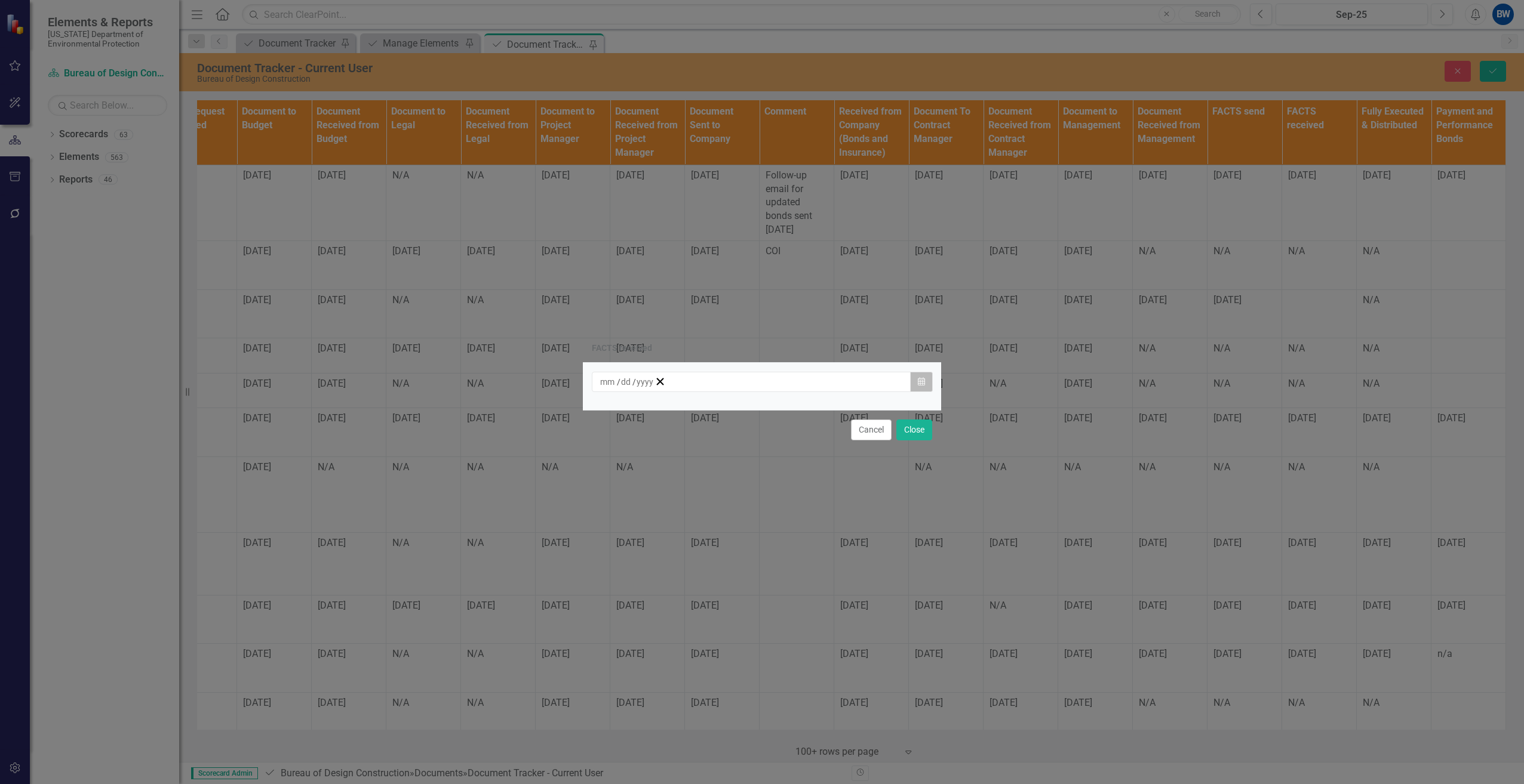
click at [918, 381] on icon "Calendar" at bounding box center [921, 382] width 7 height 8
click at [712, 448] on button "1" at bounding box center [697, 445] width 30 height 22
click at [910, 428] on button "Close" at bounding box center [914, 430] width 36 height 21
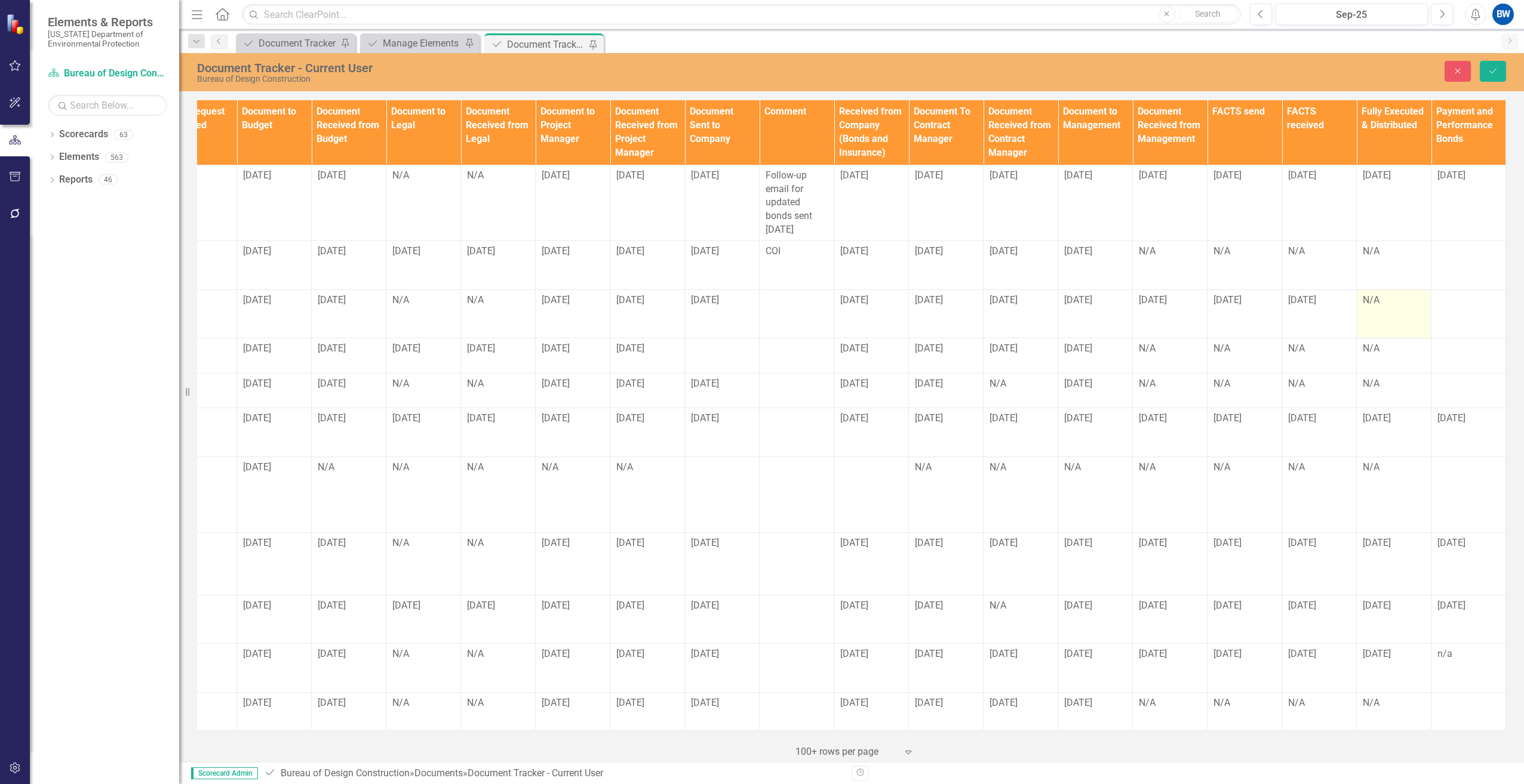
click at [1357, 310] on td "N/A" at bounding box center [1394, 314] width 75 height 49
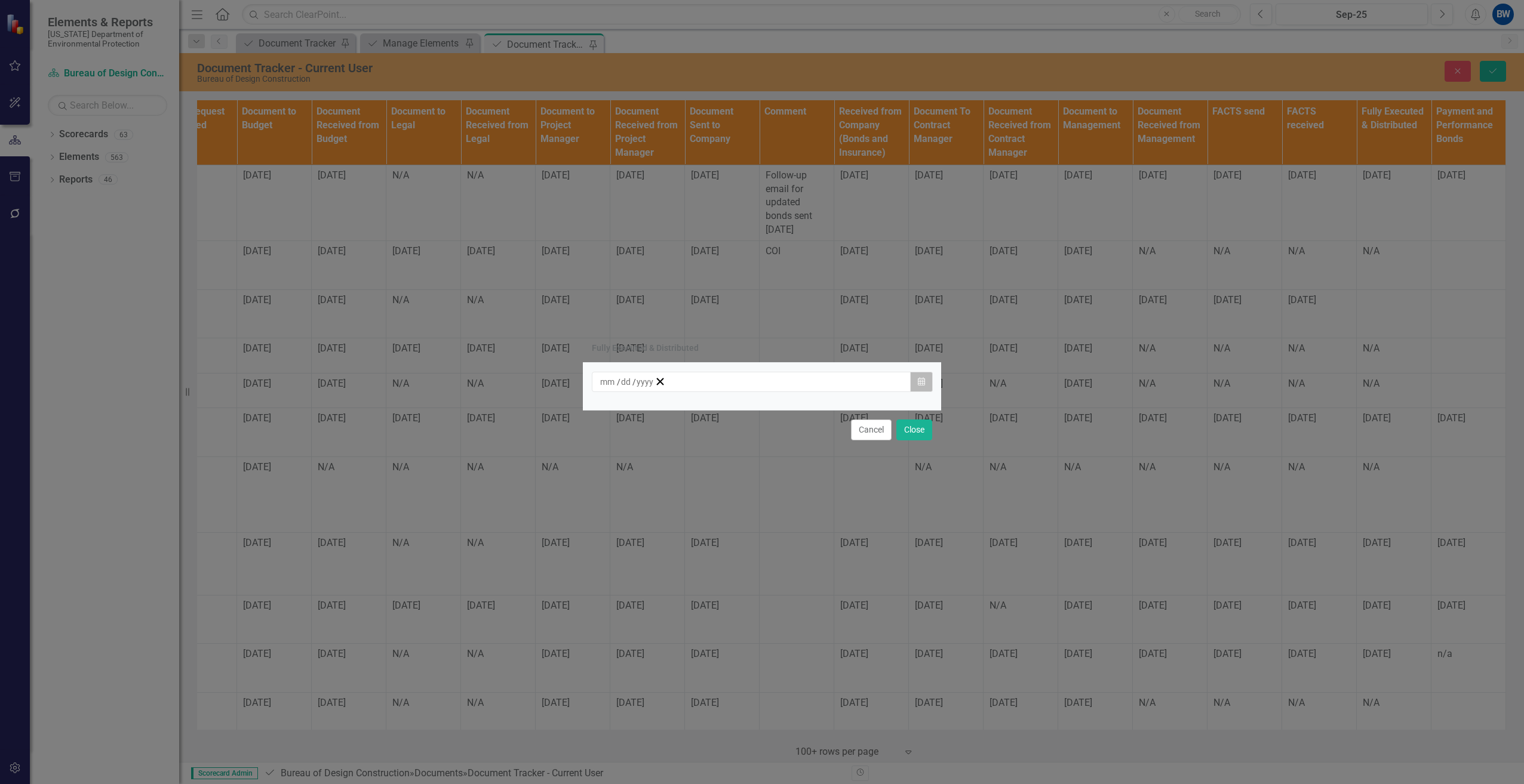
click at [921, 384] on icon "Calendar" at bounding box center [921, 382] width 7 height 8
click at [712, 452] on button "1" at bounding box center [697, 445] width 30 height 22
click at [914, 425] on button "Close" at bounding box center [914, 430] width 36 height 21
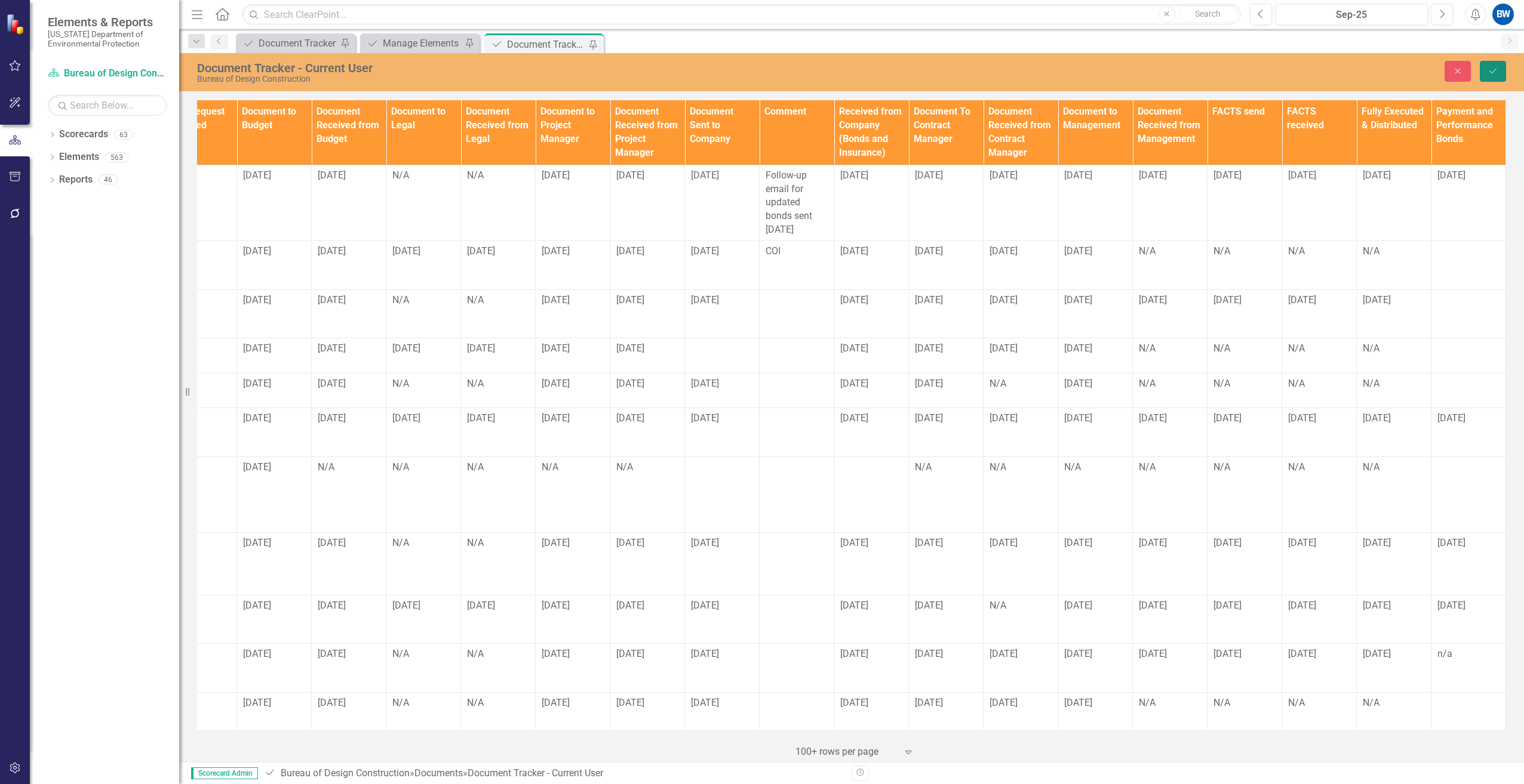
click at [1489, 67] on icon "Save" at bounding box center [1493, 71] width 11 height 8
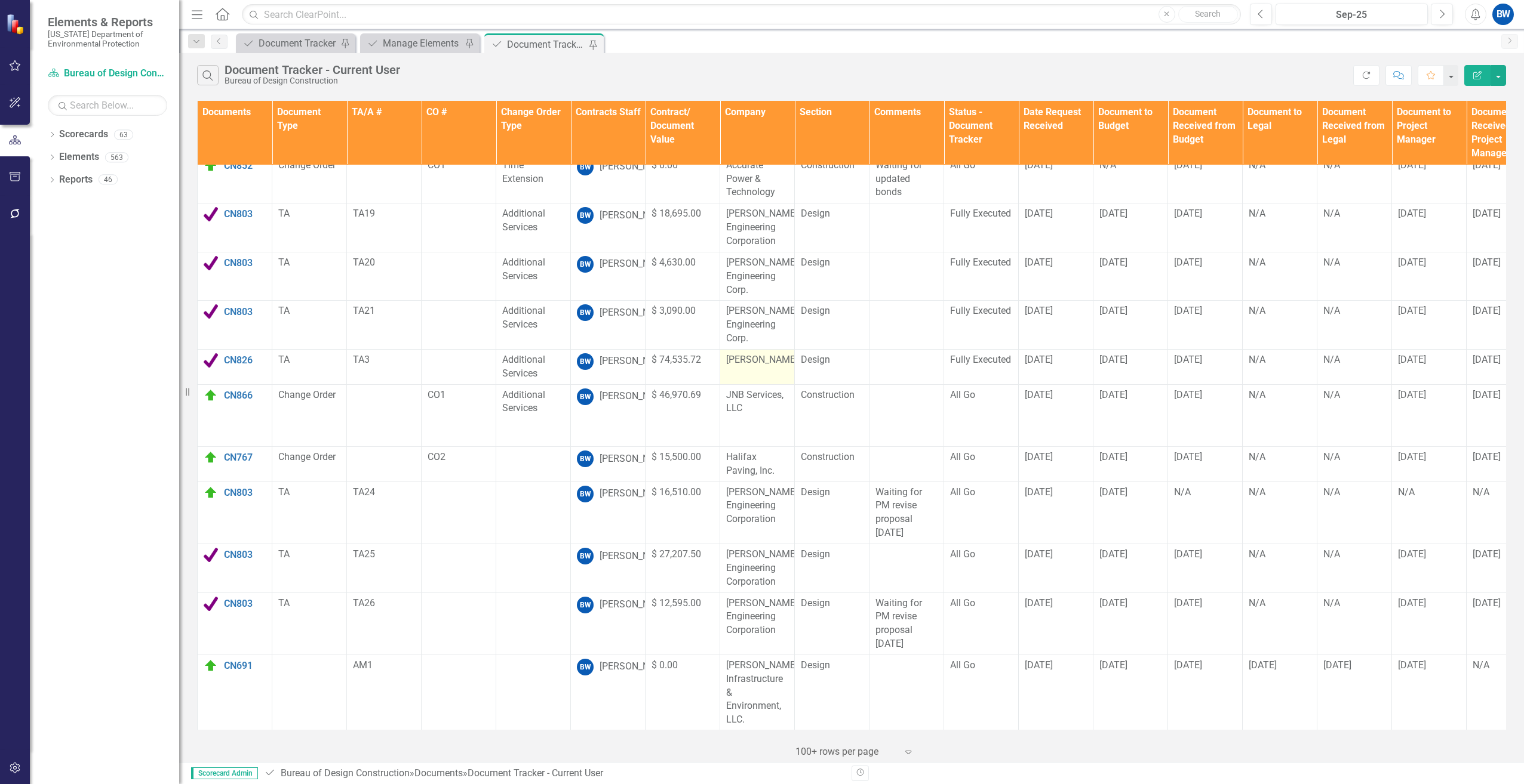
scroll to position [632, 0]
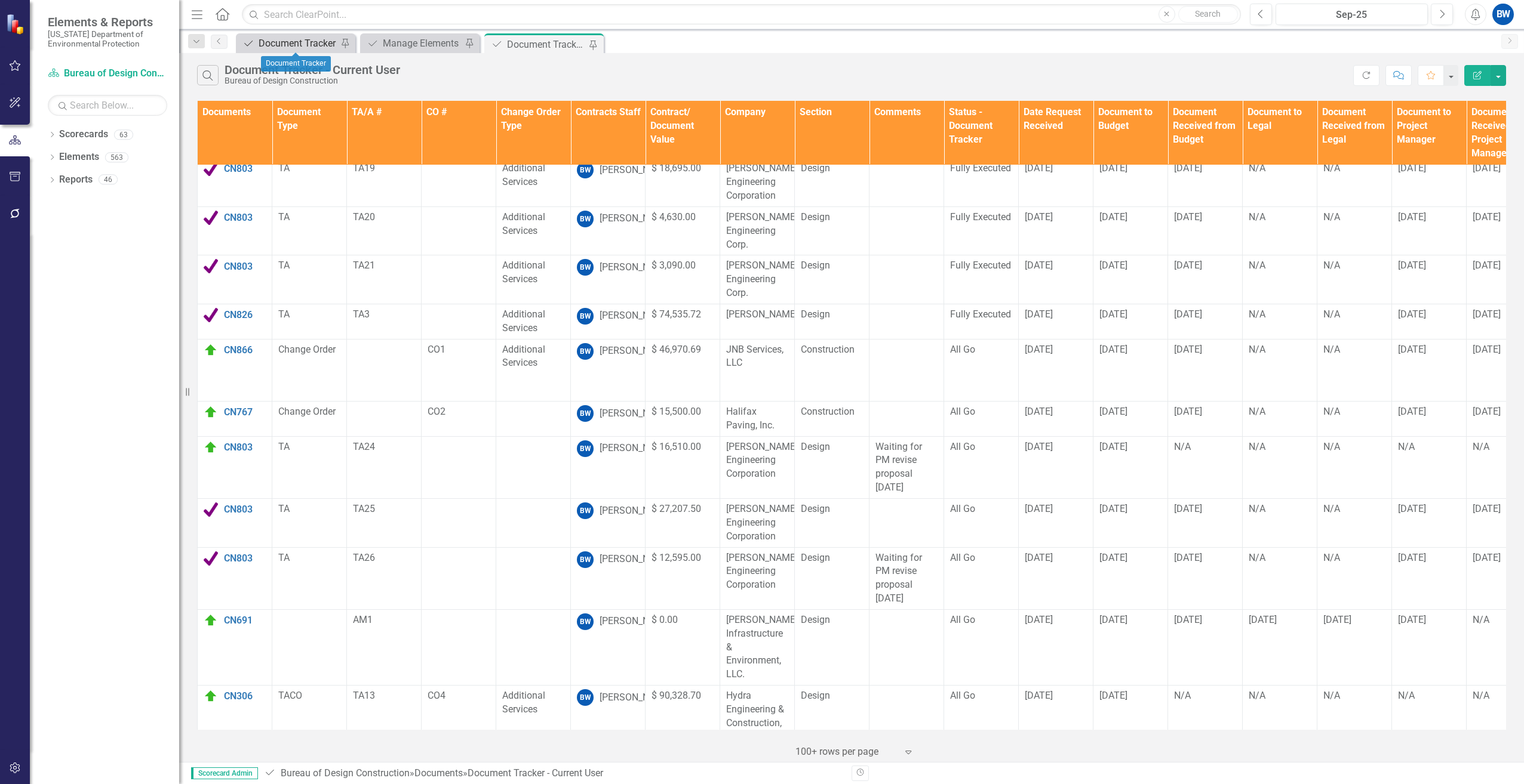
click at [311, 43] on div "Document Tracker" at bounding box center [298, 43] width 79 height 15
